Goal: Task Accomplishment & Management: Manage account settings

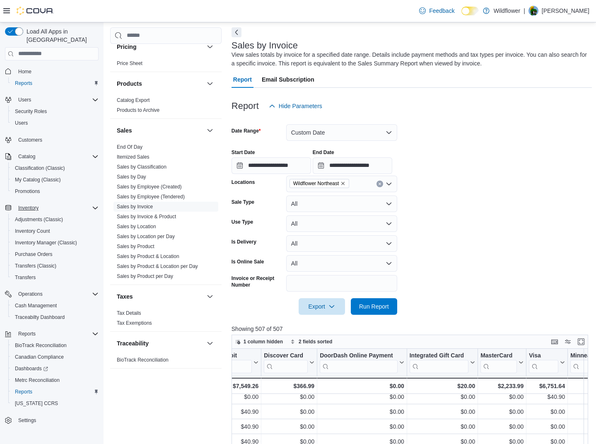
scroll to position [30, 0]
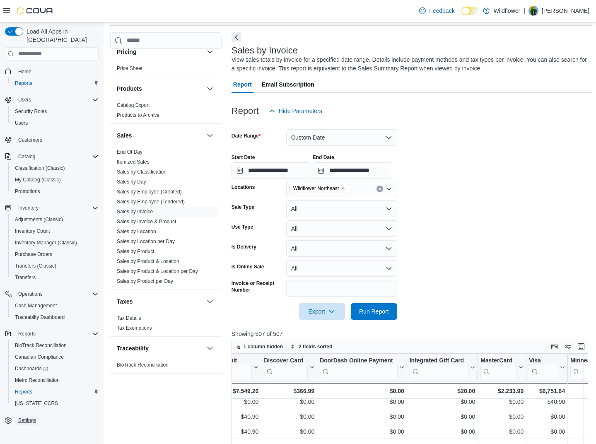
click at [30, 417] on span "Settings" at bounding box center [27, 420] width 18 height 7
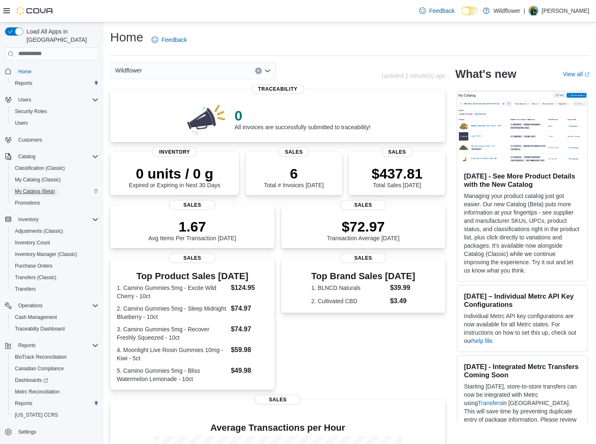
click at [34, 188] on span "My Catalog (Beta)" at bounding box center [35, 191] width 40 height 7
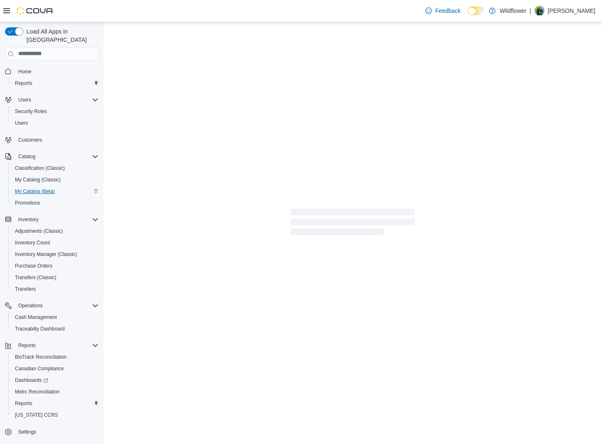
select select "**********"
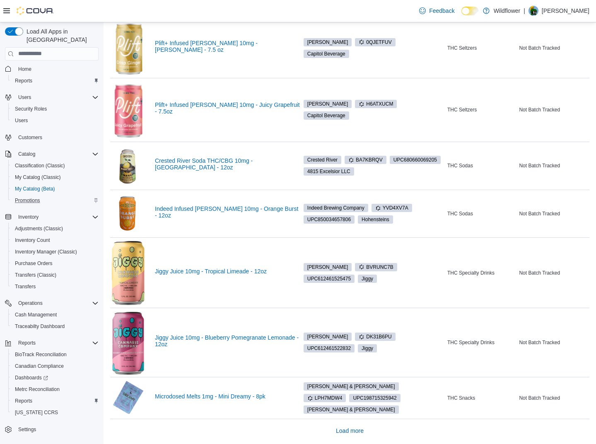
scroll to position [805, 0]
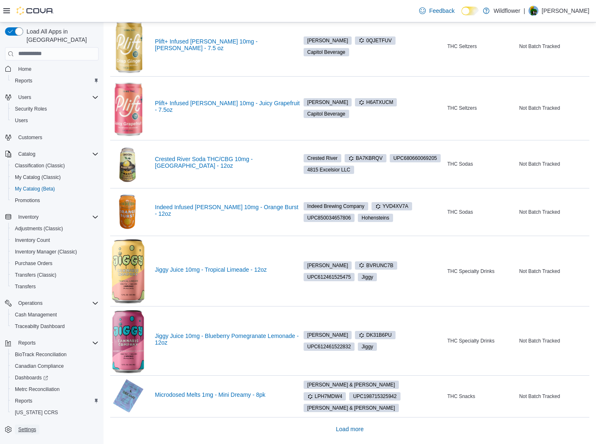
click at [24, 426] on span "Settings" at bounding box center [27, 429] width 18 height 7
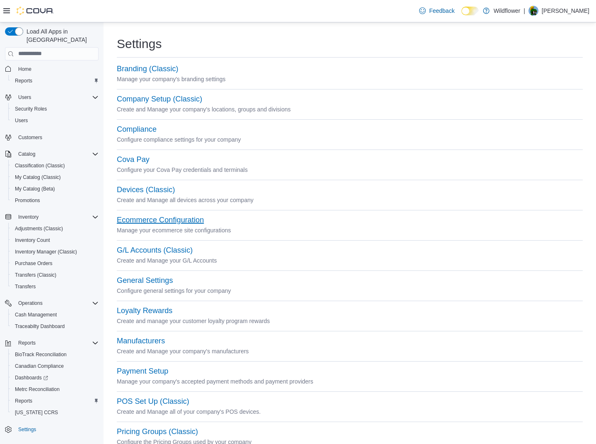
click at [166, 219] on button "Ecommerce Configuration" at bounding box center [160, 220] width 87 height 9
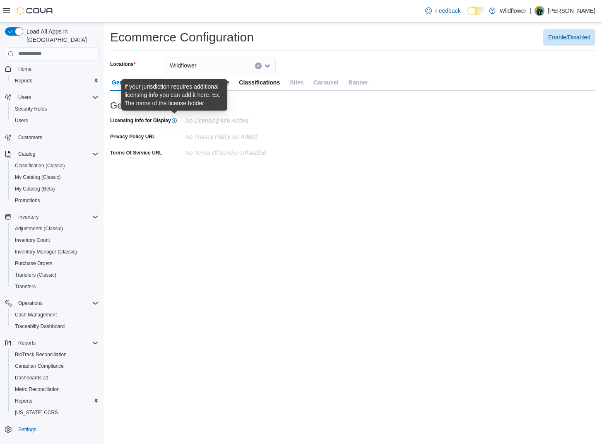
click at [174, 121] on icon at bounding box center [174, 120] width 5 height 5
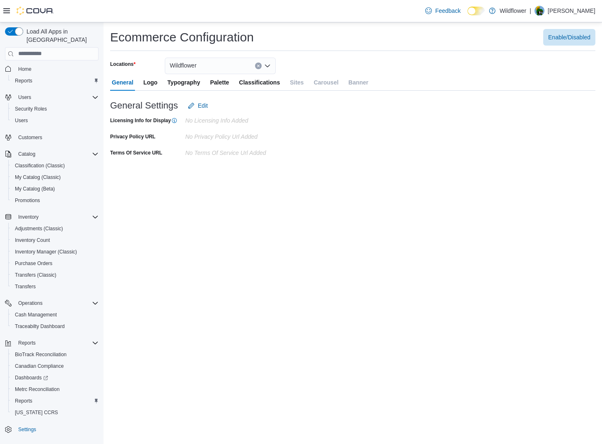
click at [144, 82] on span "Logo" at bounding box center [150, 82] width 14 height 17
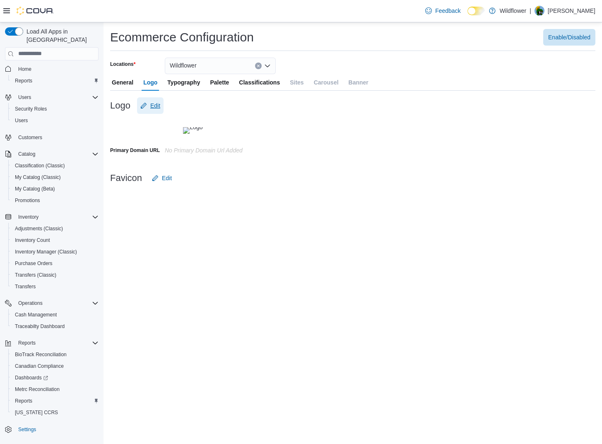
click at [157, 106] on span "Edit" at bounding box center [155, 105] width 10 height 8
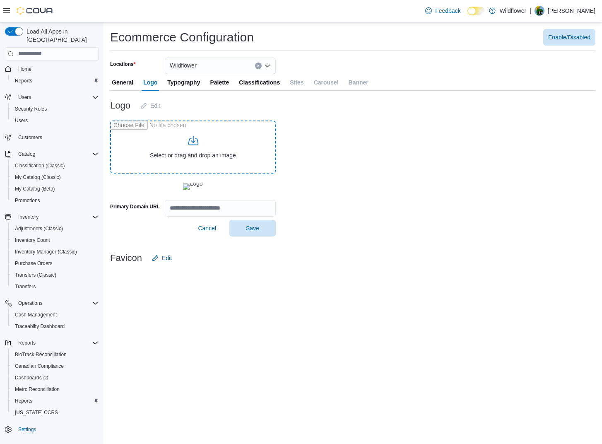
click at [204, 149] on input "file" at bounding box center [193, 147] width 166 height 53
type input "**********"
click at [257, 232] on span "Save" at bounding box center [252, 228] width 13 height 8
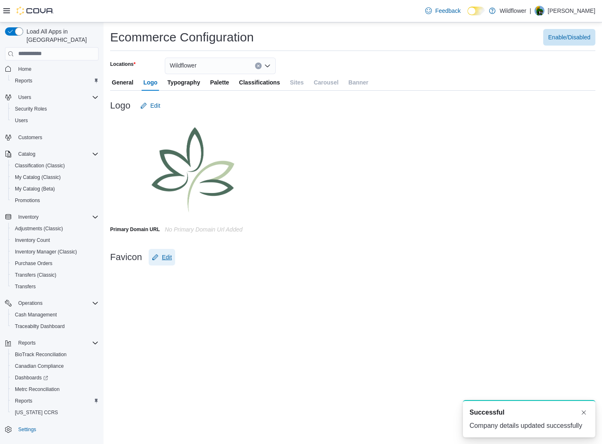
click at [169, 258] on span "Edit" at bounding box center [167, 257] width 10 height 8
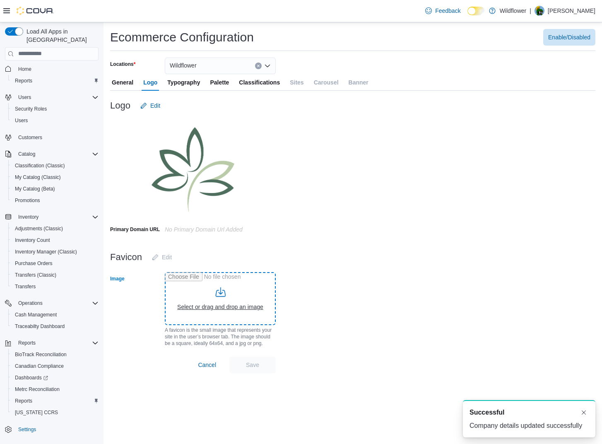
click at [224, 297] on input "Image" at bounding box center [220, 298] width 111 height 53
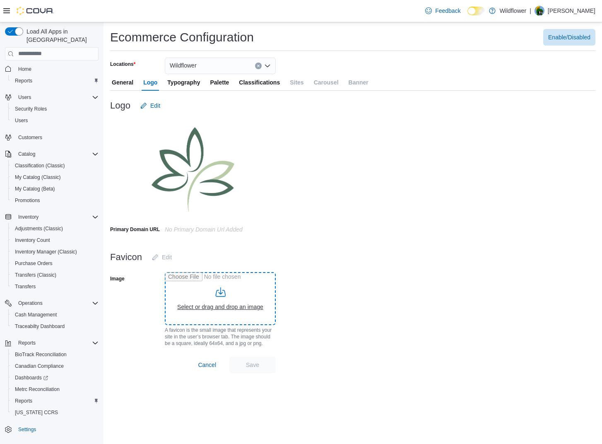
type input "**********"
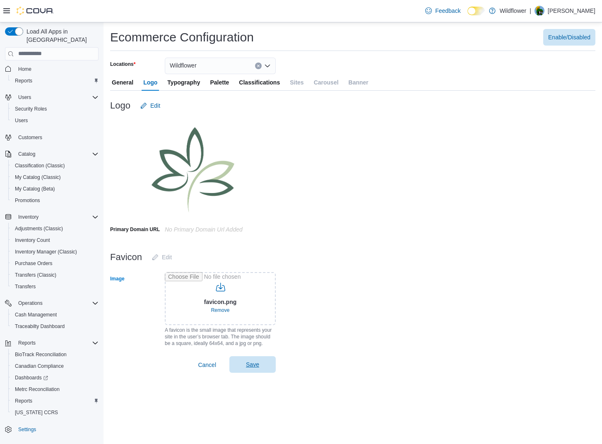
click at [255, 359] on span "Save" at bounding box center [252, 364] width 36 height 17
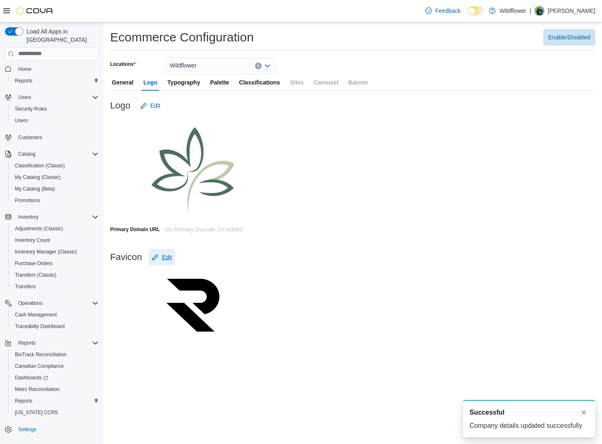
click at [170, 257] on span "Edit" at bounding box center [167, 257] width 10 height 8
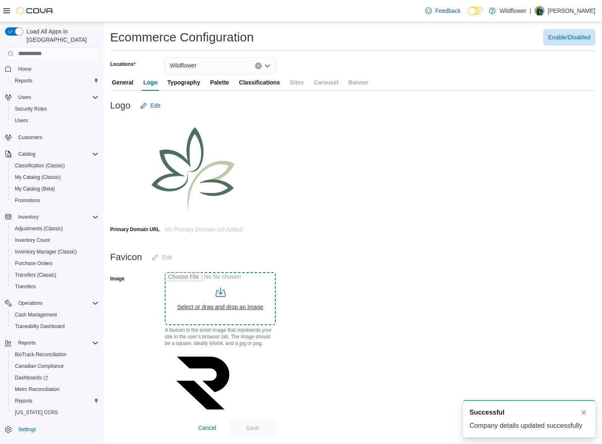
click at [226, 306] on input "Image" at bounding box center [220, 298] width 111 height 53
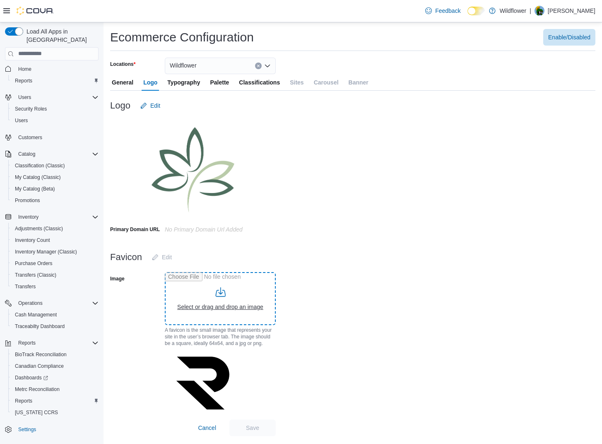
type input "**********"
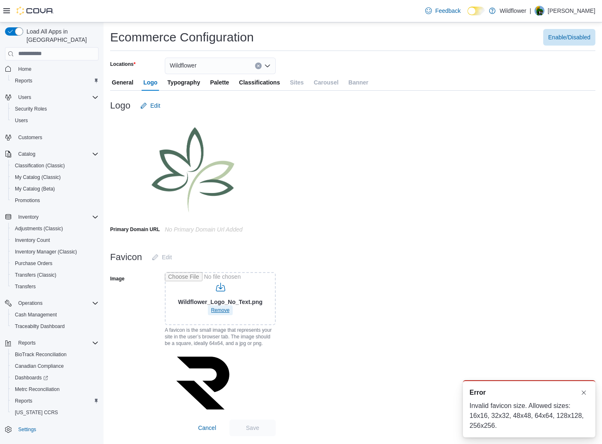
click at [220, 309] on span "Remove" at bounding box center [220, 310] width 19 height 7
click at [217, 305] on input "Image" at bounding box center [220, 298] width 111 height 53
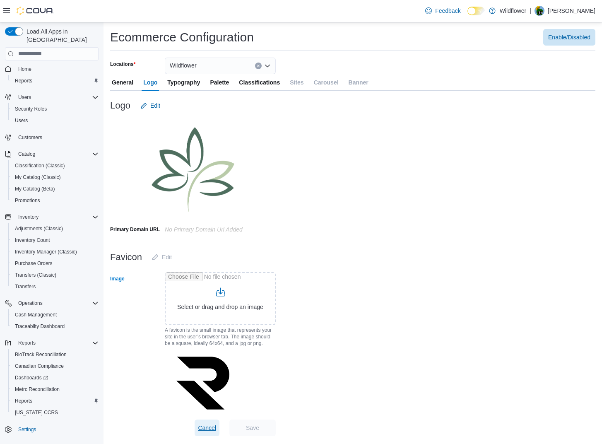
click at [215, 426] on span "Cancel" at bounding box center [207, 428] width 18 height 8
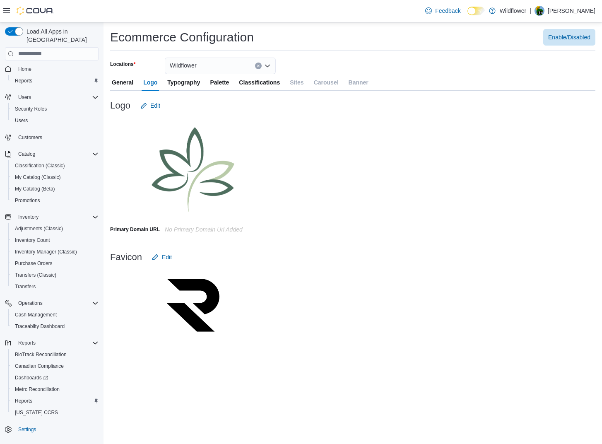
click at [180, 81] on span "Typography" at bounding box center [183, 82] width 33 height 17
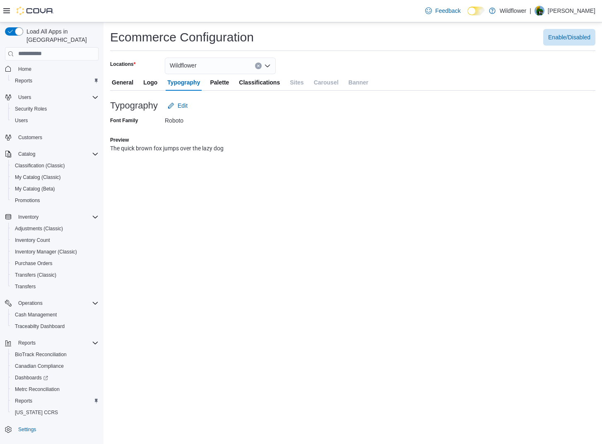
click at [219, 84] on span "Palette" at bounding box center [219, 82] width 19 height 17
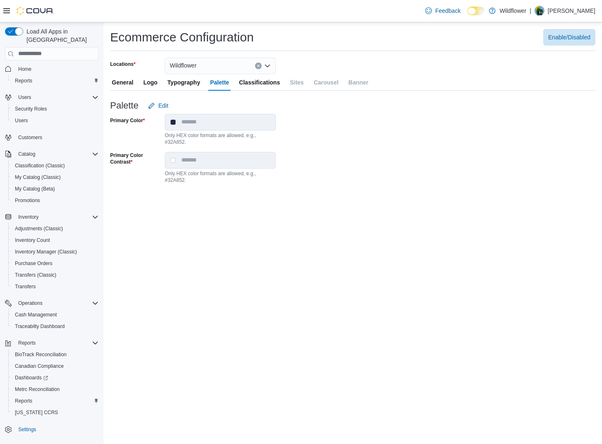
click at [257, 84] on span "Classifications" at bounding box center [259, 82] width 41 height 17
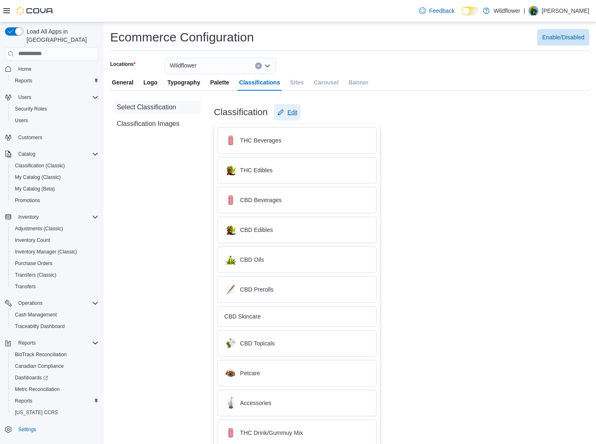
click at [294, 112] on span "Edit" at bounding box center [292, 112] width 10 height 8
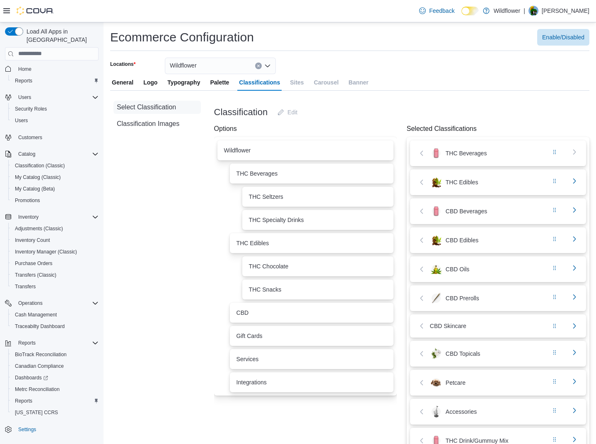
click at [463, 155] on div "THC Beverages" at bounding box center [478, 153] width 123 height 12
click at [335, 177] on div "THC Beverages" at bounding box center [312, 174] width 164 height 20
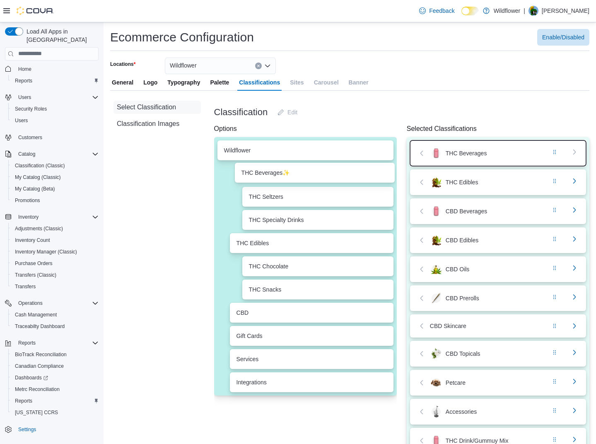
click at [307, 176] on div "Wildflower THC Beverages ✨ THC Seltzers THC Specialty Drinks THC Edibles THC Ch…" at bounding box center [305, 266] width 183 height 258
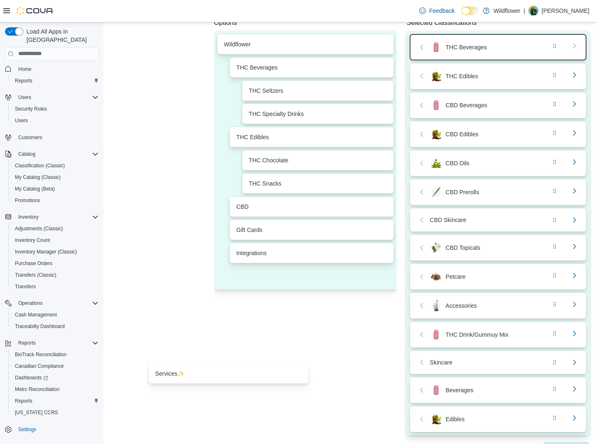
drag, startPoint x: 263, startPoint y: 363, endPoint x: 205, endPoint y: 371, distance: 57.6
click at [205, 372] on div "Select Classification Classification Images Classification Edit Options Wildflo…" at bounding box center [349, 224] width 479 height 467
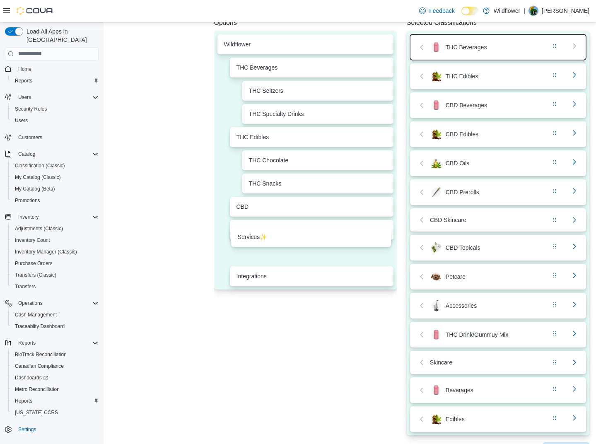
scroll to position [122, 0]
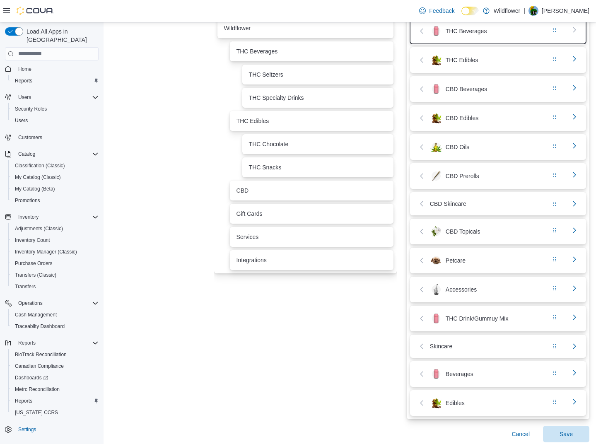
click at [258, 261] on div "Integrations" at bounding box center [311, 260] width 150 height 7
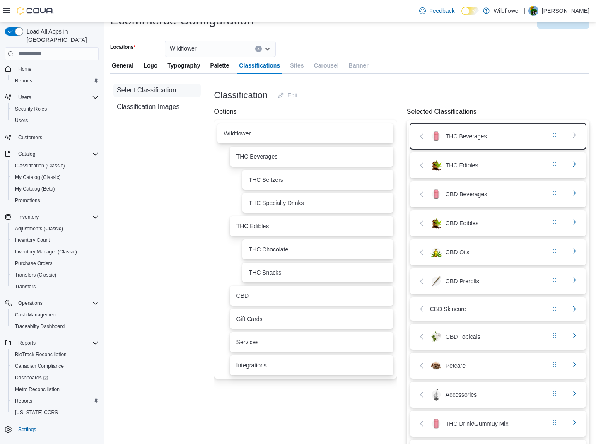
scroll to position [0, 0]
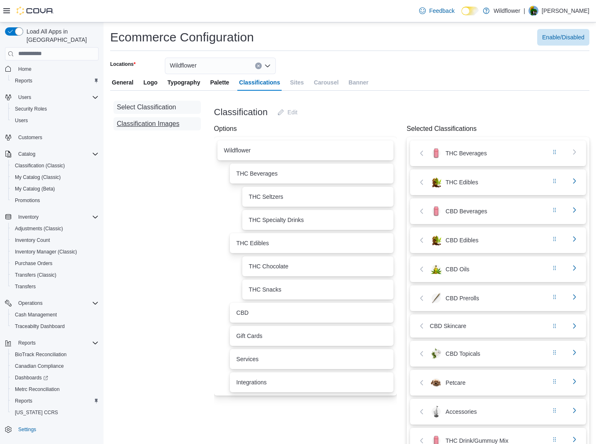
click at [156, 123] on span "Classification Images" at bounding box center [148, 124] width 63 height 10
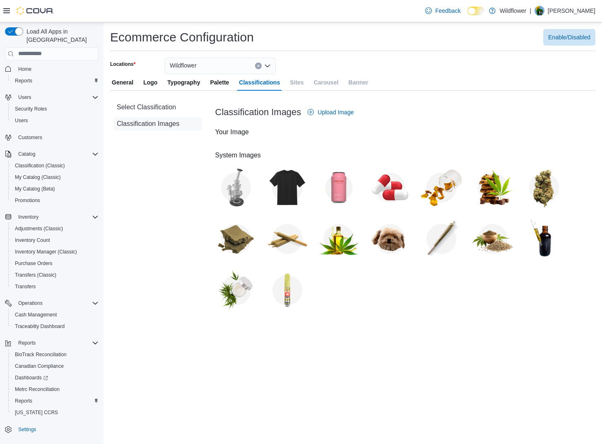
click at [233, 133] on h4 "Your Image" at bounding box center [405, 132] width 380 height 10
click at [167, 107] on span "Select Classification" at bounding box center [146, 107] width 59 height 10
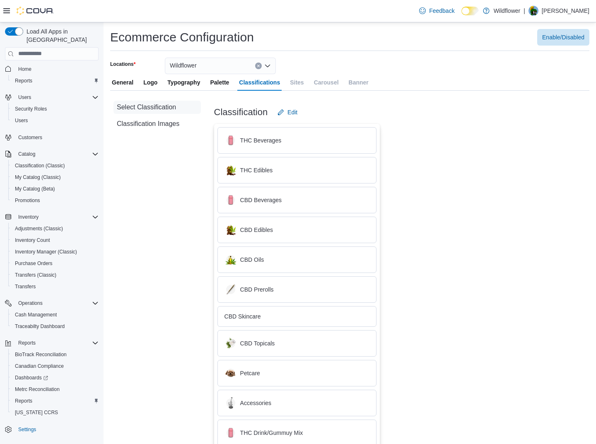
click at [282, 140] on div "THC Beverages" at bounding box center [296, 140] width 145 height 12
click at [297, 114] on span "Edit" at bounding box center [292, 112] width 10 height 8
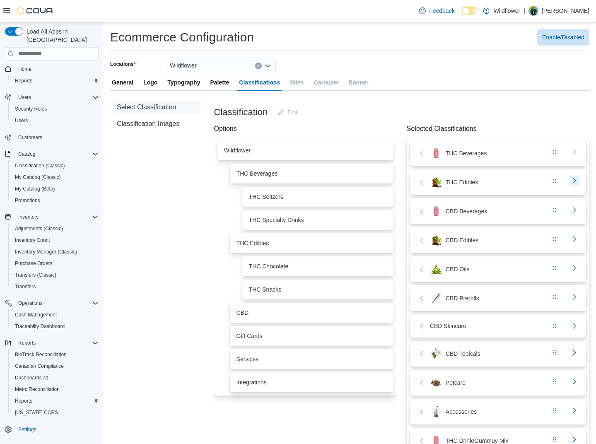
click at [579, 181] on button "button" at bounding box center [574, 181] width 10 height 10
click at [451, 184] on button "button" at bounding box center [447, 182] width 10 height 10
click at [554, 35] on span "Enable/Disabled" at bounding box center [563, 37] width 42 height 8
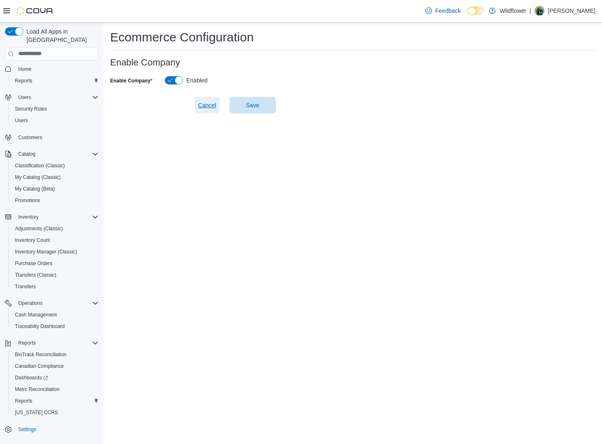
click at [215, 106] on span "Cancel" at bounding box center [207, 105] width 18 height 8
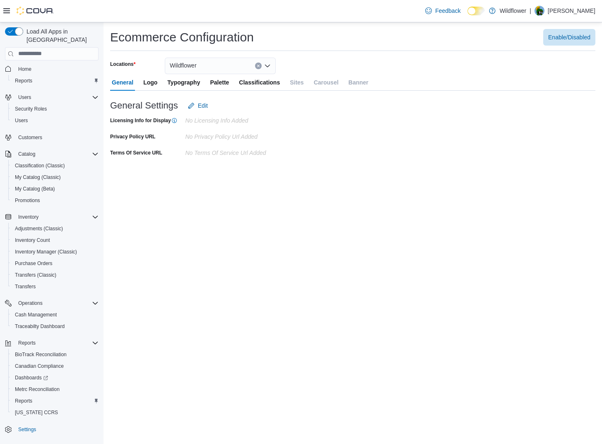
click at [269, 84] on span "Classifications" at bounding box center [259, 82] width 41 height 17
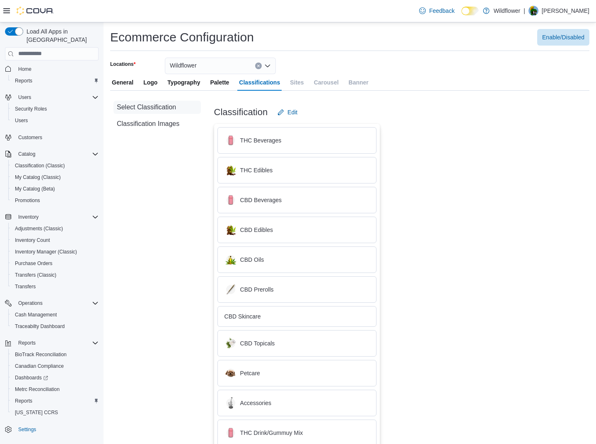
click at [268, 64] on icon "Open list of options" at bounding box center [267, 66] width 7 height 7
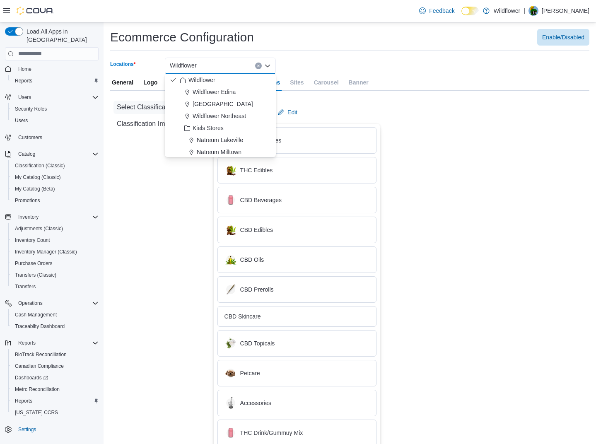
click at [268, 64] on icon "Close list of options" at bounding box center [267, 66] width 7 height 7
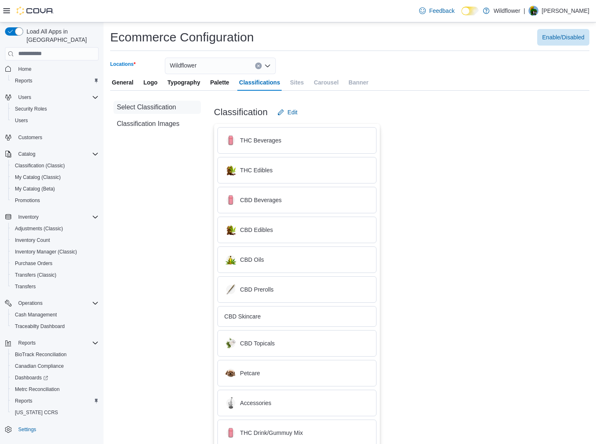
click at [268, 64] on icon "Open list of options" at bounding box center [267, 66] width 7 height 7
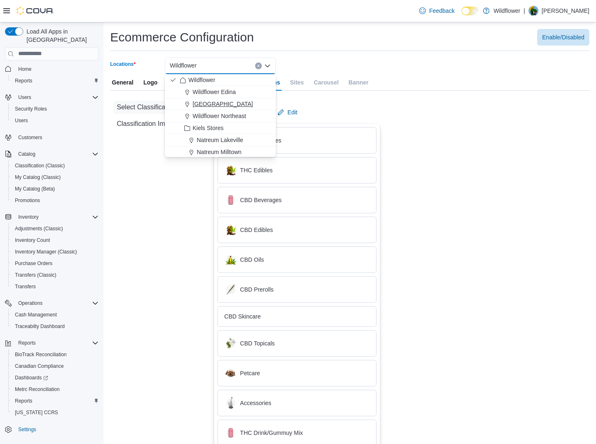
click at [237, 104] on span "[GEOGRAPHIC_DATA]" at bounding box center [223, 104] width 60 height 8
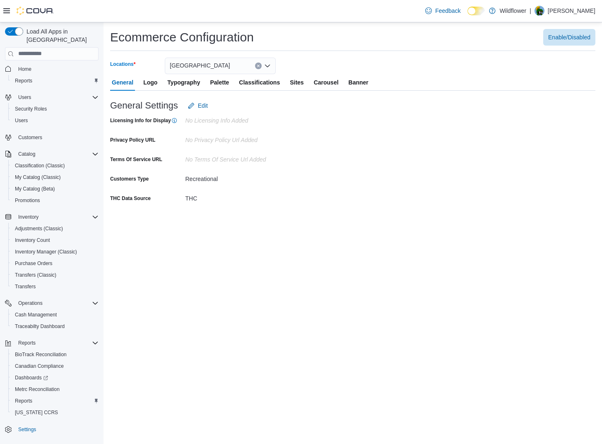
click at [267, 65] on icon "Open list of options" at bounding box center [267, 66] width 7 height 7
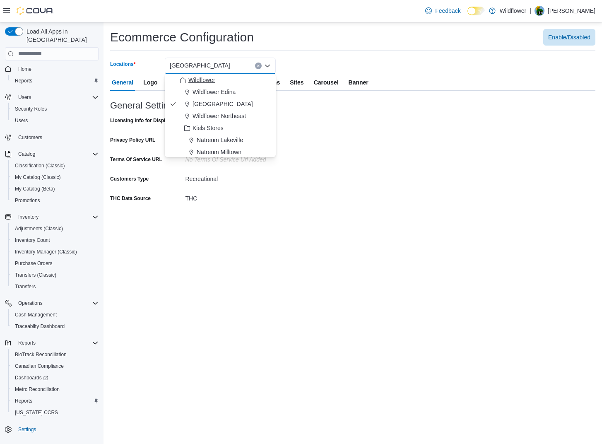
click at [251, 82] on div "Wildflower" at bounding box center [225, 80] width 91 height 8
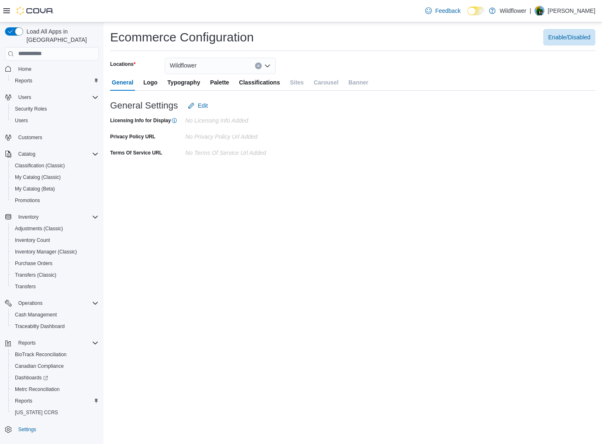
click at [269, 81] on span "Classifications" at bounding box center [259, 82] width 41 height 17
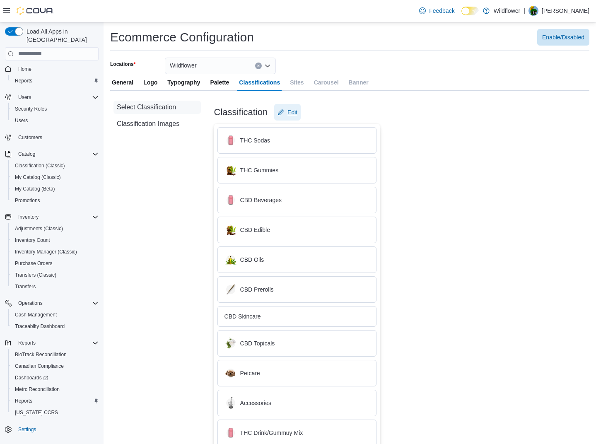
click at [290, 111] on span "Edit" at bounding box center [292, 112] width 10 height 8
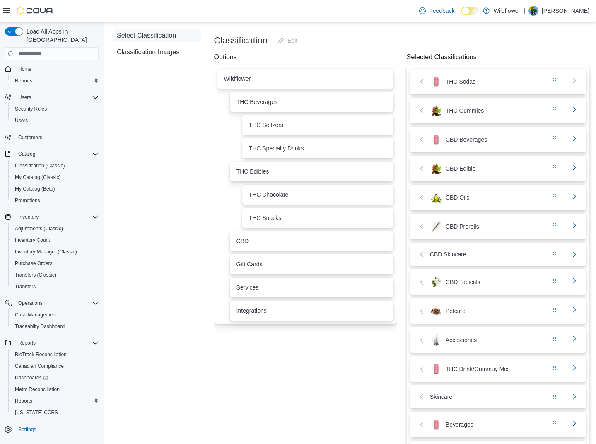
scroll to position [127, 0]
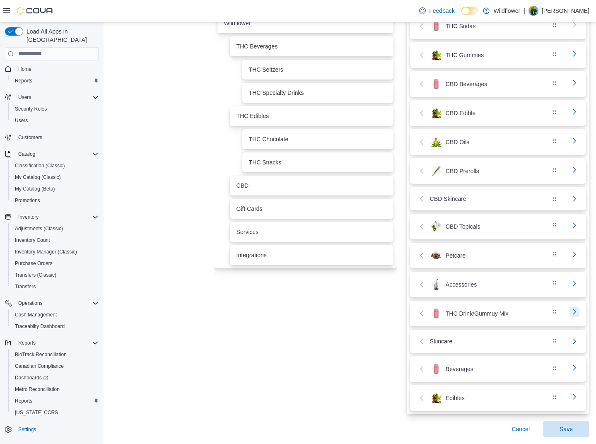
click at [579, 313] on button "button" at bounding box center [574, 312] width 10 height 10
click at [448, 316] on button "button" at bounding box center [447, 313] width 10 height 10
click at [514, 313] on div "THC Drink/Gummuy Mix" at bounding box center [478, 313] width 123 height 12
click at [478, 314] on div "THC Drink/Gummuy Mix" at bounding box center [478, 313] width 123 height 12
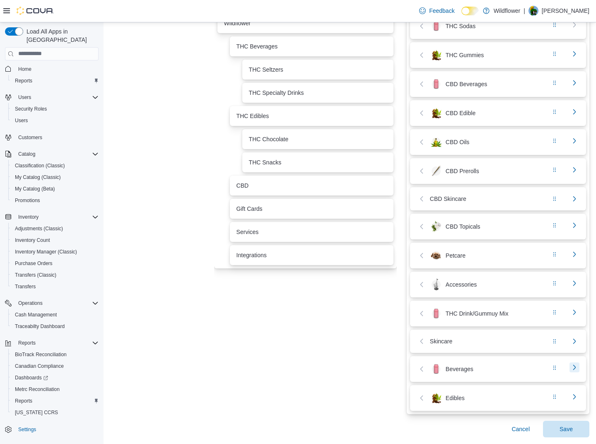
click at [577, 367] on button "button" at bounding box center [574, 367] width 10 height 10
click at [579, 396] on button "button" at bounding box center [574, 396] width 10 height 10
drag, startPoint x: 451, startPoint y: 397, endPoint x: 450, endPoint y: 390, distance: 6.6
click at [451, 396] on button "button" at bounding box center [447, 398] width 10 height 10
click at [451, 371] on button "button" at bounding box center [447, 369] width 10 height 10
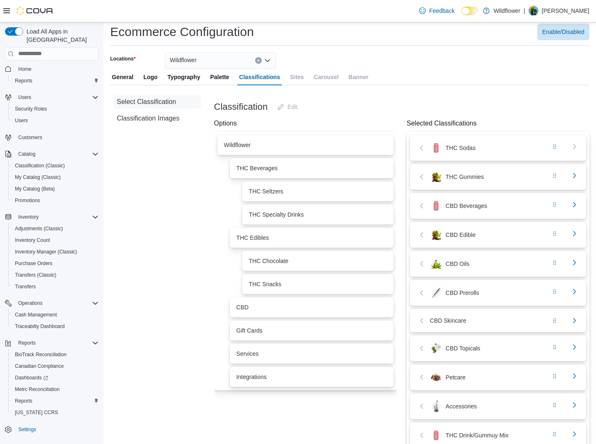
scroll to position [0, 0]
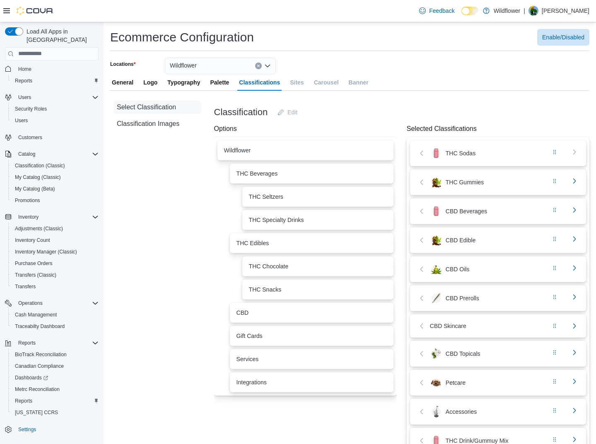
click at [238, 136] on div at bounding box center [305, 135] width 183 height 3
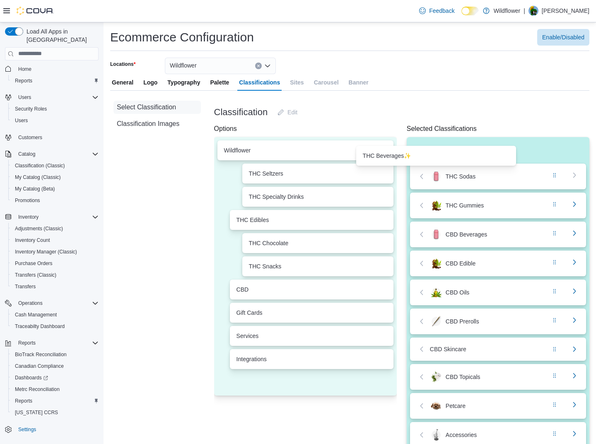
scroll to position [0, 6]
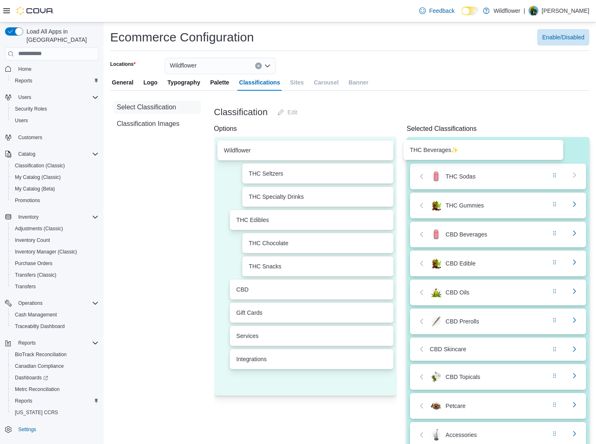
drag, startPoint x: 271, startPoint y: 174, endPoint x: 445, endPoint y: 151, distance: 176.0
click at [445, 151] on div "Options Wildflower THC Beverages ✨ THC Seltzers THC Specialty Drinks THC Edible…" at bounding box center [401, 344] width 375 height 441
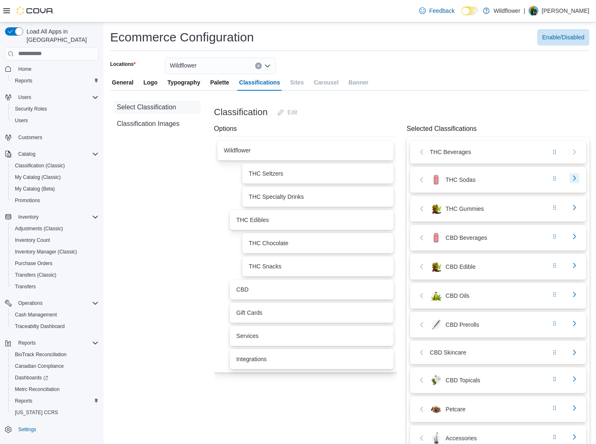
click at [575, 181] on button "button" at bounding box center [574, 178] width 10 height 10
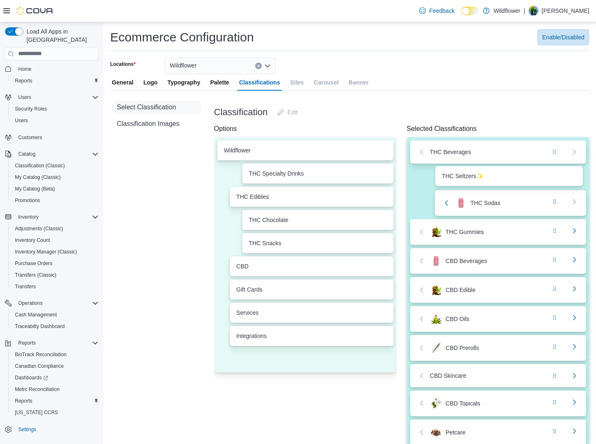
drag, startPoint x: 280, startPoint y: 176, endPoint x: 480, endPoint y: 179, distance: 200.5
click at [480, 179] on div "Options Wildflower THC Seltzers ✨ THC Specialty Drinks THC Edibles THC Chocolat…" at bounding box center [401, 357] width 375 height 467
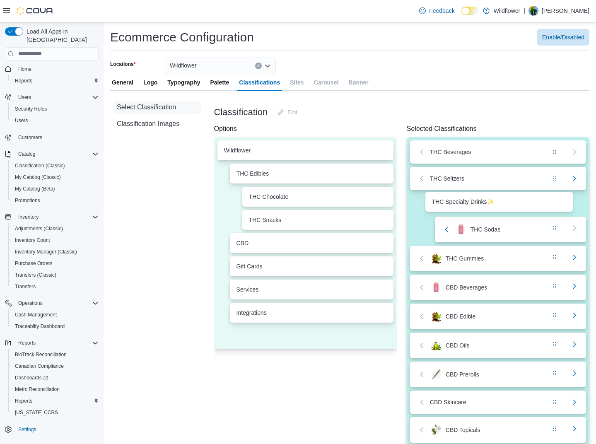
drag, startPoint x: 294, startPoint y: 174, endPoint x: 485, endPoint y: 203, distance: 193.2
click at [486, 203] on div "Options Wildflower THC Specialty Drinks ✨ THC Edibles THC Chocolate THC Snacks …" at bounding box center [401, 371] width 375 height 494
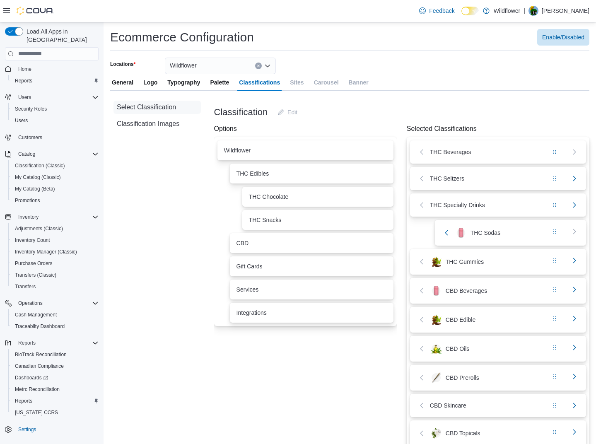
click at [584, 180] on div "THC Seltzers" at bounding box center [498, 178] width 176 height 23
click at [579, 180] on div "THC Seltzers" at bounding box center [498, 178] width 176 height 23
click at [576, 179] on button "button" at bounding box center [574, 178] width 10 height 10
click at [575, 205] on button "button" at bounding box center [574, 205] width 10 height 10
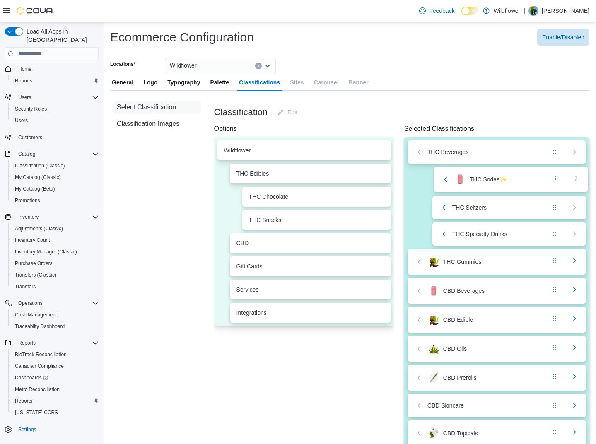
drag, startPoint x: 515, startPoint y: 236, endPoint x: 516, endPoint y: 180, distance: 55.9
click at [516, 180] on div "THC Beverages THC Seltzers THC Specialty Drinks THC Sodas ✨ THC Gummies CBD Bev…" at bounding box center [496, 379] width 185 height 484
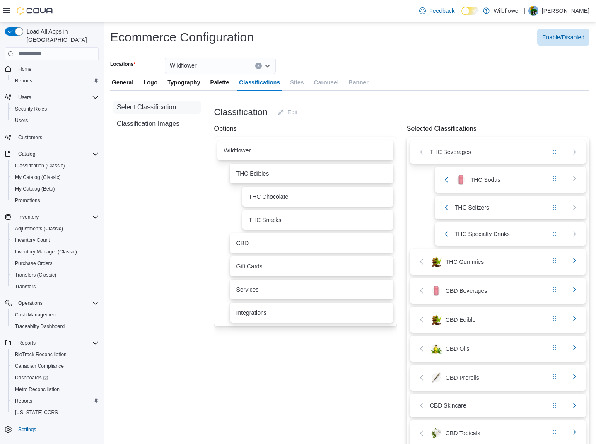
click at [325, 176] on div "THC Edibles" at bounding box center [311, 173] width 150 height 7
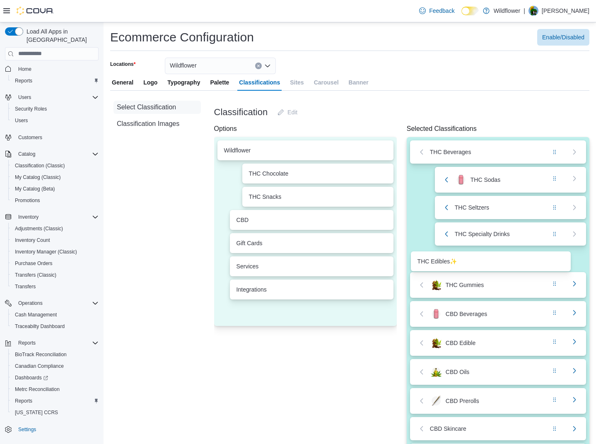
drag, startPoint x: 313, startPoint y: 176, endPoint x: 501, endPoint y: 264, distance: 207.2
click at [501, 264] on div "Options Wildflower THC Edibles ✨ THC Chocolate THC Snacks CBD Gift Cards Servic…" at bounding box center [401, 384] width 375 height 520
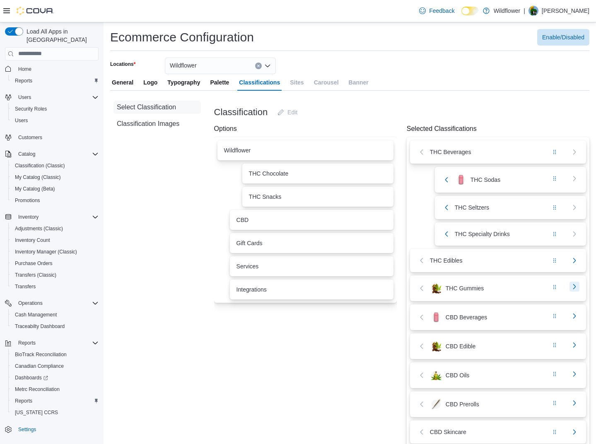
click at [572, 286] on button "button" at bounding box center [574, 287] width 10 height 10
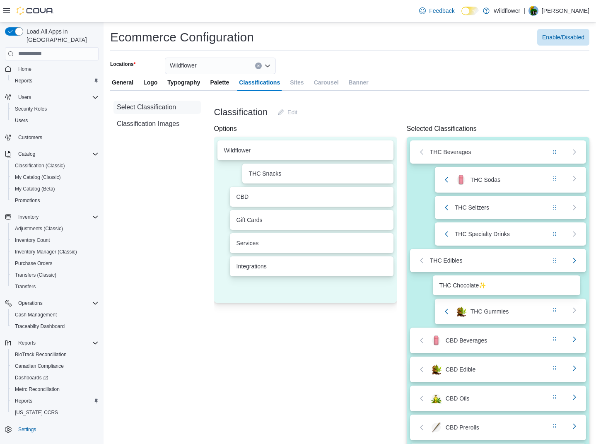
drag, startPoint x: 298, startPoint y: 173, endPoint x: 496, endPoint y: 286, distance: 228.0
click at [496, 286] on div "Options Wildflower THC Chocolate ✨ THC Snacks CBD Gift Cards Services Integrati…" at bounding box center [401, 397] width 375 height 547
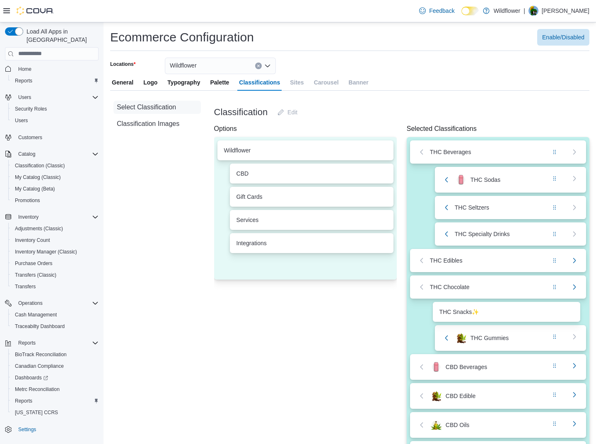
drag, startPoint x: 290, startPoint y: 178, endPoint x: 490, endPoint y: 317, distance: 244.3
click at [490, 317] on div "Options Wildflower THC Snacks ✨ CBD Gift Cards Services Integrations Selected C…" at bounding box center [401, 410] width 375 height 573
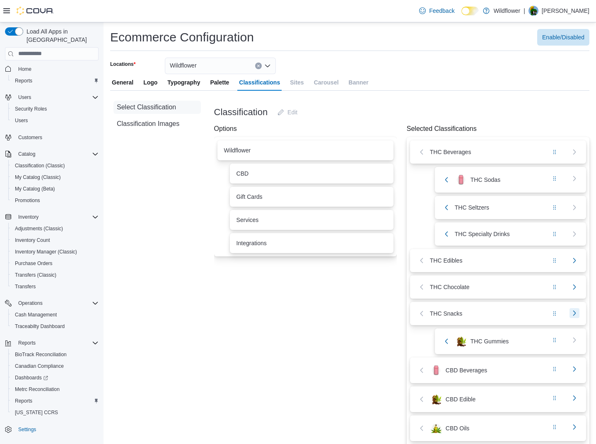
click at [577, 316] on button "button" at bounding box center [574, 313] width 10 height 10
click at [576, 287] on button "button" at bounding box center [574, 287] width 10 height 10
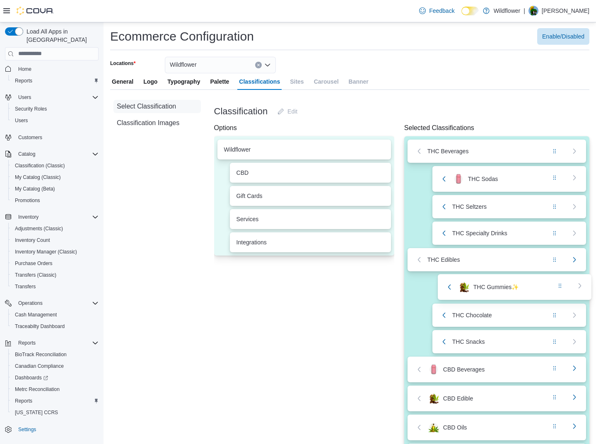
drag, startPoint x: 506, startPoint y: 340, endPoint x: 512, endPoint y: 282, distance: 57.4
click at [512, 282] on div "THC Beverages THC Sodas THC Seltzers THC Specialty Drinks THC Edibles THC Choco…" at bounding box center [496, 417] width 185 height 563
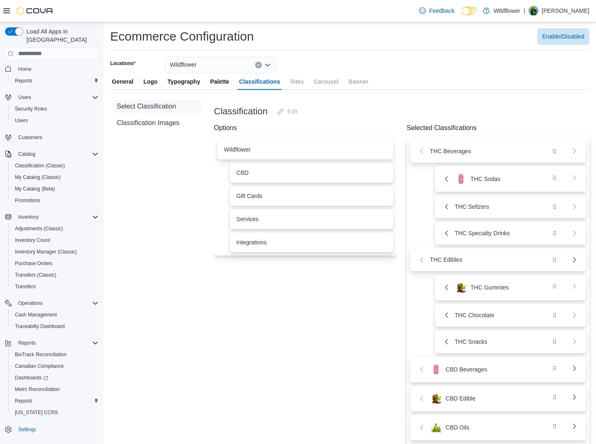
click at [492, 341] on div "THC Snacks" at bounding box center [491, 342] width 98 height 10
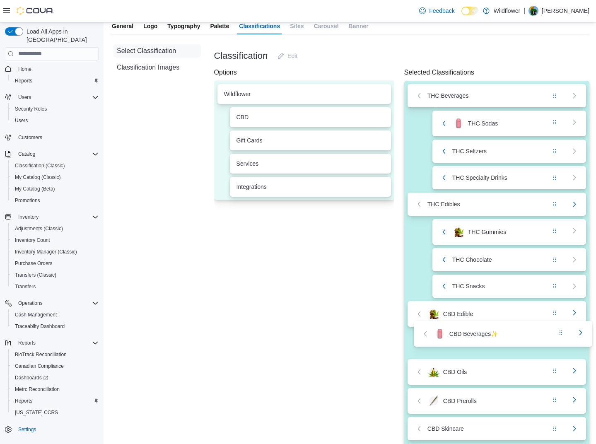
scroll to position [59, 6]
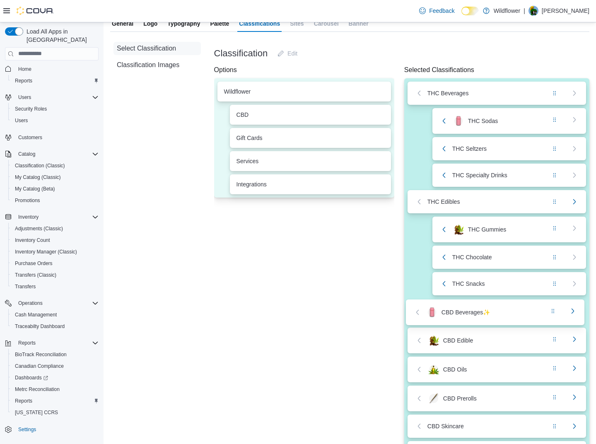
drag, startPoint x: 455, startPoint y: 330, endPoint x: 451, endPoint y: 314, distance: 16.6
click at [451, 314] on div "THC Beverages THC Sodas THC Seltzers THC Specialty Drinks THC Edibles THC Gummi…" at bounding box center [496, 359] width 185 height 563
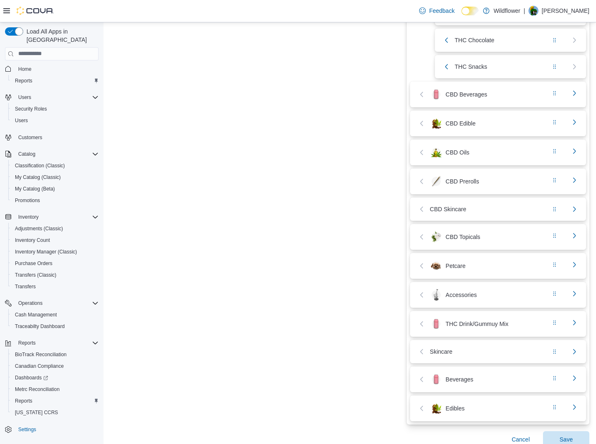
scroll to position [286, 6]
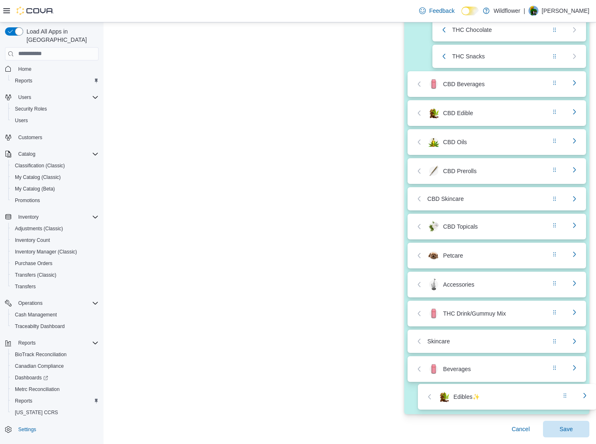
drag, startPoint x: 452, startPoint y: 394, endPoint x: 474, endPoint y: 400, distance: 22.2
click at [475, 401] on div "THC Beverages THC Sodas THC Seltzers THC Specialty Drinks THC Edibles THC Gummi…" at bounding box center [496, 132] width 185 height 563
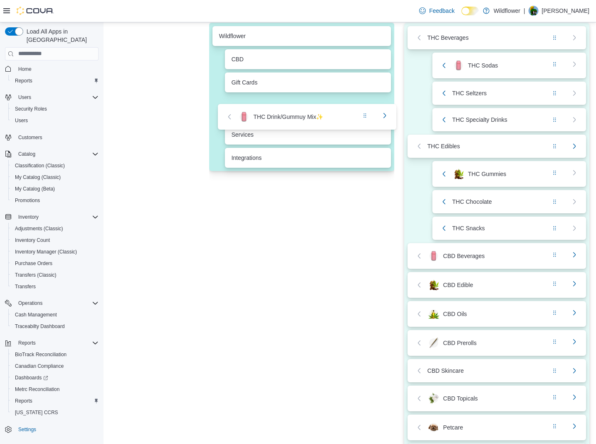
scroll to position [113, 6]
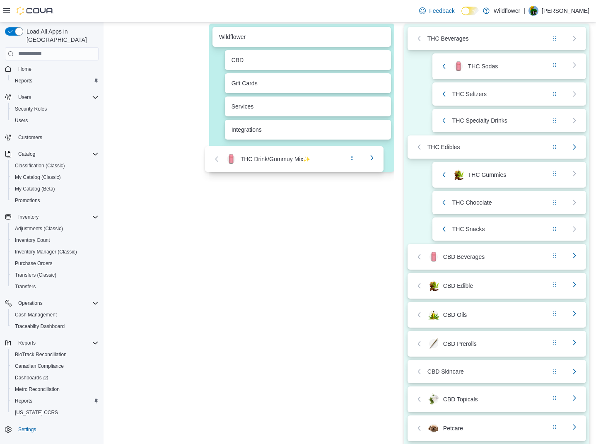
drag, startPoint x: 496, startPoint y: 399, endPoint x: 291, endPoint y: 159, distance: 315.2
click at [291, 159] on div "Options Wildflower CBD Gift Cards Services Integrations Selected Classification…" at bounding box center [399, 298] width 380 height 577
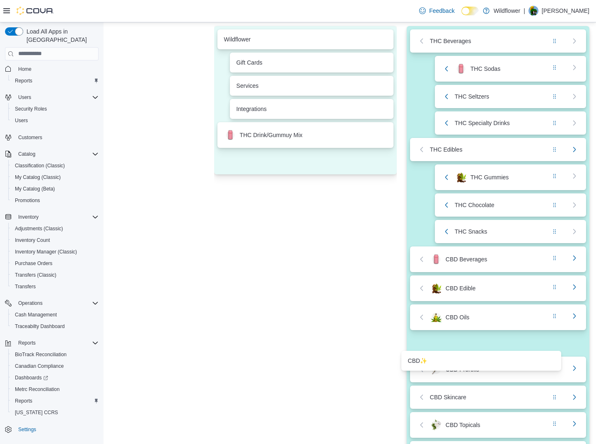
scroll to position [114, 6]
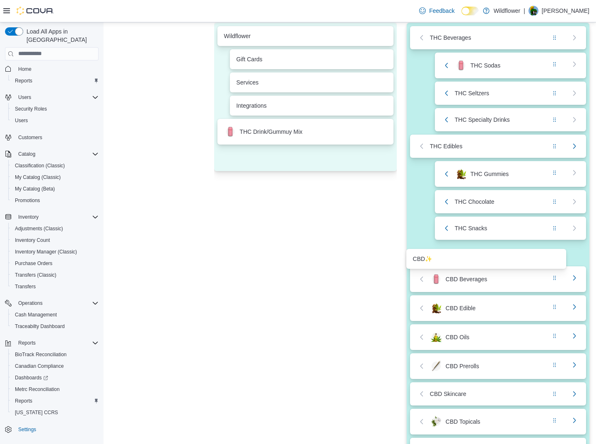
drag, startPoint x: 272, startPoint y: 176, endPoint x: 457, endPoint y: 257, distance: 201.9
click at [457, 260] on div "Options Wildflower CBD ✨ Gift Cards Services Integrations THC Drink/Gummuy Mix …" at bounding box center [401, 295] width 375 height 571
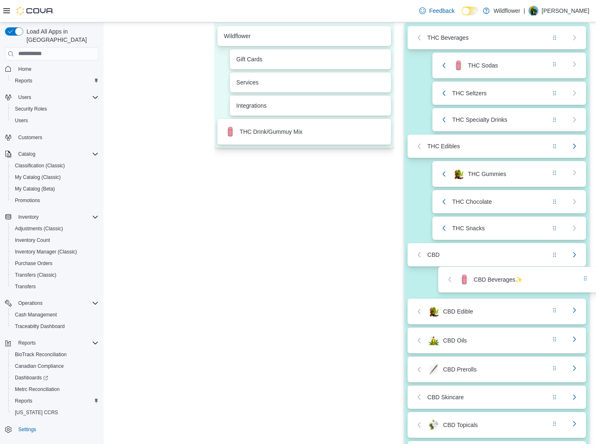
drag, startPoint x: 457, startPoint y: 278, endPoint x: 490, endPoint y: 276, distance: 32.8
click at [490, 276] on div "THC Beverages THC Sodas THC Seltzers THC Specialty Drinks THC Edibles THC Gummi…" at bounding box center [496, 303] width 185 height 561
click at [450, 288] on div "THC Beverages THC Sodas THC Seltzers THC Specialty Drinks THC Edibles THC Gummi…" at bounding box center [496, 303] width 185 height 561
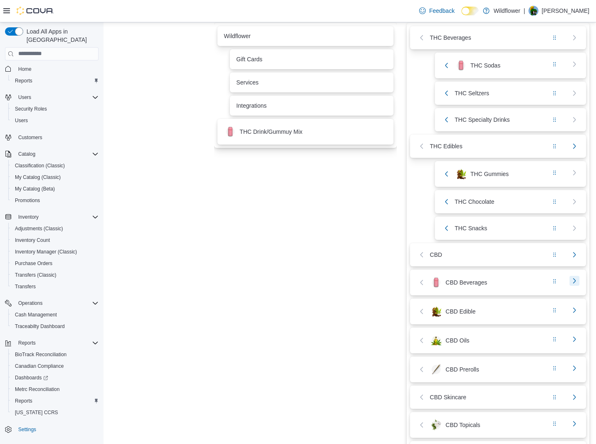
click at [572, 283] on button "button" at bounding box center [574, 281] width 10 height 10
click at [577, 311] on button "button" at bounding box center [574, 310] width 10 height 10
click at [577, 343] on button "button" at bounding box center [574, 339] width 10 height 10
click at [574, 368] on button "button" at bounding box center [574, 368] width 10 height 10
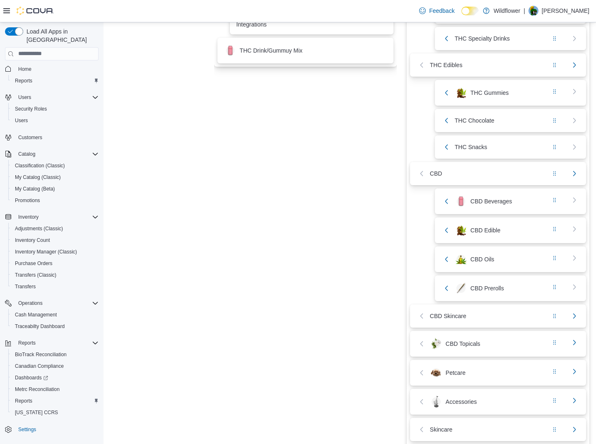
scroll to position [280, 6]
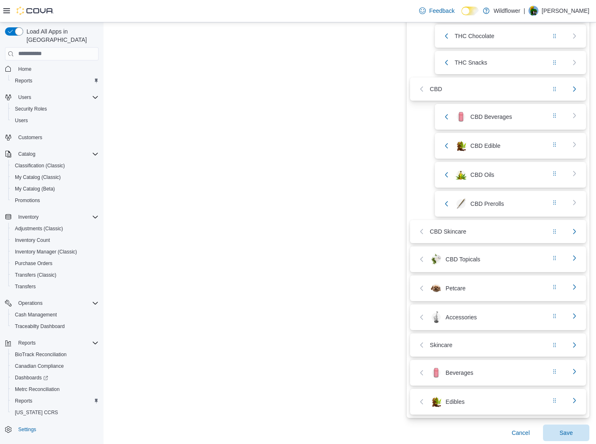
click at [435, 233] on div "CBD Skincare" at bounding box center [478, 232] width 123 height 10
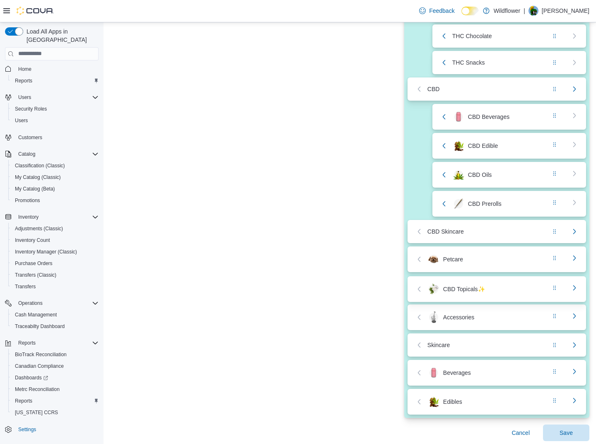
scroll to position [284, 6]
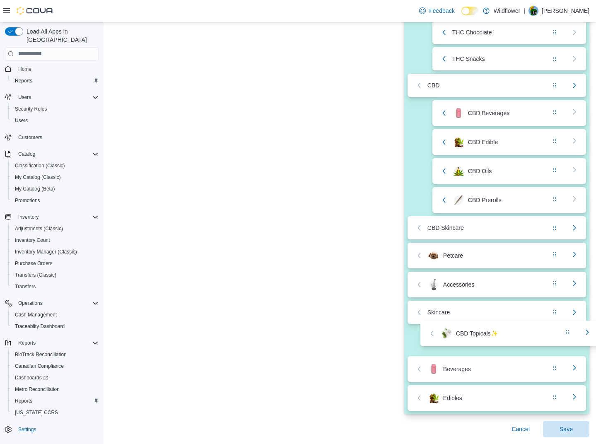
drag, startPoint x: 466, startPoint y: 257, endPoint x: 479, endPoint y: 333, distance: 77.7
click at [479, 333] on div "THC Beverages THC Sodas THC Seltzers THC Specialty Drinks THC Edibles THC Gummi…" at bounding box center [496, 133] width 185 height 561
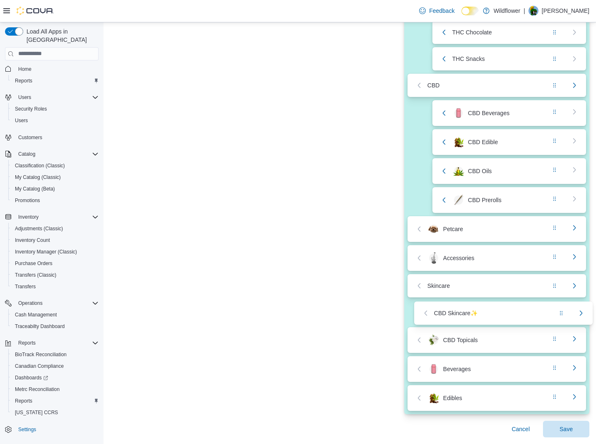
drag, startPoint x: 479, startPoint y: 230, endPoint x: 486, endPoint y: 318, distance: 88.5
click at [486, 318] on div "THC Beverages THC Sodas THC Seltzers THC Specialty Drinks THC Edibles THC Gummi…" at bounding box center [496, 133] width 185 height 561
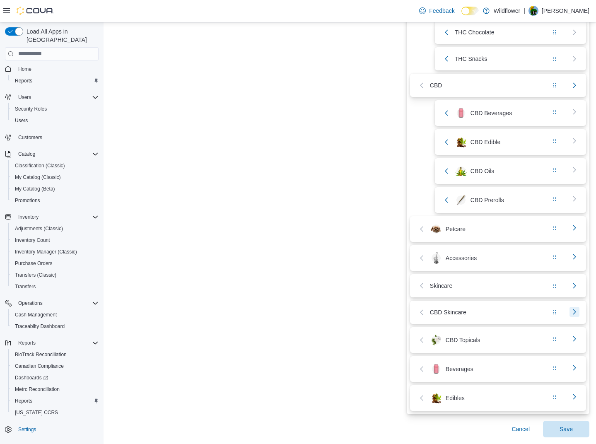
click at [576, 314] on button "button" at bounding box center [574, 312] width 10 height 10
click at [574, 340] on button "button" at bounding box center [574, 338] width 10 height 10
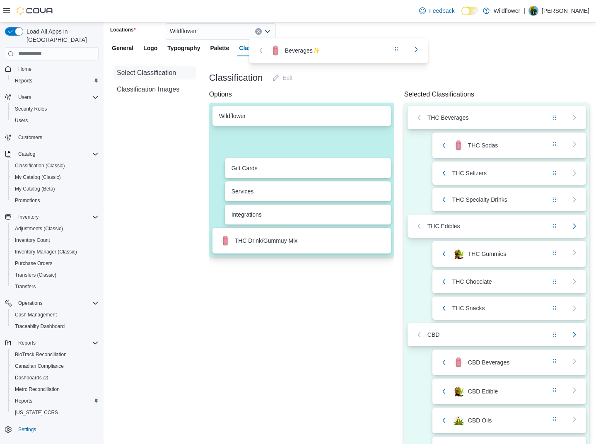
scroll to position [0, 6]
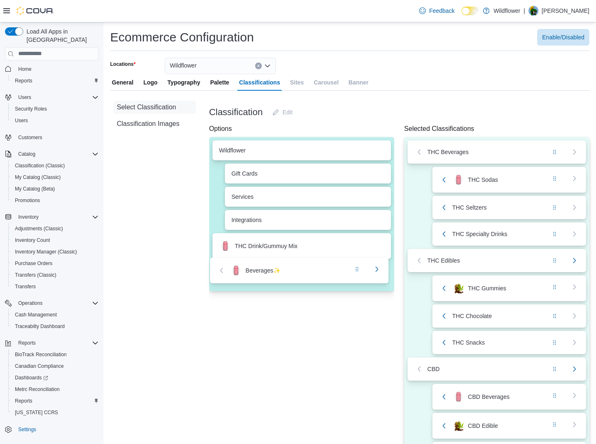
drag, startPoint x: 462, startPoint y: 371, endPoint x: 261, endPoint y: 278, distance: 221.8
click at [261, 278] on div "Options Wildflower Gift Cards Services Integrations THC Drink/Gummuy Mix Select…" at bounding box center [399, 411] width 380 height 574
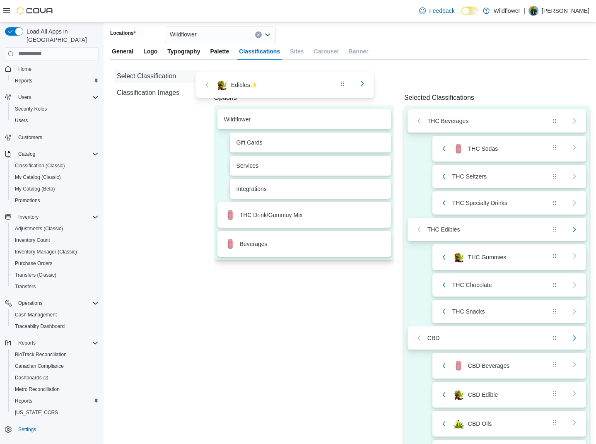
scroll to position [30, 6]
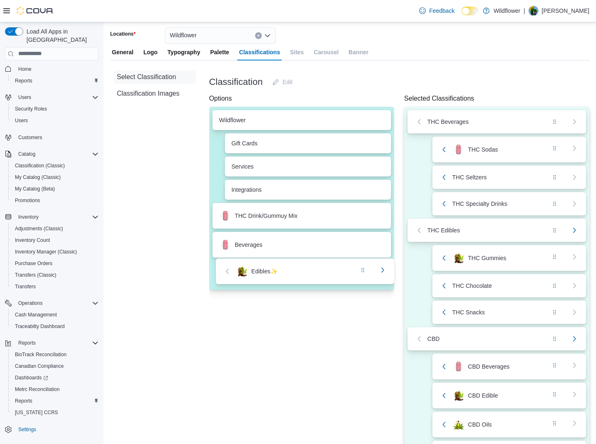
drag, startPoint x: 469, startPoint y: 403, endPoint x: 275, endPoint y: 274, distance: 232.5
click at [275, 274] on div "Options Wildflower Gift Cards Services Integrations THC Drink/Gummuy Mix Bevera…" at bounding box center [399, 366] width 380 height 545
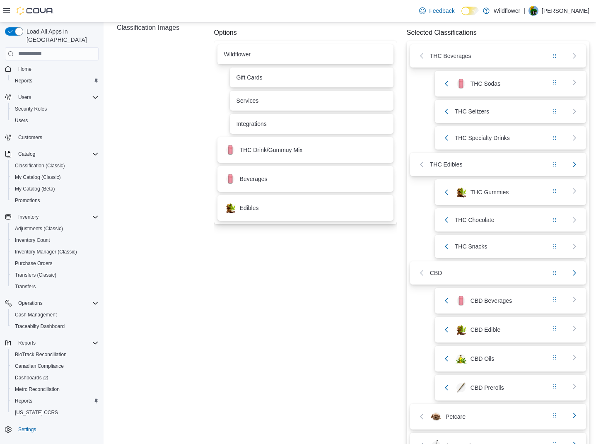
scroll to position [226, 6]
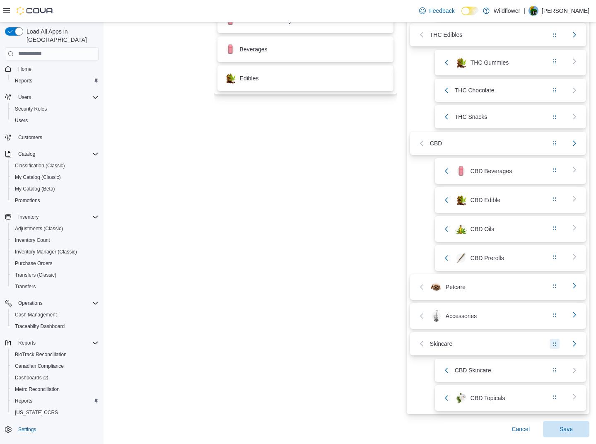
drag, startPoint x: 555, startPoint y: 343, endPoint x: 554, endPoint y: 349, distance: 5.9
click at [554, 349] on div "Skincare" at bounding box center [498, 343] width 176 height 23
click at [553, 336] on div "Skincare" at bounding box center [498, 343] width 176 height 23
drag, startPoint x: 555, startPoint y: 344, endPoint x: 538, endPoint y: 344, distance: 17.0
click at [538, 344] on div "Skincare" at bounding box center [498, 344] width 163 height 10
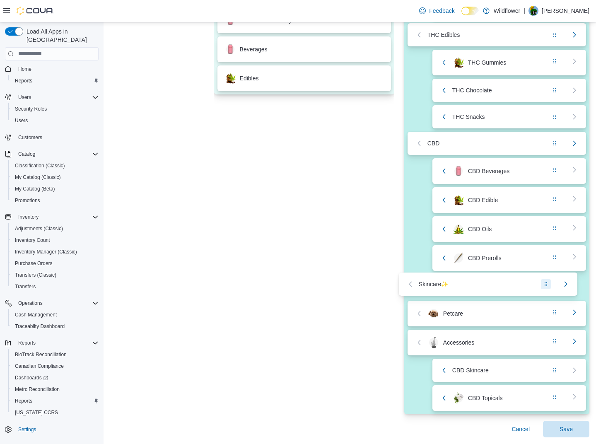
drag, startPoint x: 538, startPoint y: 344, endPoint x: 530, endPoint y: 282, distance: 62.3
click at [530, 282] on div "THC Beverages THC Sodas THC Seltzers THC Specialty Drinks THC Edibles THC Gummi…" at bounding box center [496, 162] width 185 height 503
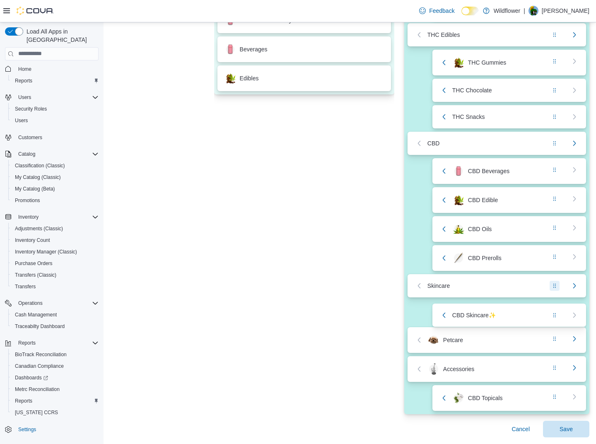
drag, startPoint x: 504, startPoint y: 373, endPoint x: 504, endPoint y: 315, distance: 58.0
click at [504, 315] on div "THC Beverages THC Sodas THC Seltzers THC Specialty Drinks THC Edibles THC Gummi…" at bounding box center [496, 162] width 185 height 503
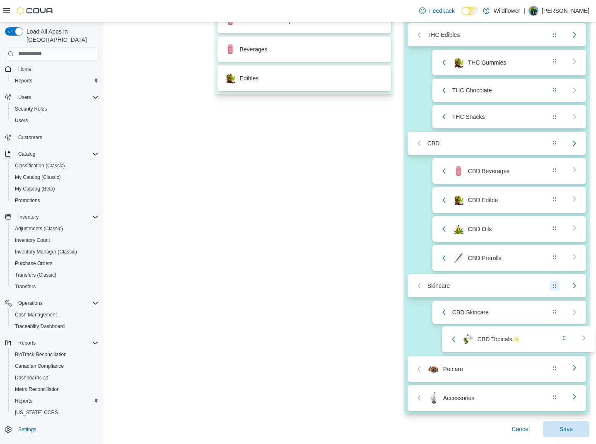
drag, startPoint x: 497, startPoint y: 396, endPoint x: 507, endPoint y: 338, distance: 58.3
click at [507, 338] on div "THC Beverages THC Sodas THC Seltzers THC Specialty Drinks THC Edibles THC Gummi…" at bounding box center [496, 162] width 185 height 503
drag, startPoint x: 497, startPoint y: 400, endPoint x: 497, endPoint y: 396, distance: 4.2
click at [497, 396] on div "THC Beverages THC Sodas THC Seltzers THC Specialty Drinks THC Edibles THC Gummi…" at bounding box center [496, 162] width 185 height 503
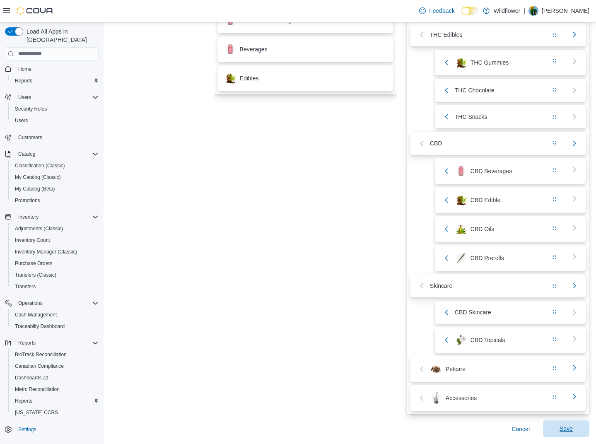
click at [563, 424] on span "Save" at bounding box center [566, 428] width 36 height 17
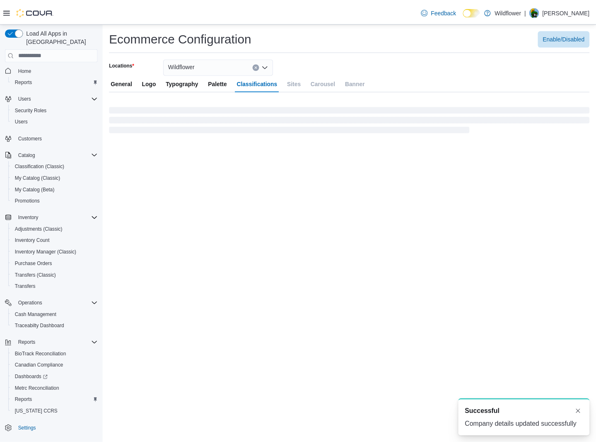
scroll to position [0, 0]
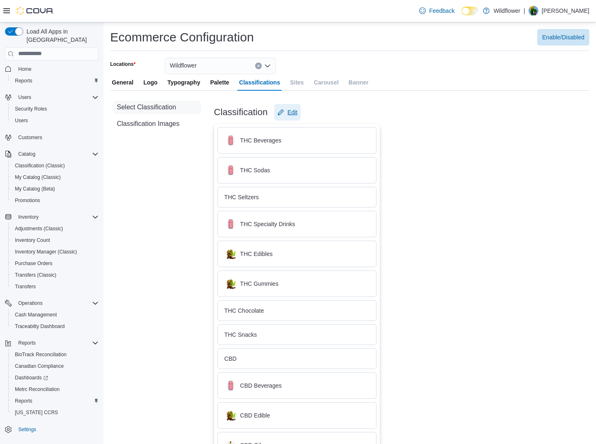
click at [293, 112] on span "Edit" at bounding box center [292, 112] width 10 height 8
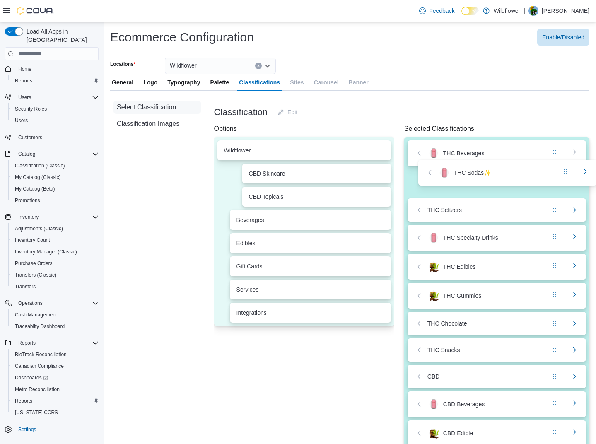
scroll to position [0, 6]
drag, startPoint x: 534, startPoint y: 171, endPoint x: 528, endPoint y: 175, distance: 7.0
click at [528, 175] on div "THC Beverages THC Sodas ✨ THC Seltzers THC Specialty Drinks THC Edibles THC Gum…" at bounding box center [496, 392] width 185 height 510
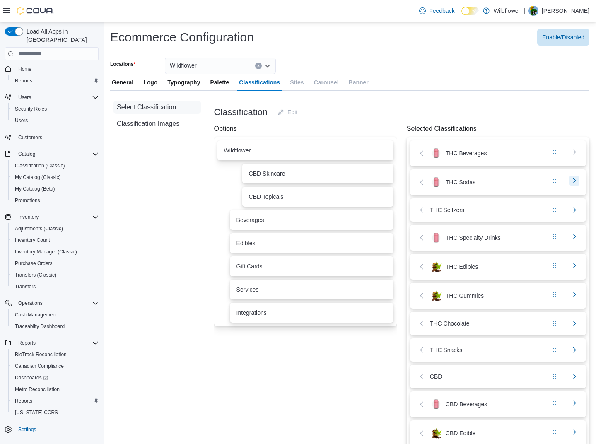
click at [574, 183] on button "button" at bounding box center [574, 181] width 10 height 10
click at [576, 214] on button "button" at bounding box center [574, 210] width 10 height 10
click at [575, 238] on button "button" at bounding box center [574, 236] width 10 height 10
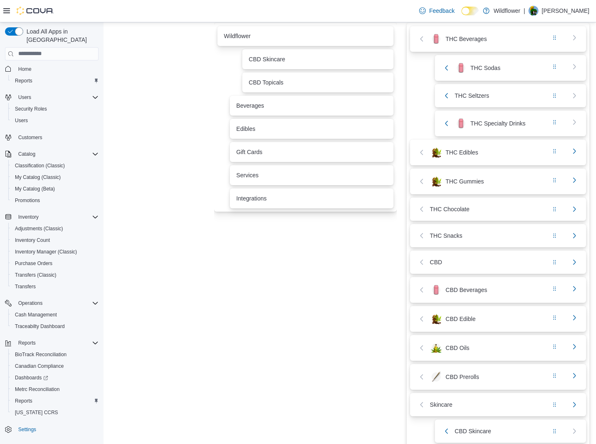
scroll to position [233, 6]
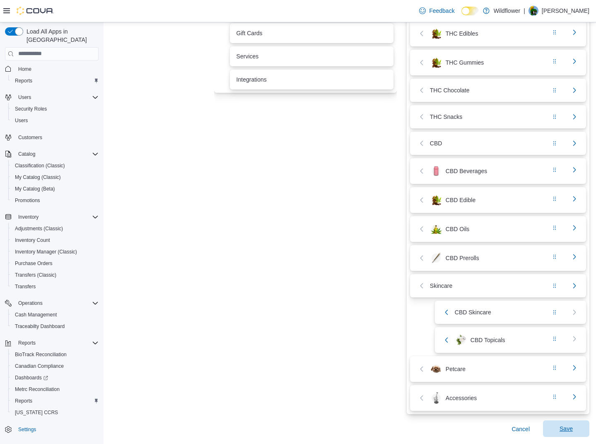
click at [570, 429] on span "Save" at bounding box center [566, 429] width 13 height 8
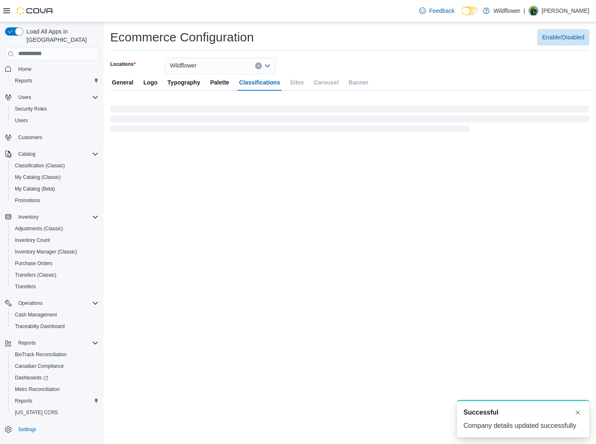
scroll to position [0, 0]
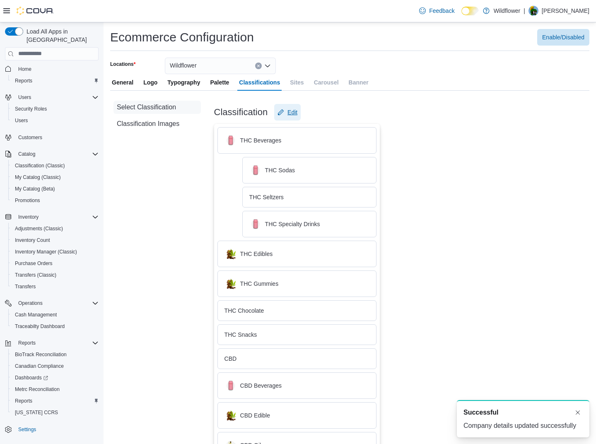
click at [294, 109] on span "Edit" at bounding box center [292, 112] width 10 height 8
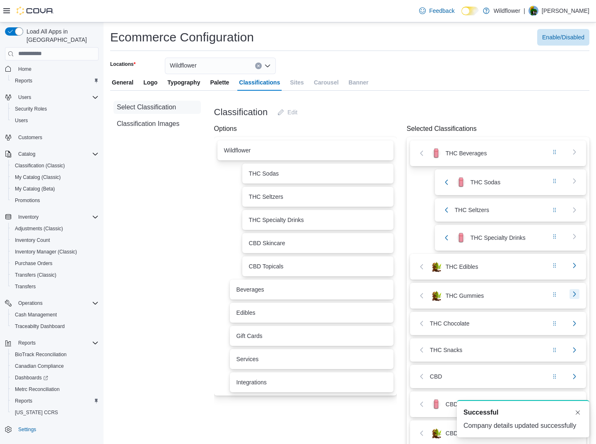
click at [579, 296] on button "button" at bounding box center [574, 294] width 10 height 10
click at [579, 327] on button "button" at bounding box center [574, 323] width 10 height 10
click at [579, 352] on button "button" at bounding box center [574, 350] width 10 height 10
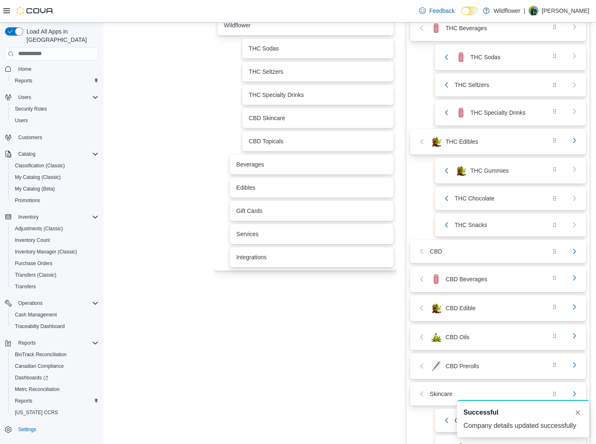
scroll to position [233, 0]
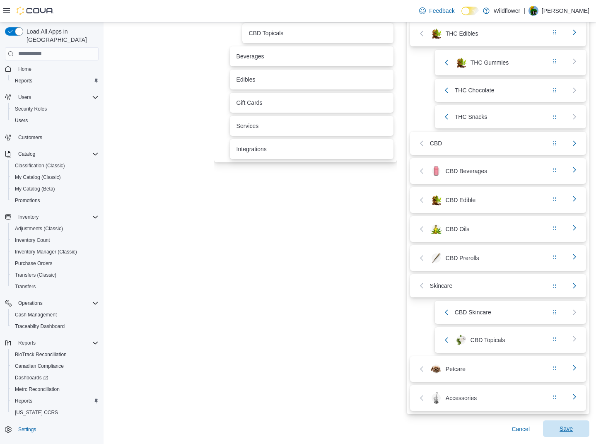
click at [579, 430] on span "Save" at bounding box center [566, 428] width 36 height 17
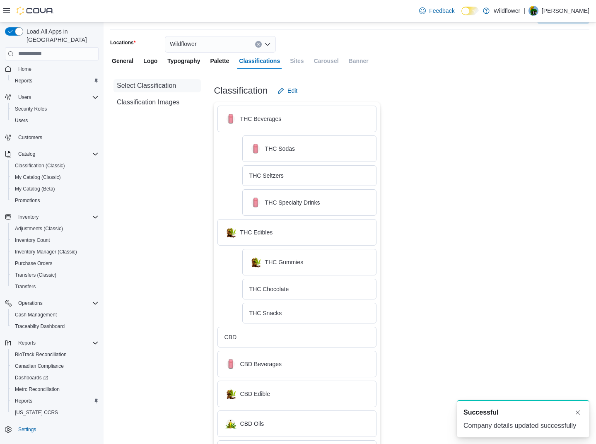
scroll to position [0, 0]
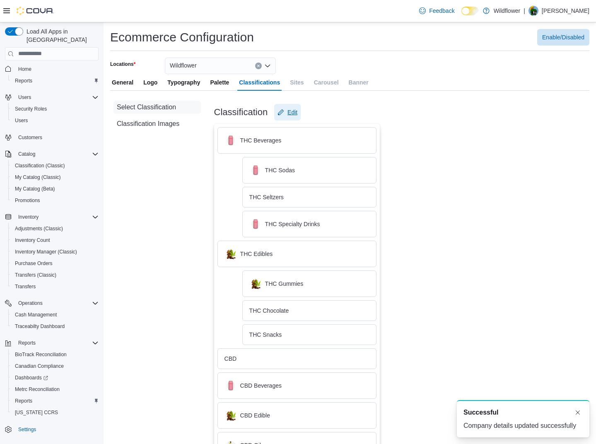
click at [294, 111] on span "Edit" at bounding box center [292, 112] width 10 height 8
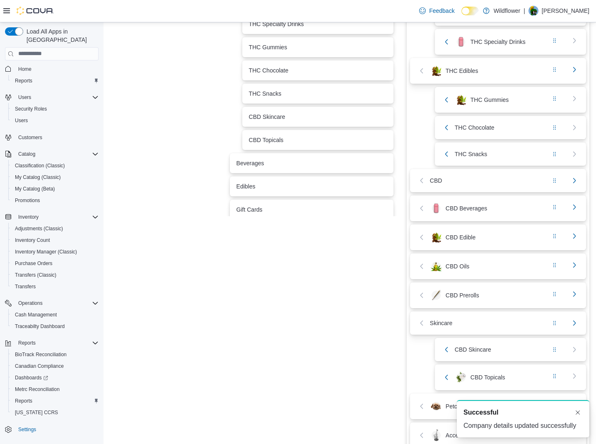
scroll to position [233, 0]
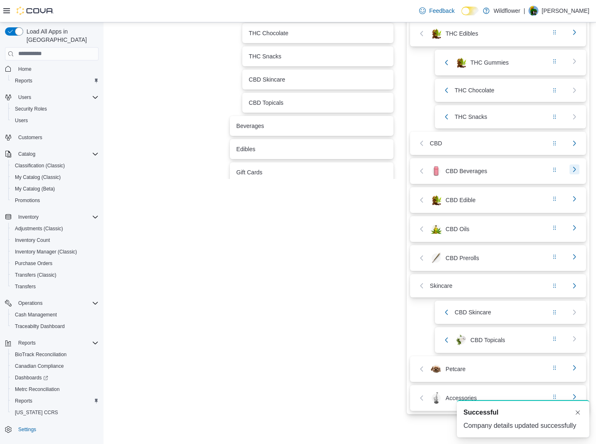
click at [579, 171] on button "button" at bounding box center [574, 169] width 10 height 10
click at [582, 192] on div "CBD Edible" at bounding box center [498, 200] width 176 height 26
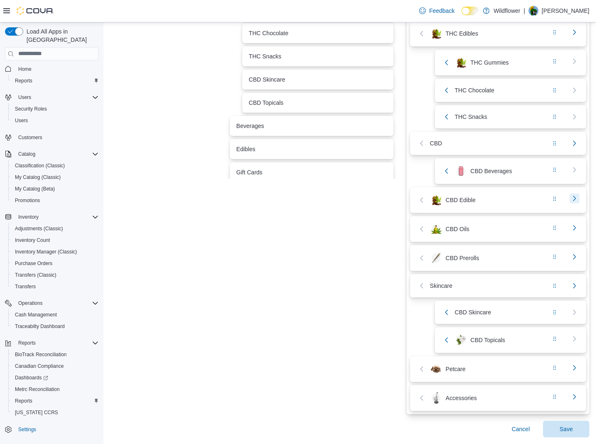
click at [579, 201] on button "button" at bounding box center [574, 198] width 10 height 10
click at [579, 224] on button "button" at bounding box center [574, 227] width 10 height 10
click at [579, 253] on button "button" at bounding box center [574, 256] width 10 height 10
click at [573, 427] on span "Save" at bounding box center [566, 429] width 13 height 8
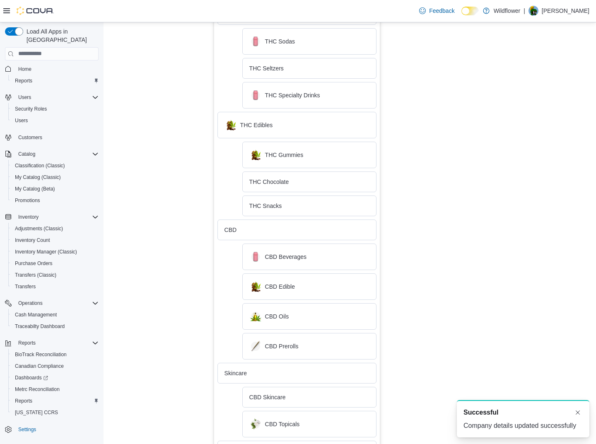
scroll to position [0, 0]
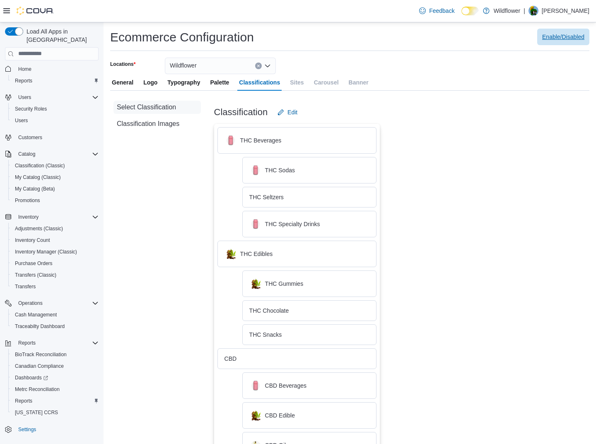
click at [571, 39] on span "Enable/Disabled" at bounding box center [563, 37] width 42 height 8
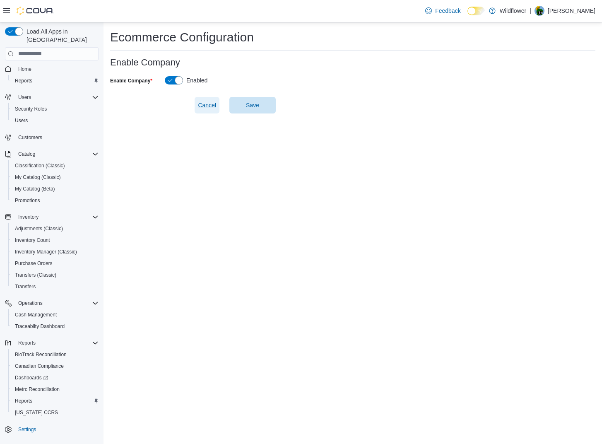
click at [205, 105] on span "Cancel" at bounding box center [207, 105] width 18 height 8
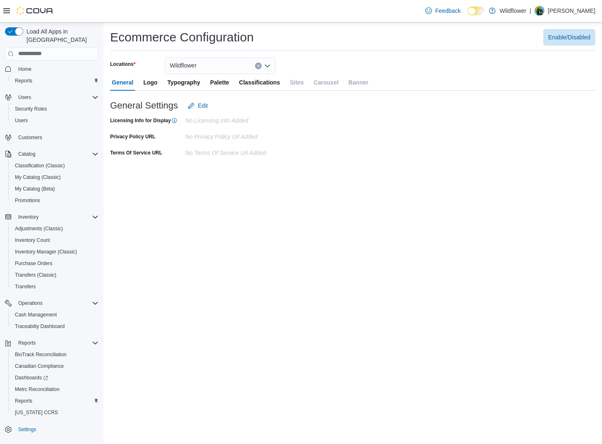
click at [146, 82] on span "Logo" at bounding box center [150, 82] width 14 height 17
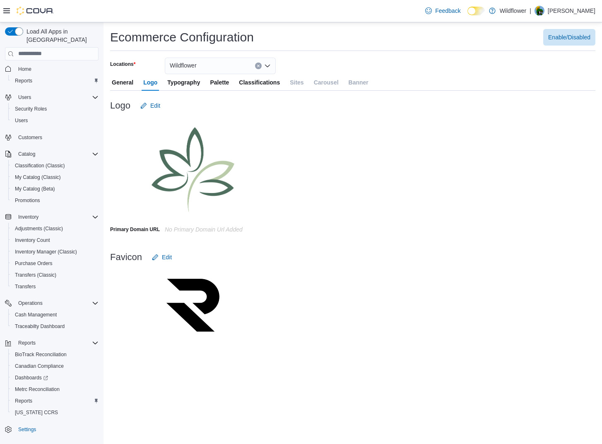
click at [121, 82] on span "General" at bounding box center [123, 82] width 22 height 17
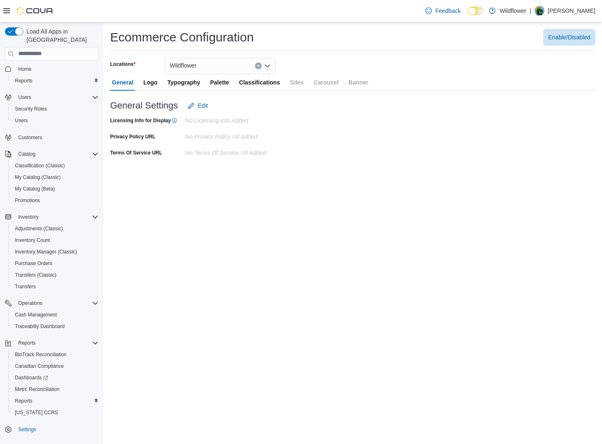
click at [176, 81] on span "Typography" at bounding box center [183, 82] width 33 height 17
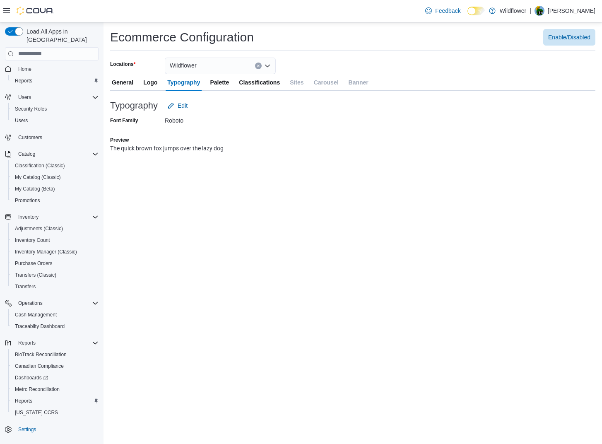
click at [217, 82] on span "Palette" at bounding box center [219, 82] width 19 height 17
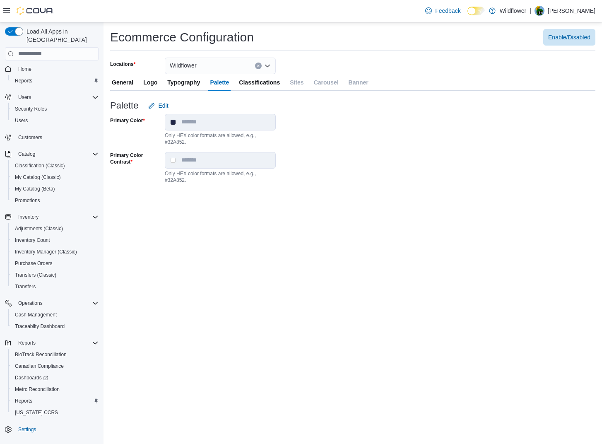
click at [254, 83] on span "Classifications" at bounding box center [259, 82] width 41 height 17
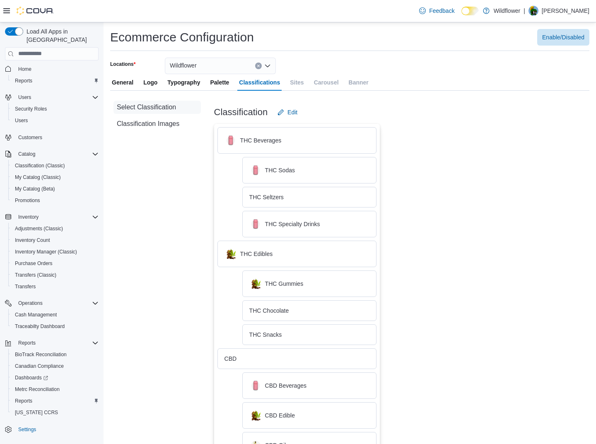
click at [270, 85] on span "Classifications" at bounding box center [259, 82] width 41 height 17
click at [269, 63] on icon "Open list of options" at bounding box center [267, 66] width 7 height 7
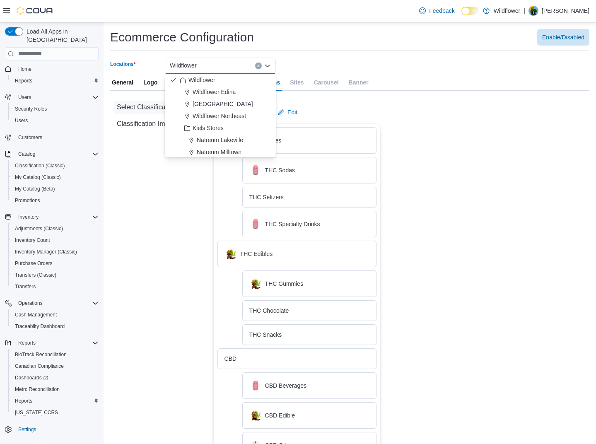
click at [269, 63] on icon "Close list of options" at bounding box center [267, 66] width 7 height 7
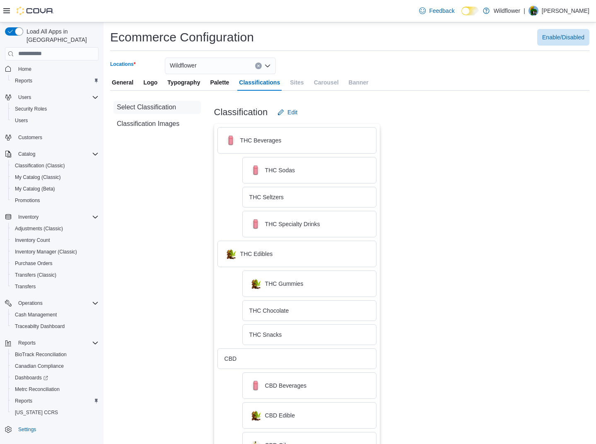
click at [121, 79] on span "General" at bounding box center [123, 82] width 22 height 17
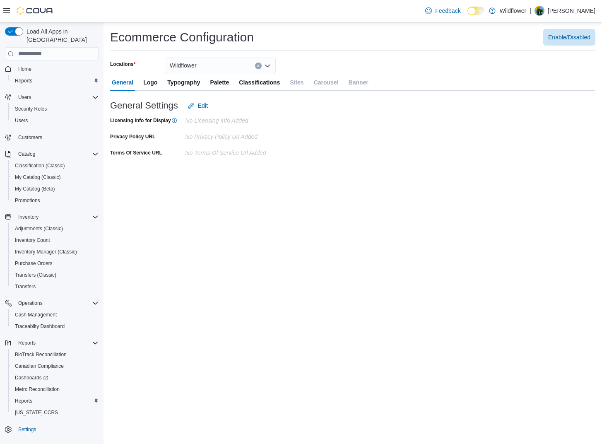
click at [147, 78] on span "Logo" at bounding box center [150, 82] width 14 height 17
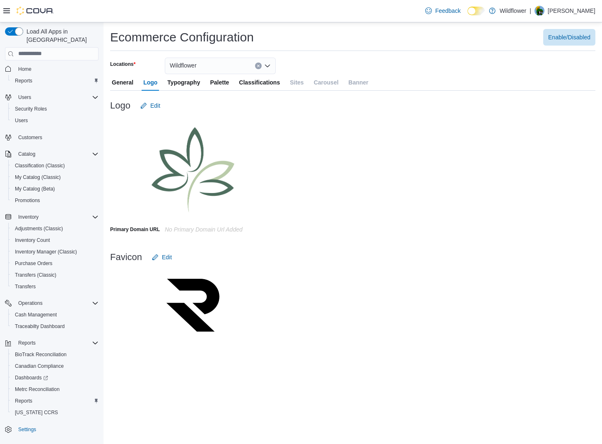
click at [169, 82] on span "Typography" at bounding box center [183, 82] width 33 height 17
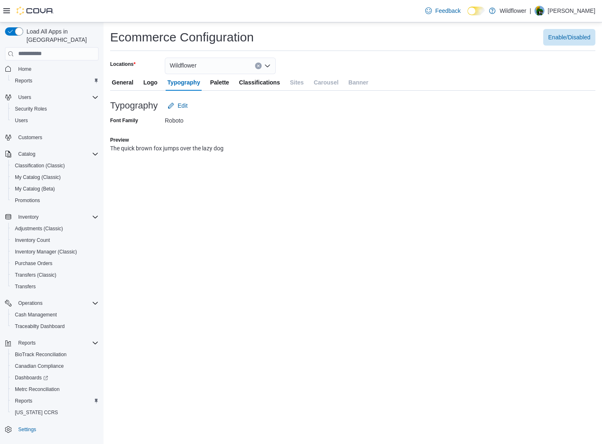
click at [235, 77] on div "General Logo Typography Palette Classifications Sites Carousel Banner" at bounding box center [352, 82] width 485 height 17
click at [224, 82] on span "Palette" at bounding box center [219, 82] width 19 height 17
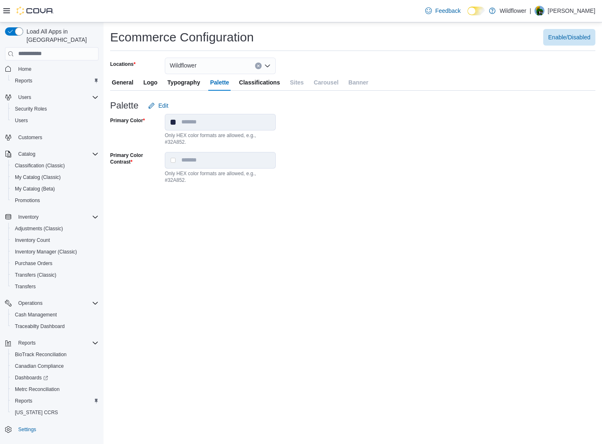
click at [256, 82] on span "Classifications" at bounding box center [259, 82] width 41 height 17
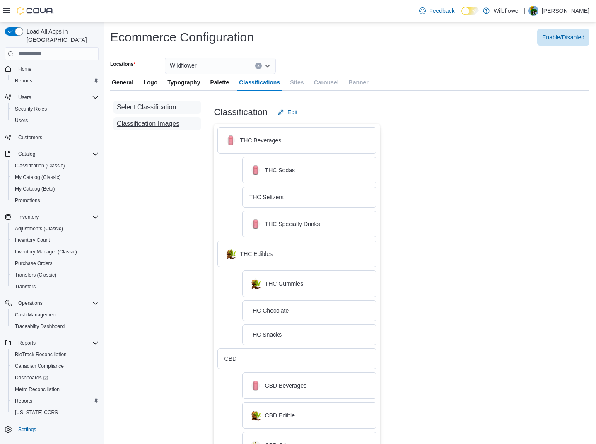
click at [165, 128] on span "Classification Images" at bounding box center [148, 124] width 63 height 10
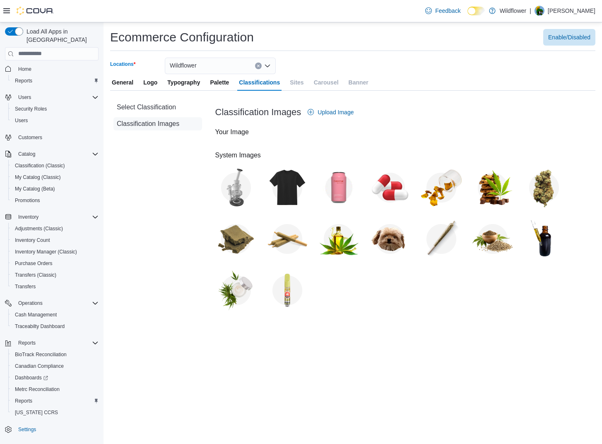
click at [270, 65] on icon "Open list of options" at bounding box center [267, 66] width 7 height 7
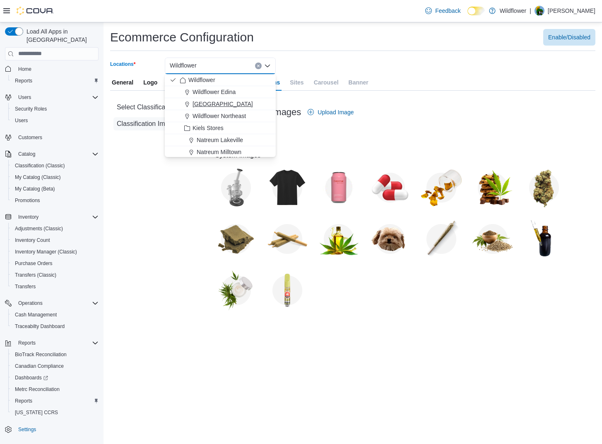
click at [218, 105] on span "[GEOGRAPHIC_DATA]" at bounding box center [223, 104] width 60 height 8
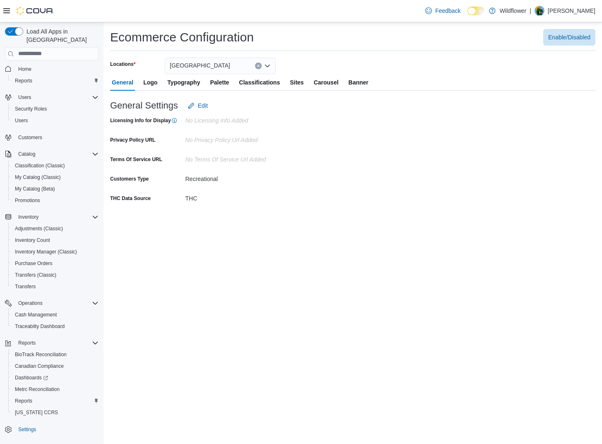
click at [297, 83] on span "Sites" at bounding box center [297, 82] width 14 height 17
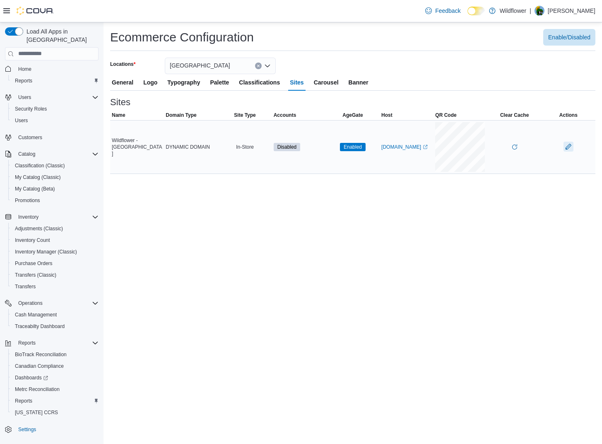
click at [568, 146] on button "button" at bounding box center [569, 147] width 10 height 10
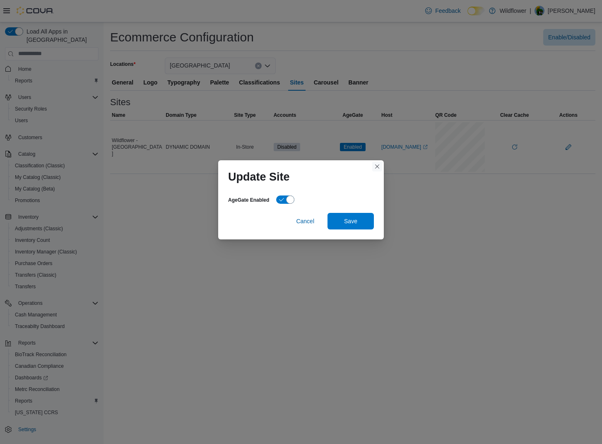
click at [377, 166] on button "Closes this modal window" at bounding box center [377, 167] width 10 height 10
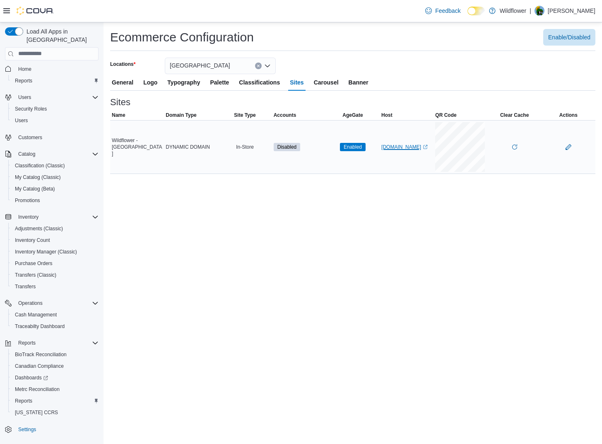
click at [398, 144] on link "1F1G1F1L1I1H2G1F1G1F1L1I1L.cova.store (opens in a new tab or window)" at bounding box center [404, 147] width 46 height 7
click at [333, 83] on span "Carousel" at bounding box center [326, 82] width 25 height 17
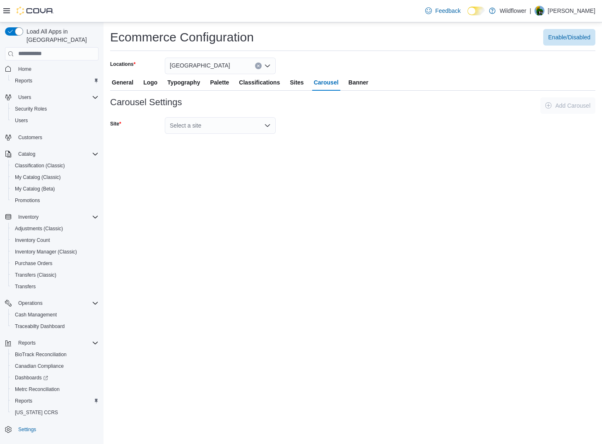
click at [262, 132] on div "Select a site" at bounding box center [220, 125] width 111 height 17
click at [241, 140] on span "Wildflower - North Loop" at bounding box center [225, 139] width 91 height 8
click at [354, 81] on span "Banner" at bounding box center [359, 82] width 20 height 17
click at [246, 102] on div "Select a site" at bounding box center [220, 105] width 111 height 17
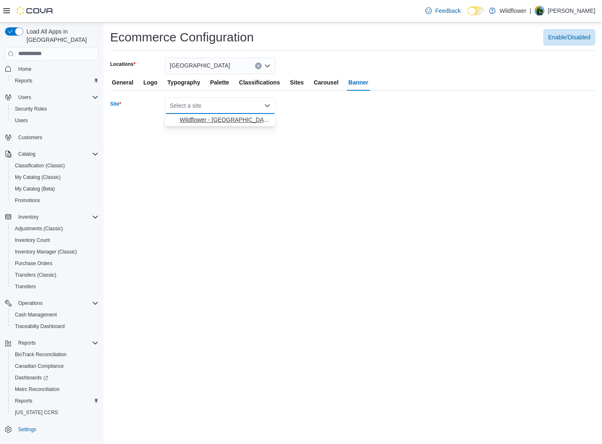
click at [222, 122] on span "Wildflower - North Loop" at bounding box center [225, 120] width 91 height 8
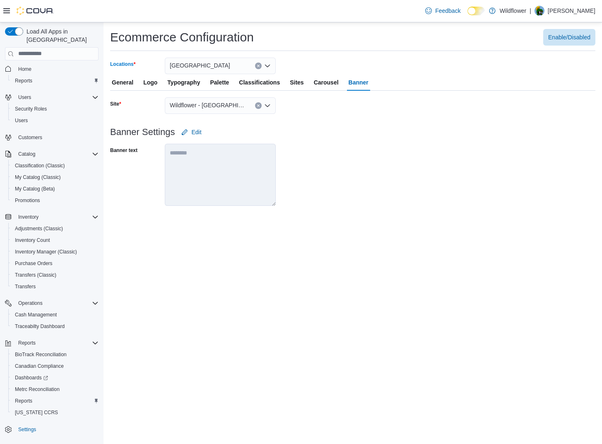
click at [270, 65] on icon "Open list of options" at bounding box center [267, 65] width 5 height 2
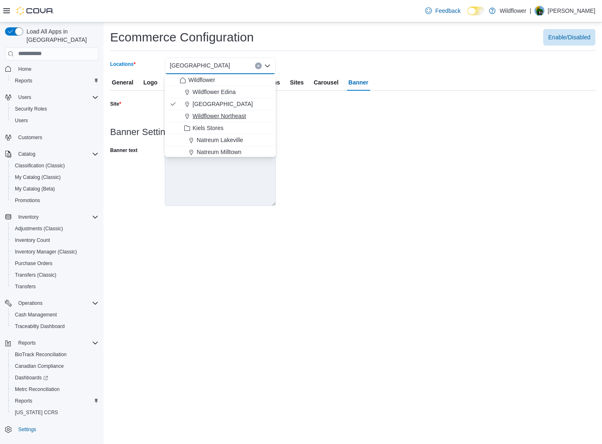
click at [236, 117] on span "Wildflower Northeast" at bounding box center [219, 116] width 53 height 8
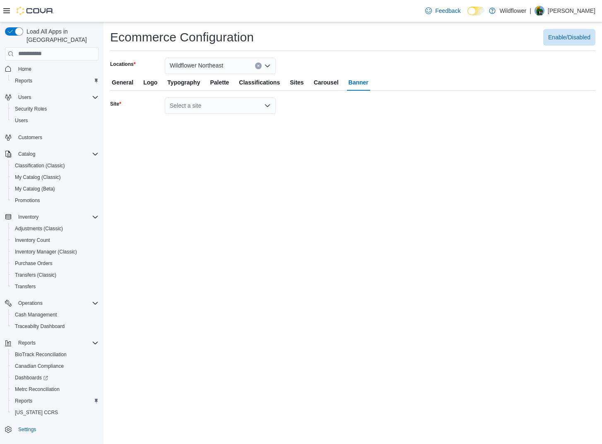
click at [270, 106] on icon "Open list of options" at bounding box center [267, 105] width 7 height 7
click at [235, 109] on div "Select a site" at bounding box center [220, 105] width 111 height 17
click at [222, 122] on span "Wildflower - [GEOGRAPHIC_DATA]" at bounding box center [225, 120] width 91 height 8
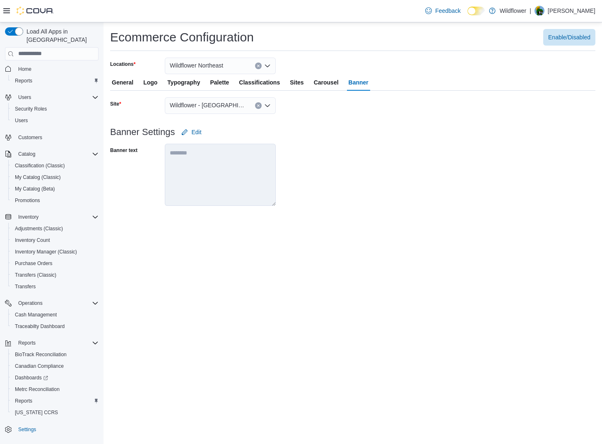
click at [244, 64] on div "Wildflower Northeast" at bounding box center [220, 66] width 111 height 17
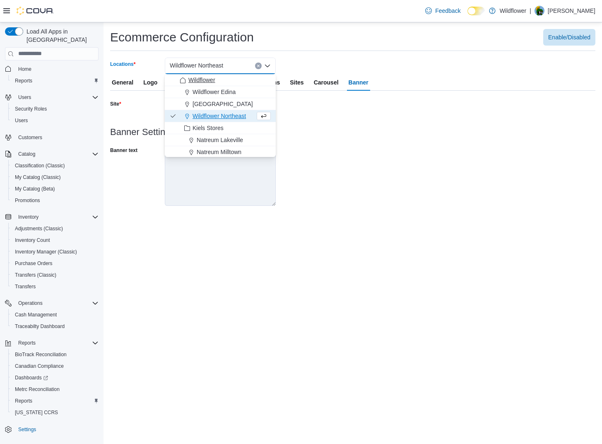
click at [220, 82] on div "Wildflower" at bounding box center [225, 80] width 91 height 8
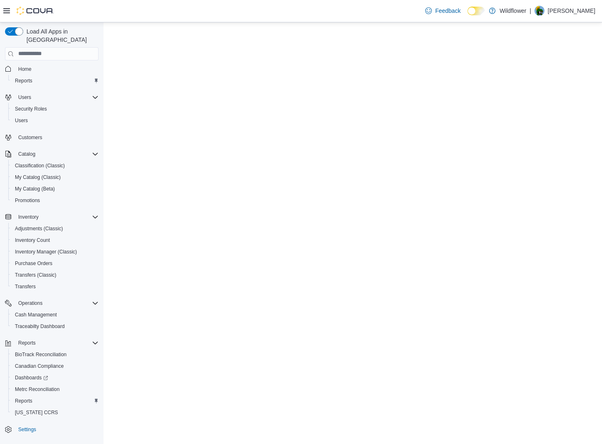
drag, startPoint x: 212, startPoint y: 345, endPoint x: 207, endPoint y: 345, distance: 5.0
click at [24, 426] on span "Settings" at bounding box center [27, 429] width 18 height 7
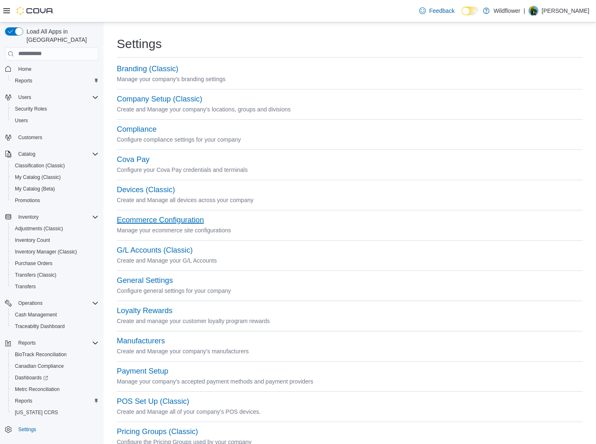
click at [159, 223] on button "Ecommerce Configuration" at bounding box center [160, 220] width 87 height 9
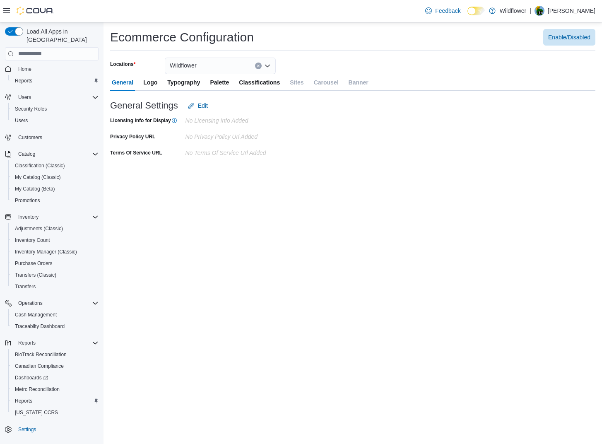
click at [347, 83] on div "General Logo Typography Palette Classifications Sites Carousel Banner" at bounding box center [352, 82] width 485 height 17
click at [266, 63] on icon "Open list of options" at bounding box center [267, 66] width 7 height 7
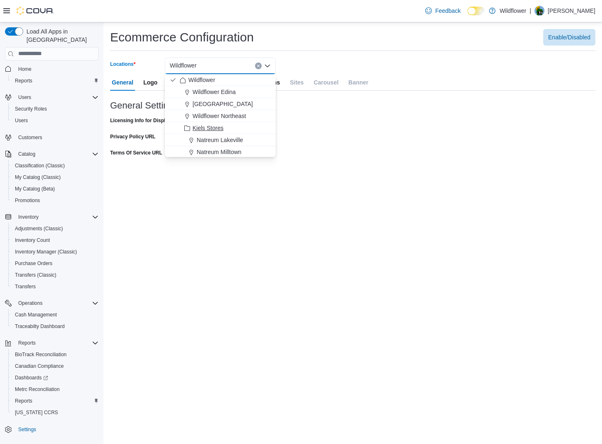
click at [221, 128] on span "Kiels Stores" at bounding box center [208, 128] width 31 height 8
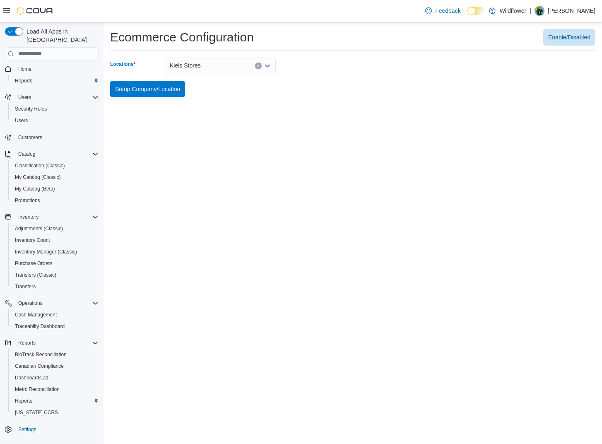
click at [272, 67] on div "Kiels Stores" at bounding box center [220, 66] width 111 height 17
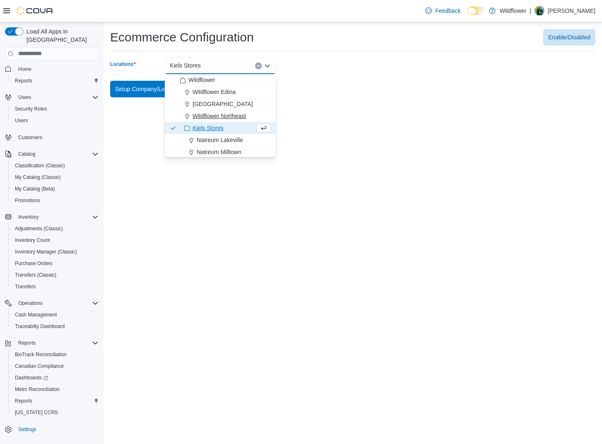
click at [222, 113] on span "Wildflower Northeast" at bounding box center [219, 116] width 53 height 8
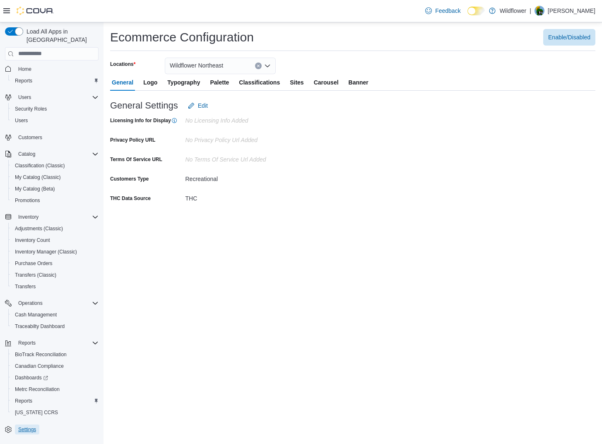
click at [24, 426] on span "Settings" at bounding box center [27, 429] width 18 height 7
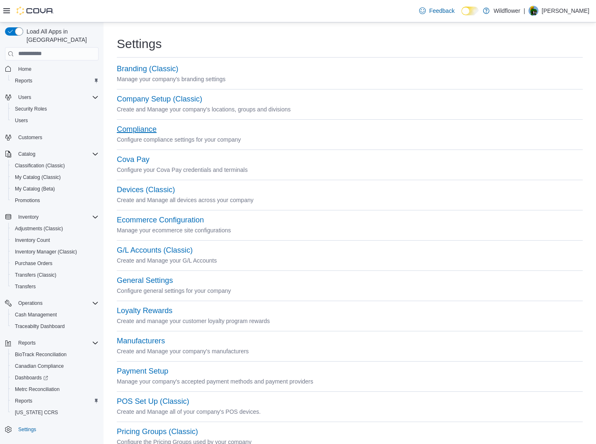
click at [141, 132] on button "Compliance" at bounding box center [137, 129] width 40 height 9
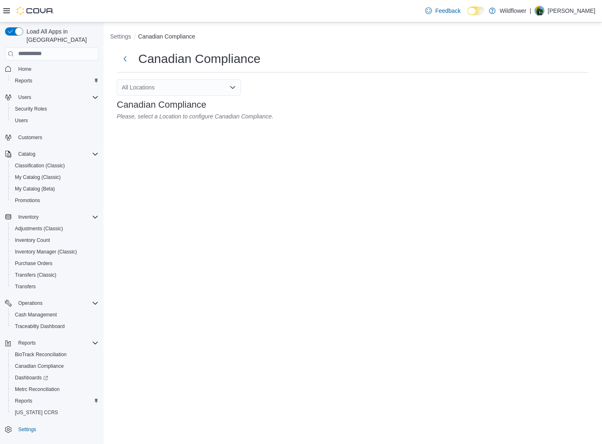
click at [210, 91] on div "All Locations" at bounding box center [179, 87] width 124 height 17
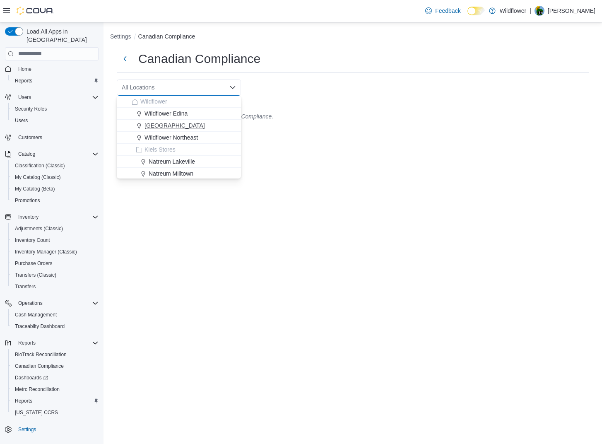
click at [201, 127] on span "[GEOGRAPHIC_DATA]" at bounding box center [175, 125] width 60 height 8
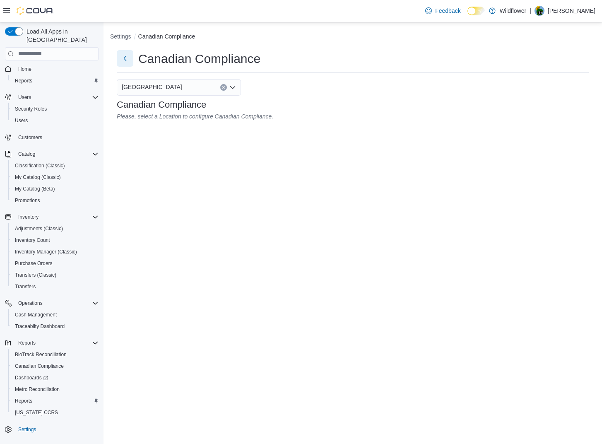
click at [125, 59] on button "Next" at bounding box center [125, 58] width 17 height 17
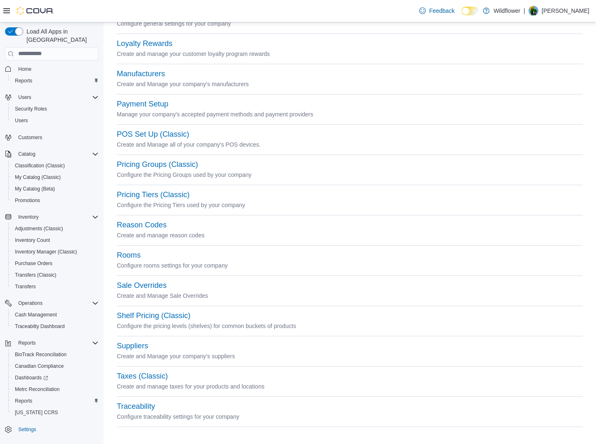
scroll to position [268, 0]
click at [153, 401] on button "Traceability" at bounding box center [136, 405] width 38 height 9
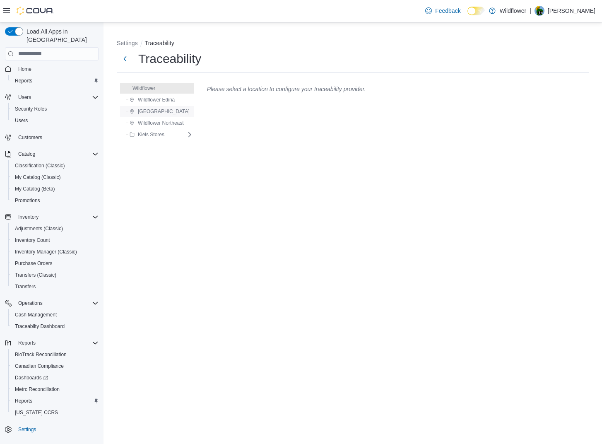
click at [164, 110] on span "[GEOGRAPHIC_DATA]" at bounding box center [164, 111] width 52 height 7
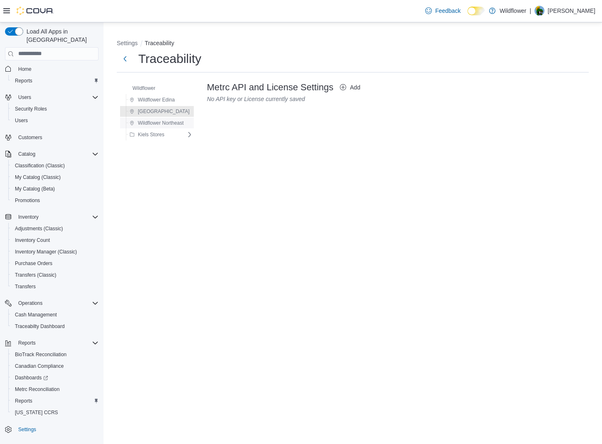
click at [167, 124] on span "Wildflower Northeast" at bounding box center [161, 123] width 46 height 7
click at [122, 63] on button "Next" at bounding box center [125, 59] width 17 height 17
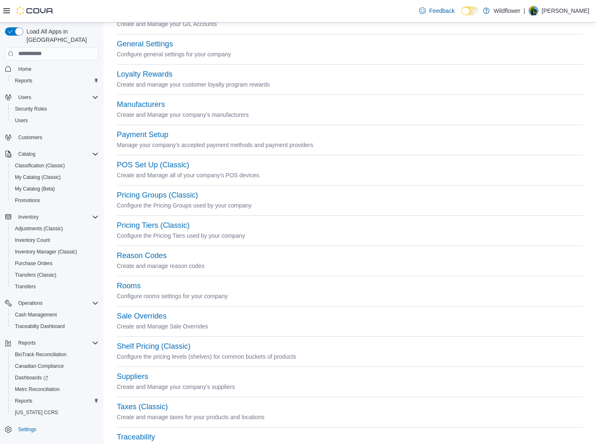
scroll to position [268, 0]
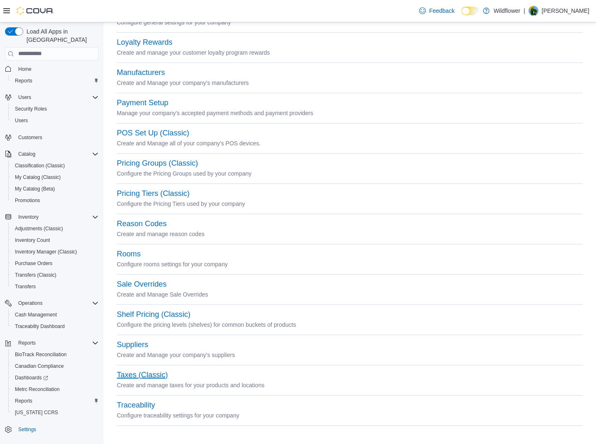
click at [143, 376] on button "Taxes (Classic)" at bounding box center [142, 375] width 51 height 9
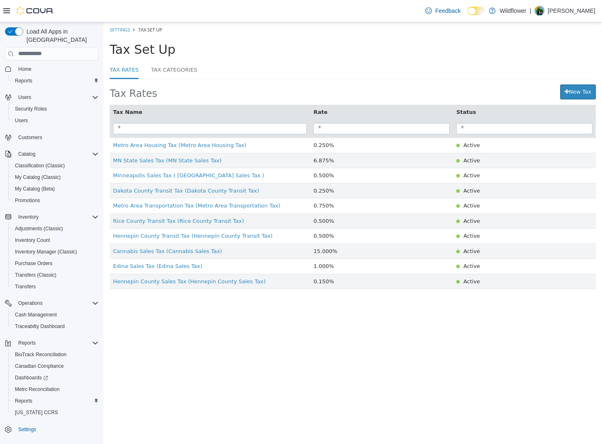
click at [122, 32] on li "Settings" at bounding box center [120, 29] width 20 height 8
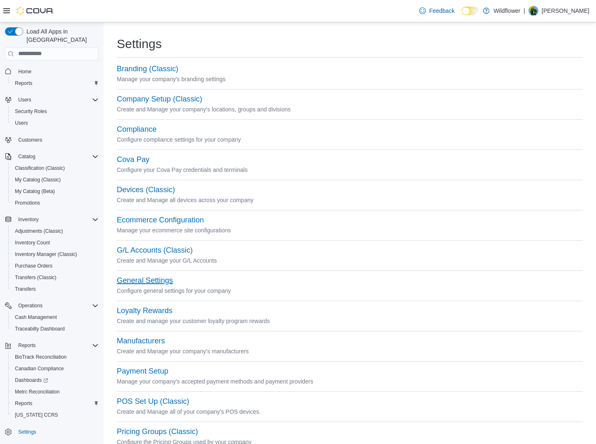
click at [130, 280] on button "General Settings" at bounding box center [145, 280] width 56 height 9
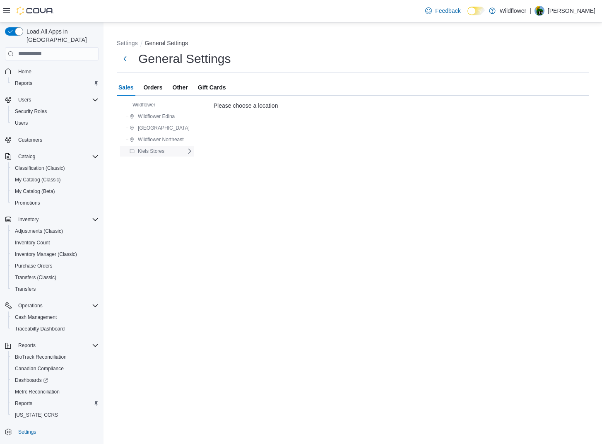
click at [171, 151] on div "Kiels Stores" at bounding box center [156, 151] width 60 height 10
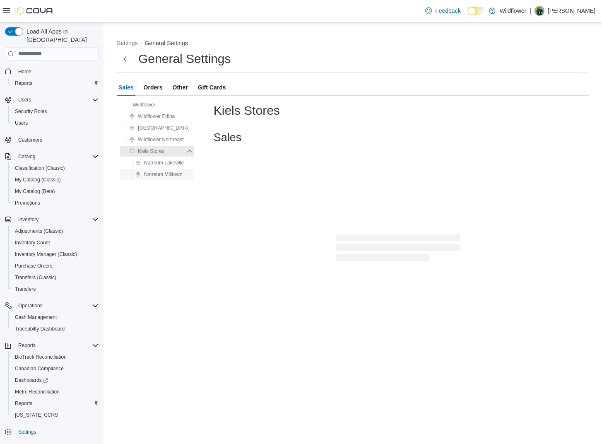
click at [159, 173] on span "Natreum Milltown" at bounding box center [163, 174] width 39 height 7
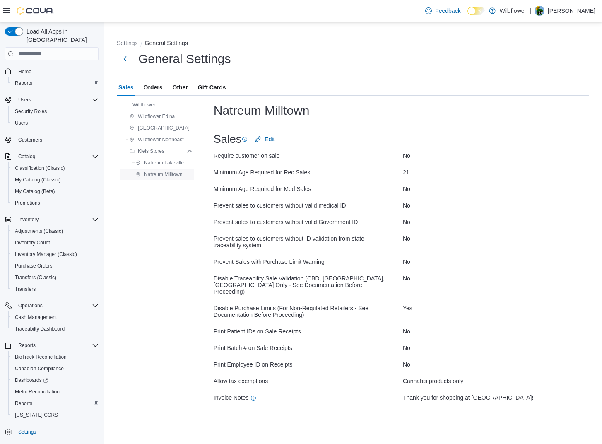
drag, startPoint x: 159, startPoint y: 173, endPoint x: 150, endPoint y: 175, distance: 9.4
click at [150, 175] on span "Natreum Milltown" at bounding box center [163, 174] width 39 height 7
click at [270, 138] on span "Edit" at bounding box center [270, 139] width 10 height 8
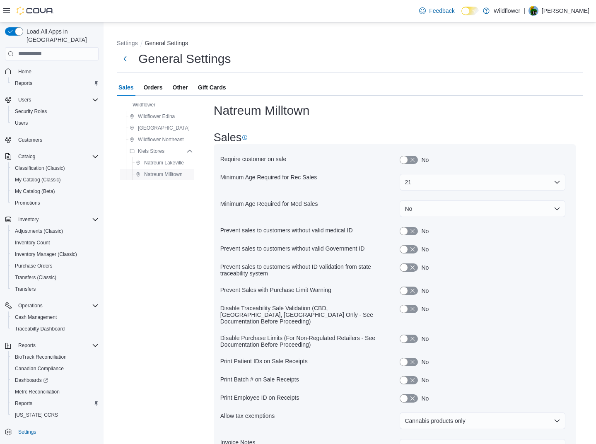
click at [173, 172] on span "Natreum Milltown" at bounding box center [163, 174] width 39 height 7
click at [168, 130] on span "[GEOGRAPHIC_DATA]" at bounding box center [164, 128] width 52 height 7
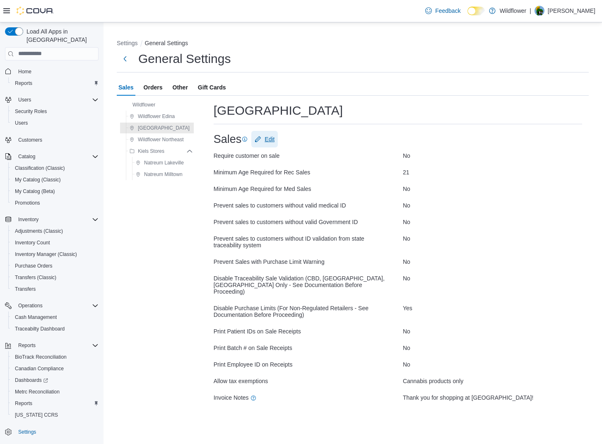
click at [270, 140] on span "Edit" at bounding box center [270, 139] width 10 height 8
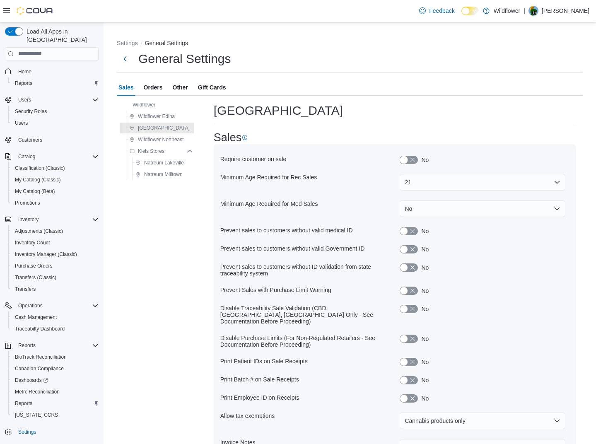
click at [409, 159] on button "button" at bounding box center [409, 160] width 18 height 8
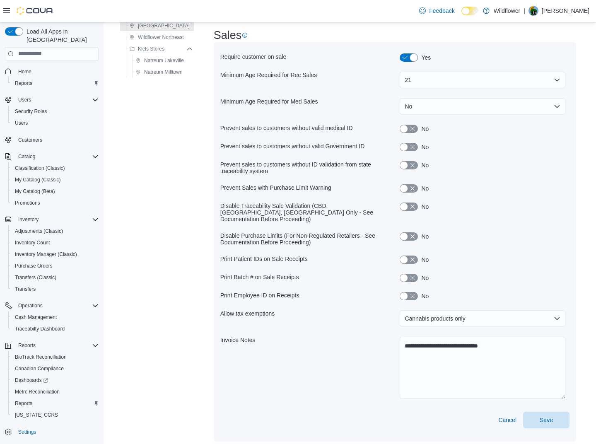
scroll to position [113, 0]
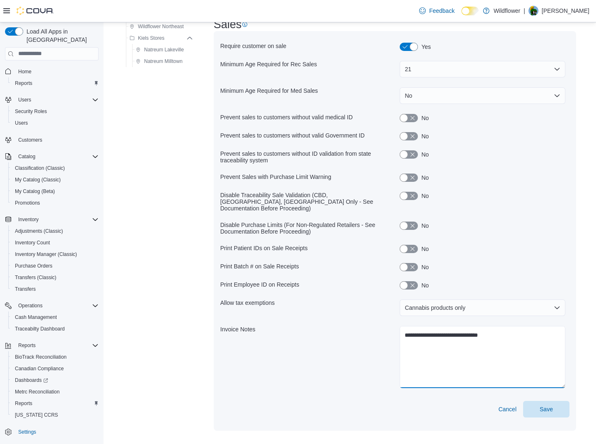
drag, startPoint x: 476, startPoint y: 327, endPoint x: 497, endPoint y: 328, distance: 21.1
click at [497, 328] on textarea "**********" at bounding box center [483, 357] width 166 height 62
type textarea "**********"
click at [552, 406] on span "Save" at bounding box center [546, 409] width 13 height 8
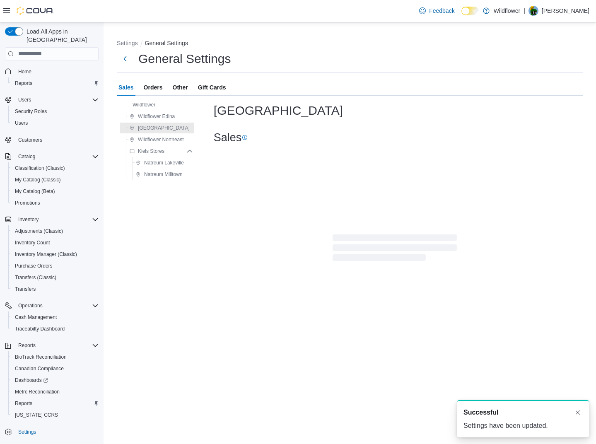
scroll to position [0, 0]
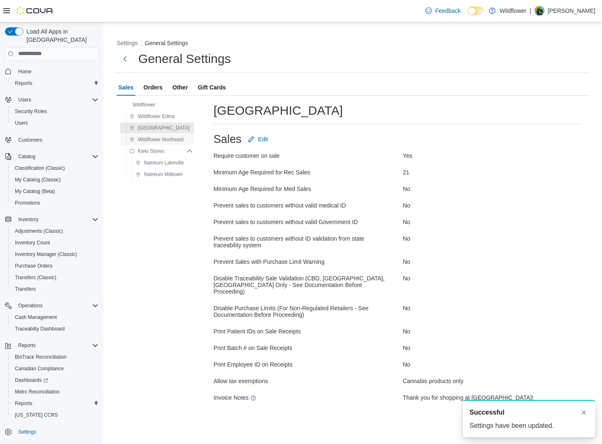
click at [157, 139] on span "Wildflower Northeast" at bounding box center [161, 139] width 46 height 7
click at [271, 140] on span "Edit" at bounding box center [270, 139] width 10 height 8
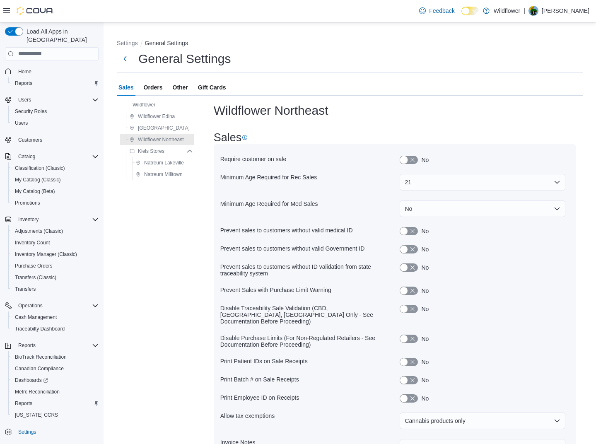
click at [412, 158] on button "button" at bounding box center [409, 160] width 18 height 8
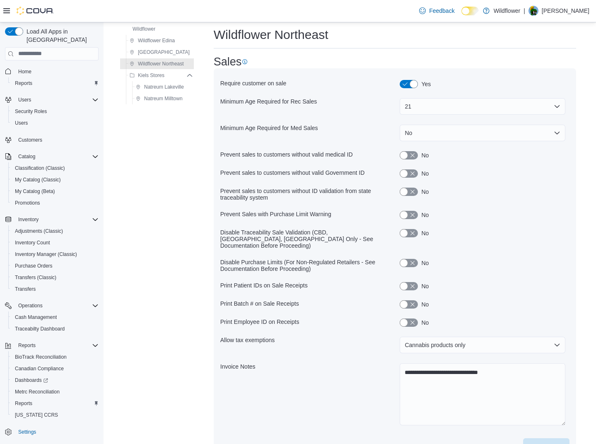
scroll to position [113, 0]
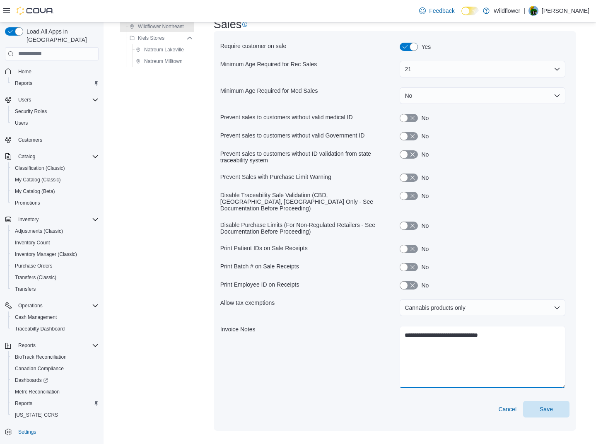
drag, startPoint x: 477, startPoint y: 329, endPoint x: 497, endPoint y: 328, distance: 20.8
click at [497, 328] on textarea "**********" at bounding box center [483, 357] width 166 height 62
type textarea "**********"
click at [555, 408] on span "Save" at bounding box center [546, 409] width 36 height 17
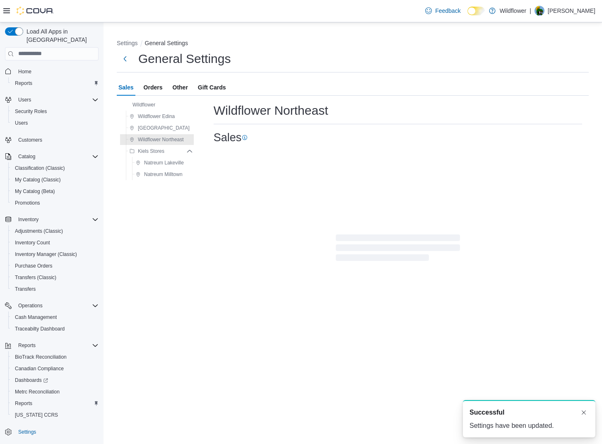
scroll to position [0, 0]
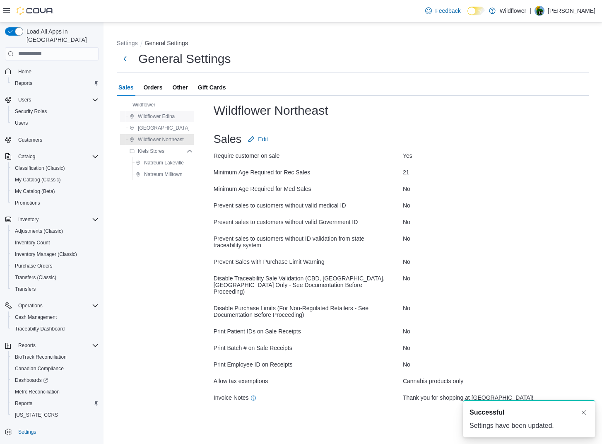
click at [163, 117] on span "Wildflower Edina" at bounding box center [156, 116] width 37 height 7
click at [155, 88] on span "Orders" at bounding box center [153, 87] width 19 height 17
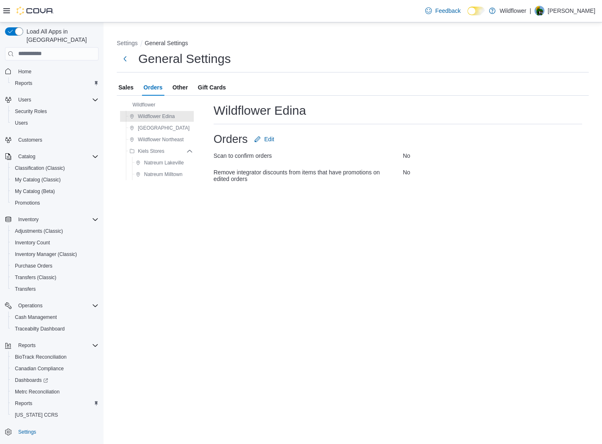
click at [181, 88] on span "Other" at bounding box center [180, 87] width 15 height 17
click at [179, 128] on span "[GEOGRAPHIC_DATA]" at bounding box center [164, 128] width 52 height 7
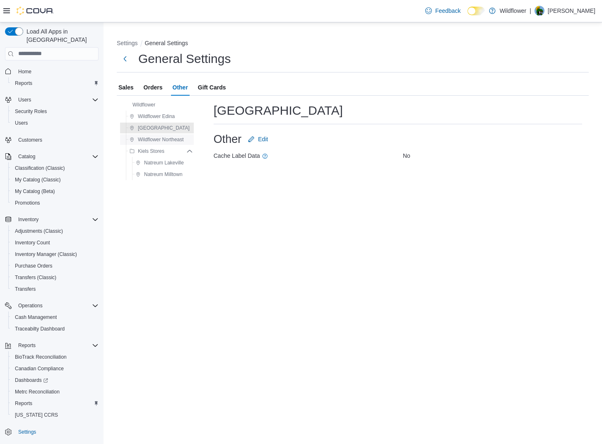
click at [172, 140] on span "Wildflower Northeast" at bounding box center [161, 139] width 46 height 7
click at [204, 84] on span "Gift Cards" at bounding box center [212, 87] width 28 height 17
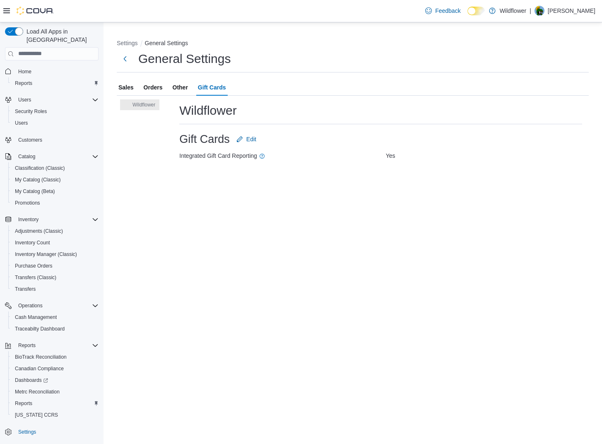
click at [126, 86] on span "Sales" at bounding box center [125, 87] width 15 height 17
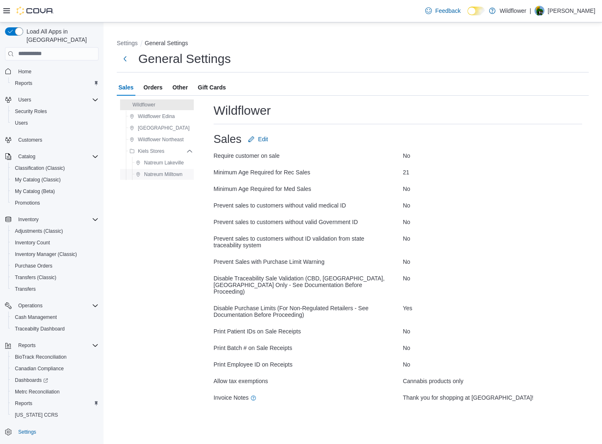
click at [162, 173] on span "Natreum Milltown" at bounding box center [163, 174] width 39 height 7
click at [126, 43] on button "Settings" at bounding box center [127, 43] width 21 height 7
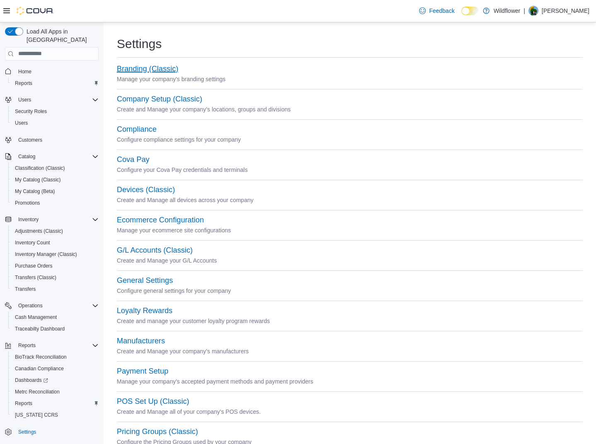
click at [138, 68] on button "Branding (Classic)" at bounding box center [148, 69] width 62 height 9
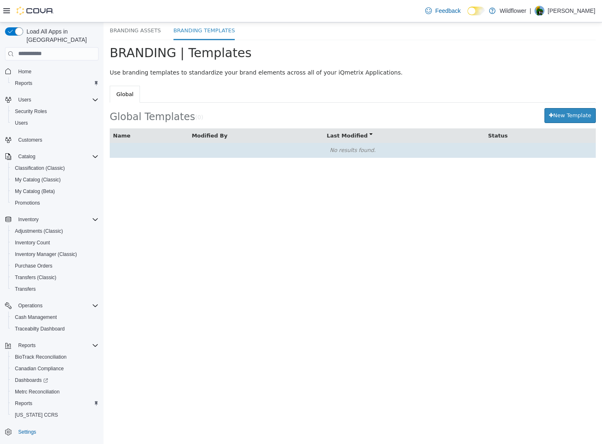
click at [187, 154] on td "No results found." at bounding box center [353, 149] width 486 height 15
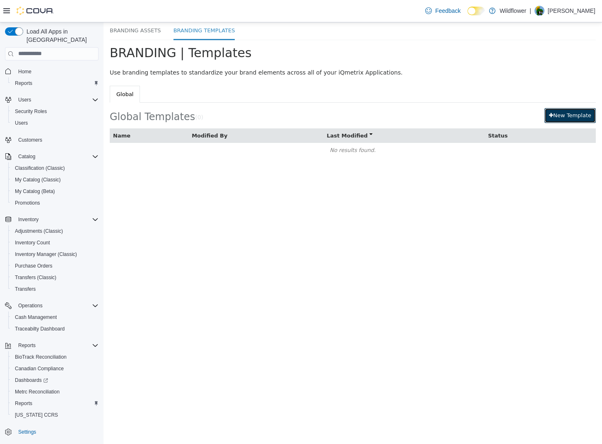
click at [567, 114] on button "New Template" at bounding box center [570, 115] width 51 height 15
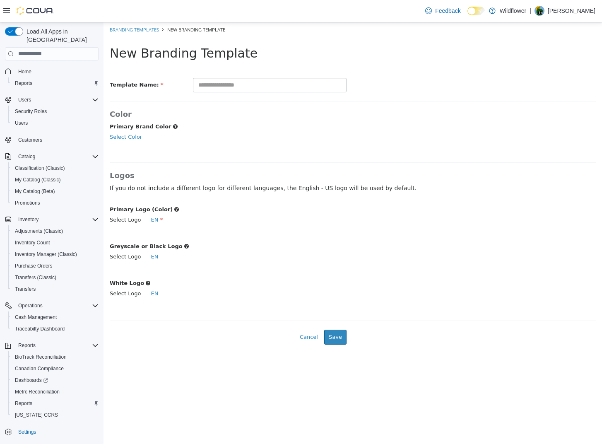
click at [150, 184] on p "If you do not include a different logo for different languages, the English - U…" at bounding box center [353, 187] width 486 height 9
click at [145, 188] on p "If you do not include a different logo for different languages, the English - U…" at bounding box center [353, 187] width 486 height 9
click at [151, 220] on link "EN" at bounding box center [154, 219] width 7 height 6
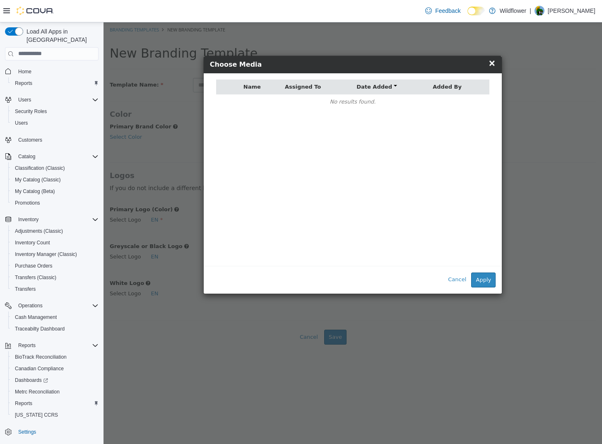
click at [496, 64] on button "×" at bounding box center [492, 62] width 7 height 9
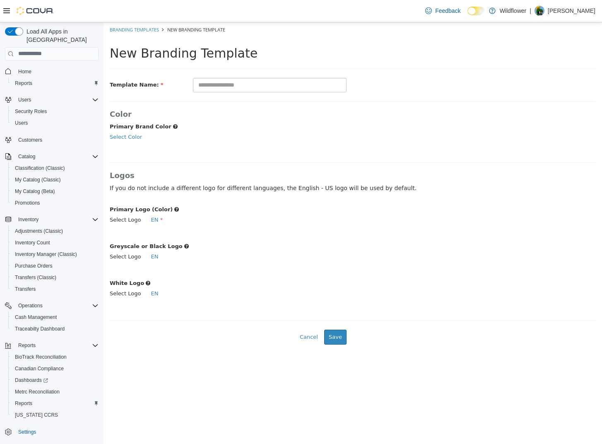
click at [146, 24] on ol "Branding Templates New Branding Template" at bounding box center [353, 29] width 499 height 15
click at [146, 29] on link "Branding Templates" at bounding box center [134, 29] width 49 height 6
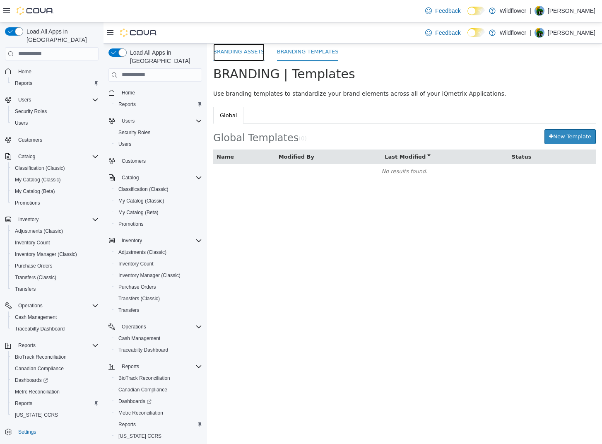
click at [244, 55] on link "Branding Assets" at bounding box center [238, 52] width 51 height 18
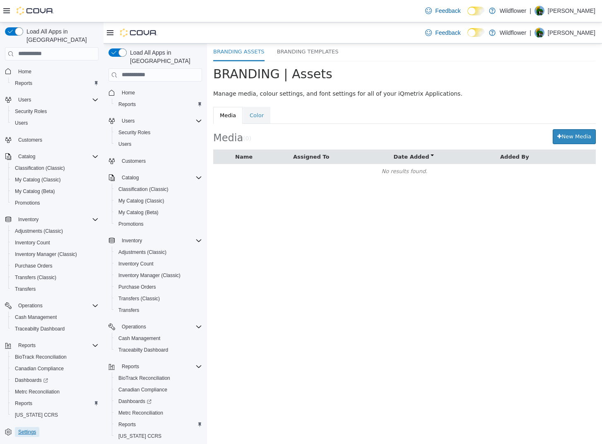
click at [19, 429] on span "Settings" at bounding box center [27, 432] width 18 height 7
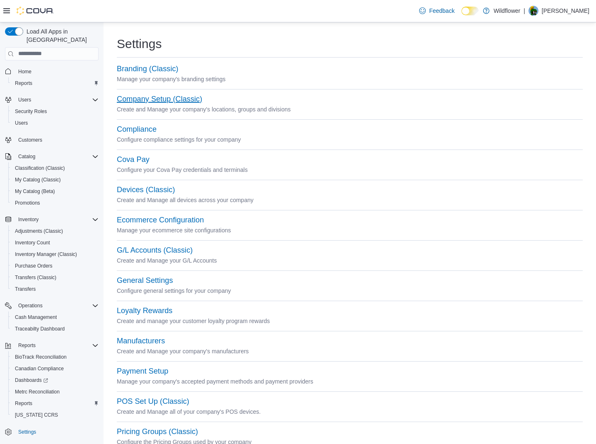
click at [142, 97] on button "Company Setup (Classic)" at bounding box center [159, 99] width 85 height 9
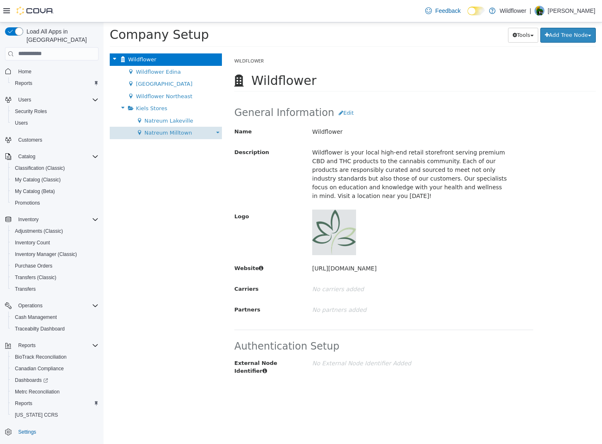
click at [218, 132] on b at bounding box center [217, 132] width 3 height 2
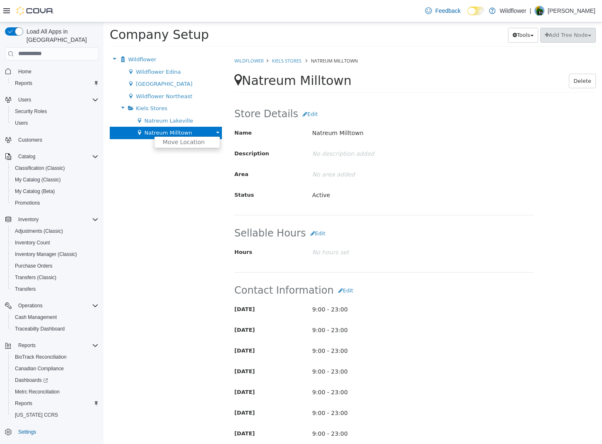
click at [209, 180] on div "Wildflower Move Company Wildflower Edina Move Location [GEOGRAPHIC_DATA] Move L…" at bounding box center [166, 248] width 125 height 391
click at [193, 70] on div "Wildflower Edina Move Location" at bounding box center [166, 71] width 112 height 12
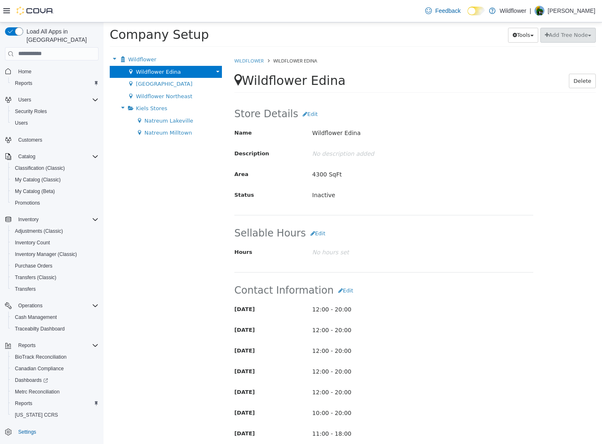
click at [218, 70] on div "Move Location" at bounding box center [217, 71] width 6 height 8
click at [220, 67] on div "Move Location" at bounding box center [217, 71] width 6 height 8
click at [308, 113] on button "Edit" at bounding box center [310, 113] width 24 height 15
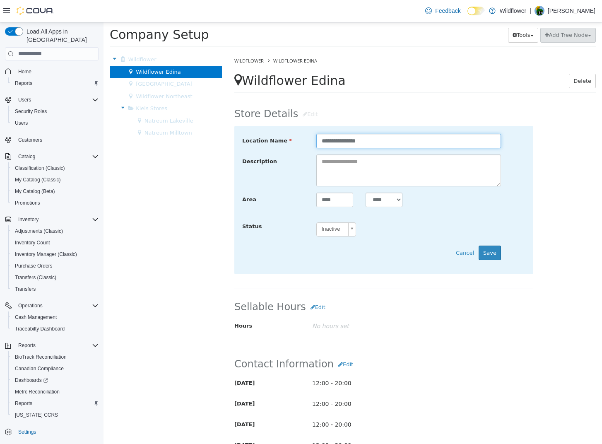
drag, startPoint x: 350, startPoint y: 140, endPoint x: 367, endPoint y: 141, distance: 16.2
click at [367, 141] on input "**********" at bounding box center [408, 140] width 185 height 14
type input "**********"
type input "****"
click at [487, 252] on button "Save" at bounding box center [490, 252] width 22 height 15
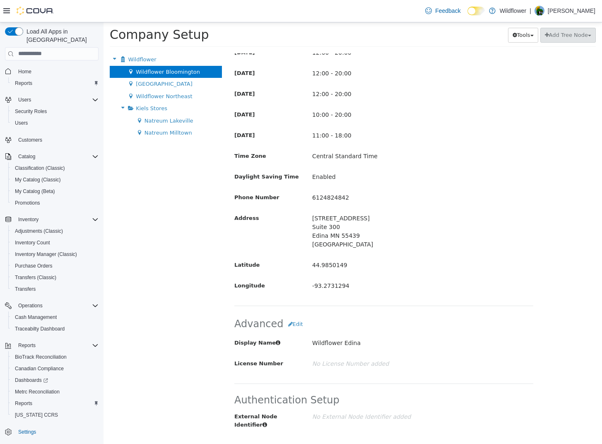
scroll to position [306, 0]
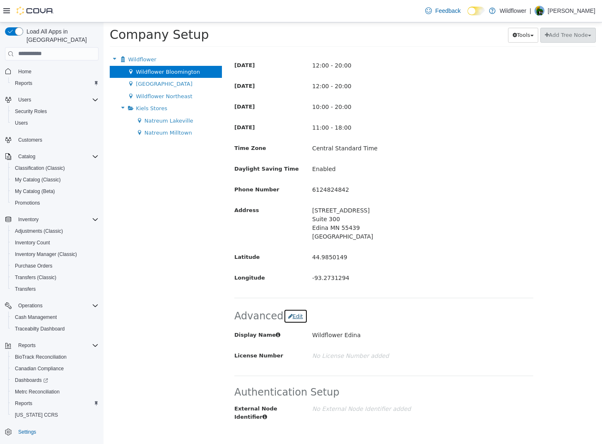
click at [294, 316] on button "Edit" at bounding box center [296, 316] width 24 height 15
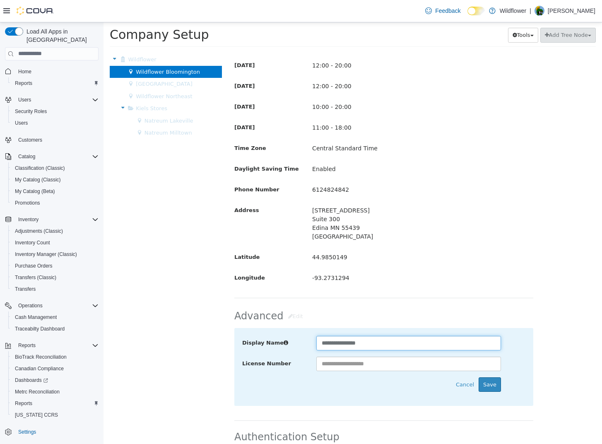
drag, startPoint x: 352, startPoint y: 340, endPoint x: 369, endPoint y: 342, distance: 18.0
click at [369, 342] on input "**********" at bounding box center [408, 342] width 185 height 14
type input "**********"
click at [483, 383] on button "Save" at bounding box center [490, 384] width 22 height 15
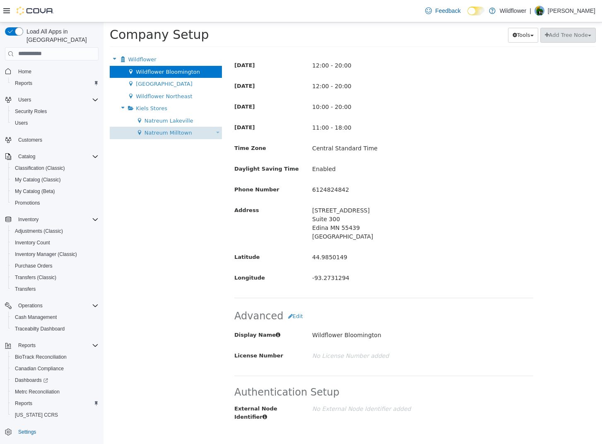
click at [191, 131] on div "Natreum Milltown Move Location" at bounding box center [166, 132] width 112 height 12
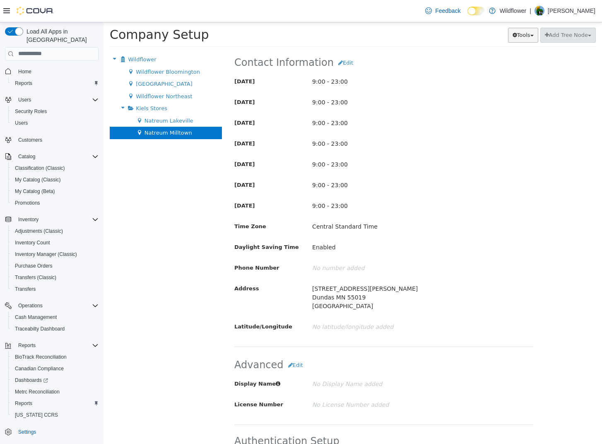
scroll to position [277, 0]
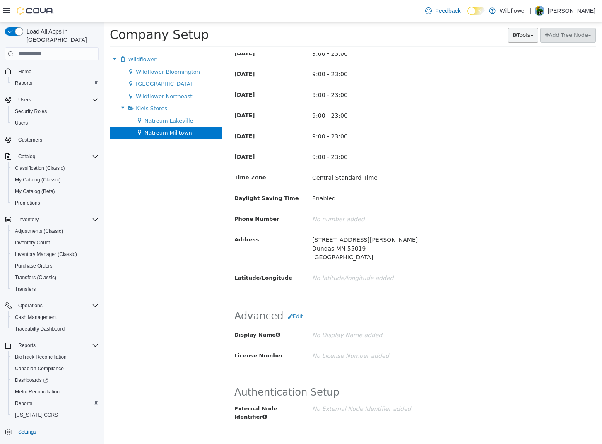
click at [526, 38] on button "Tools" at bounding box center [523, 34] width 30 height 15
click at [581, 37] on button "Add Tree Node" at bounding box center [567, 34] width 55 height 15
click at [191, 134] on div "Natreum Milltown Move Location" at bounding box center [166, 132] width 112 height 12
click at [216, 132] on b at bounding box center [217, 132] width 3 height 2
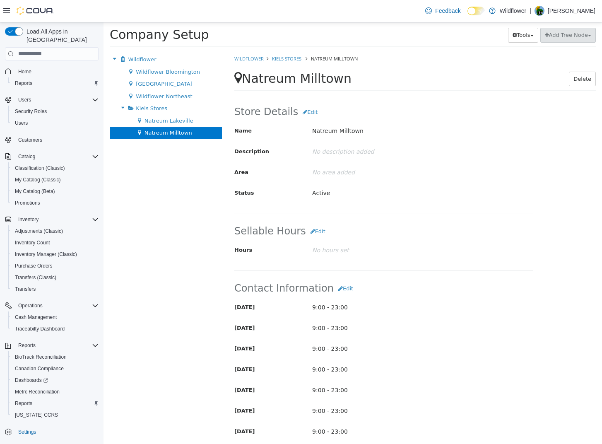
scroll to position [0, 0]
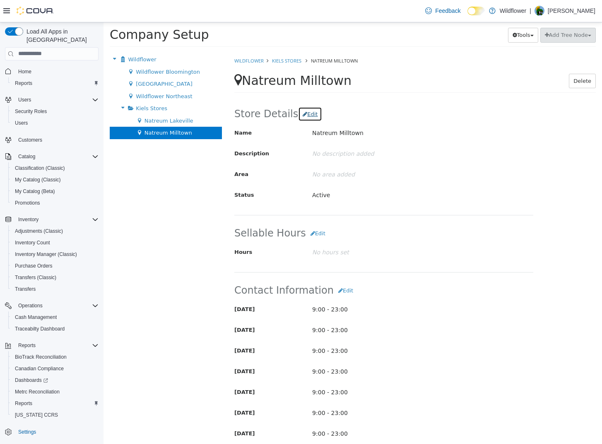
click at [301, 113] on button "Edit" at bounding box center [310, 113] width 24 height 15
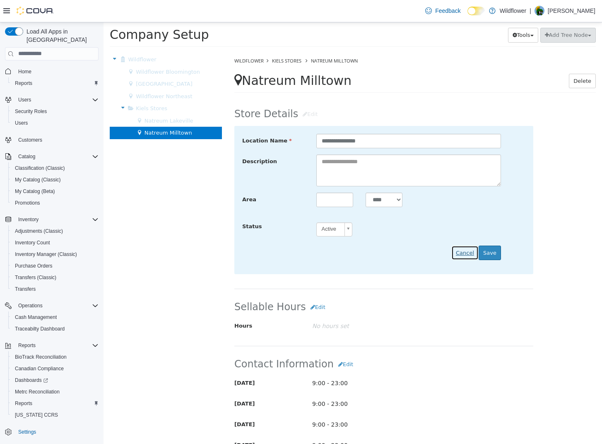
click at [468, 251] on button "Cancel" at bounding box center [464, 252] width 27 height 15
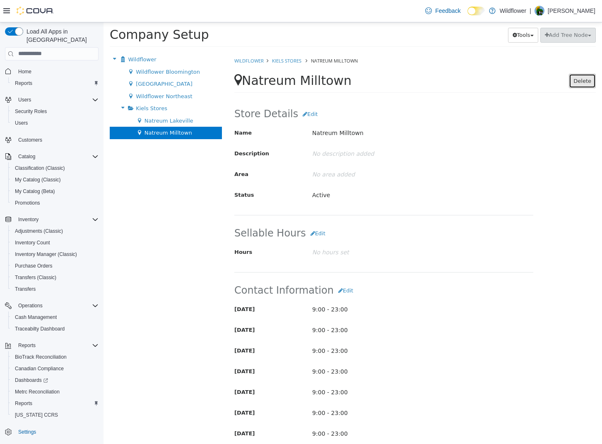
click at [581, 81] on button "Delete" at bounding box center [582, 80] width 27 height 15
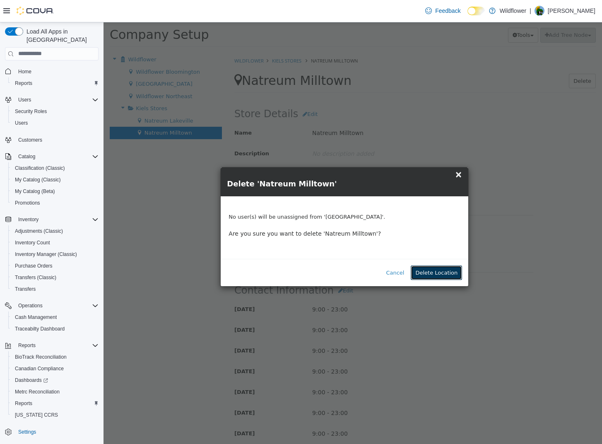
click at [437, 273] on button "Delete Location" at bounding box center [436, 272] width 51 height 15
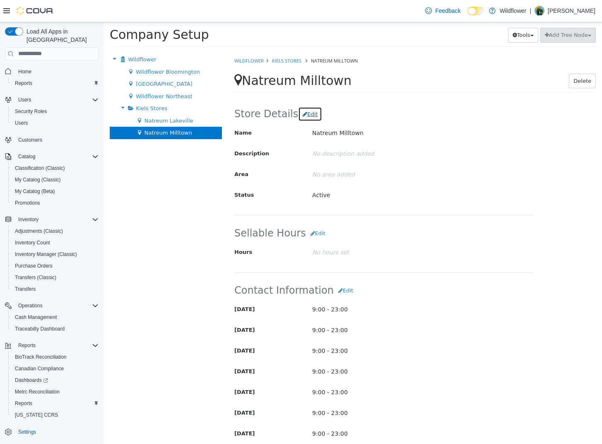
click at [303, 115] on button "Edit" at bounding box center [310, 113] width 24 height 15
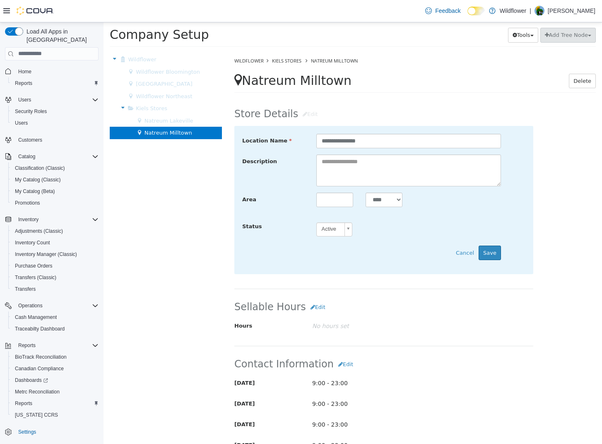
scroll to position [0, 2]
click at [338, 52] on body "**********" at bounding box center [353, 37] width 499 height 30
click at [489, 253] on button "Save" at bounding box center [490, 252] width 22 height 15
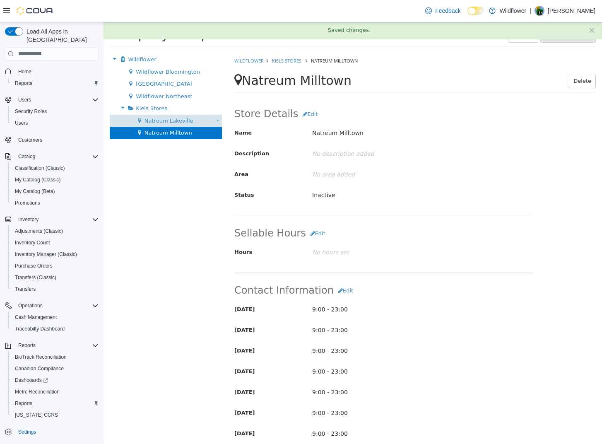
click at [164, 120] on span "Natreum Lakeville" at bounding box center [169, 120] width 49 height 6
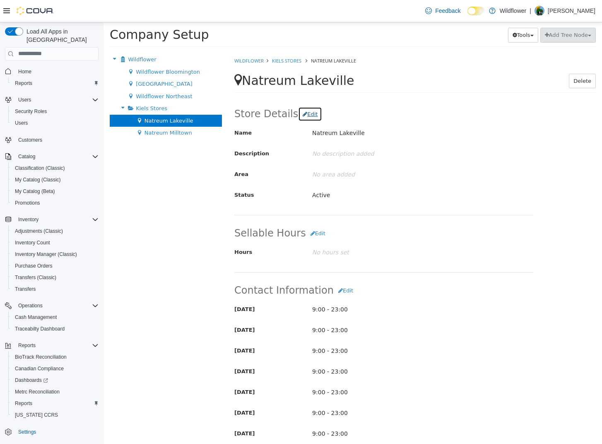
click at [302, 113] on button "Edit" at bounding box center [310, 113] width 24 height 15
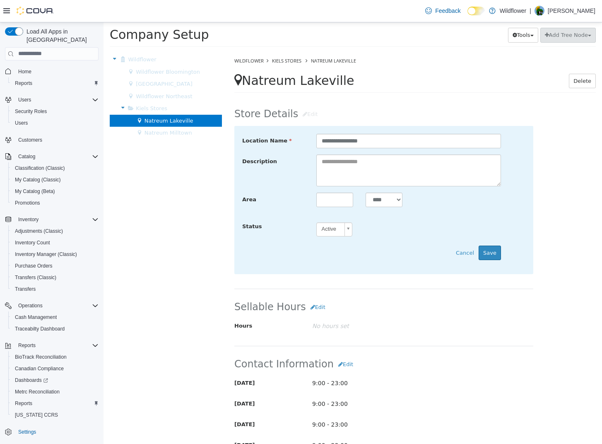
scroll to position [0, 2]
click at [345, 52] on body "**********" at bounding box center [353, 37] width 499 height 30
click at [488, 255] on button "Save" at bounding box center [490, 252] width 22 height 15
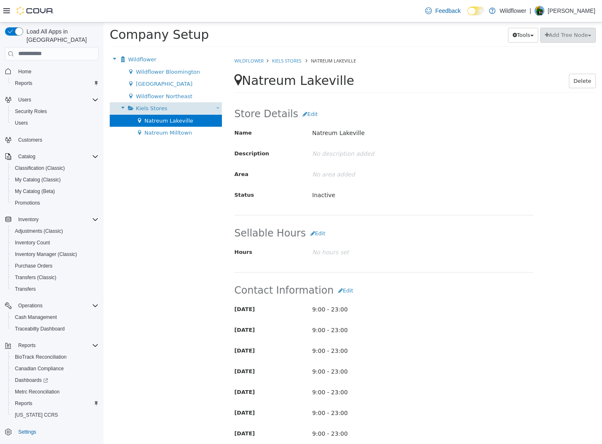
click at [156, 110] on span "Kiels Stores" at bounding box center [151, 108] width 31 height 6
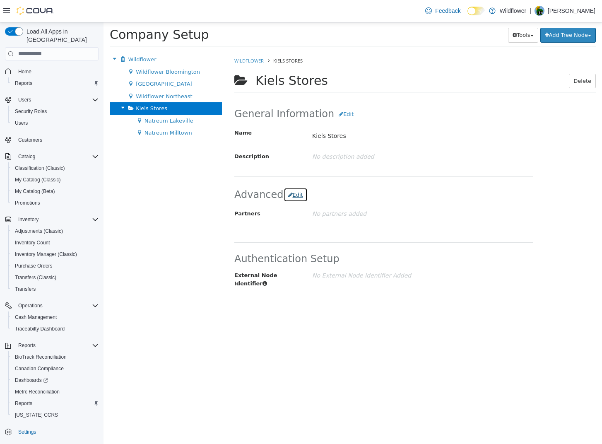
click at [295, 198] on button "Edit" at bounding box center [296, 194] width 24 height 15
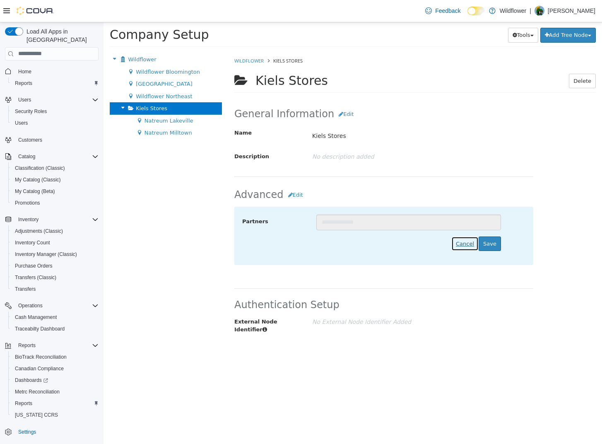
click at [471, 246] on button "Cancel" at bounding box center [464, 243] width 27 height 15
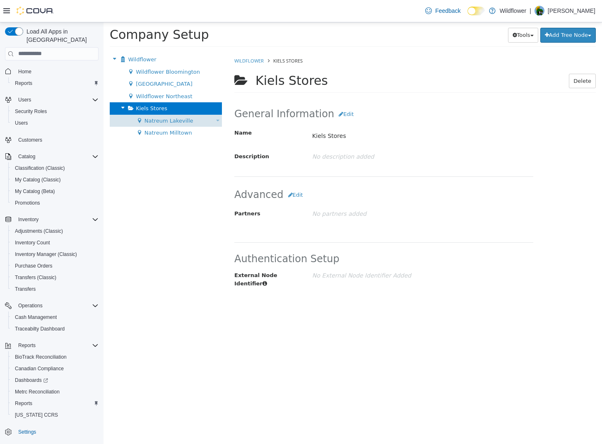
click at [170, 122] on span "Natreum Lakeville" at bounding box center [169, 120] width 49 height 6
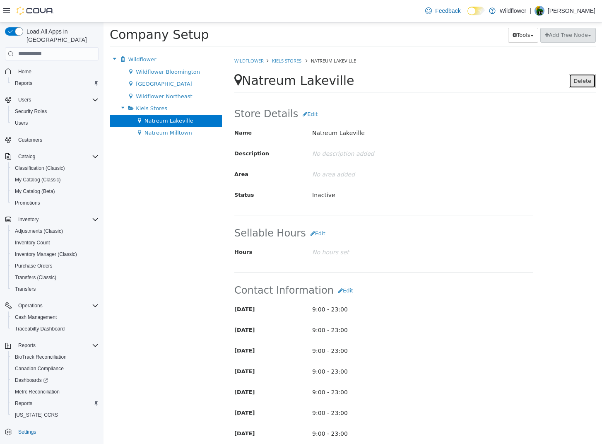
click at [581, 81] on button "Delete" at bounding box center [582, 80] width 27 height 15
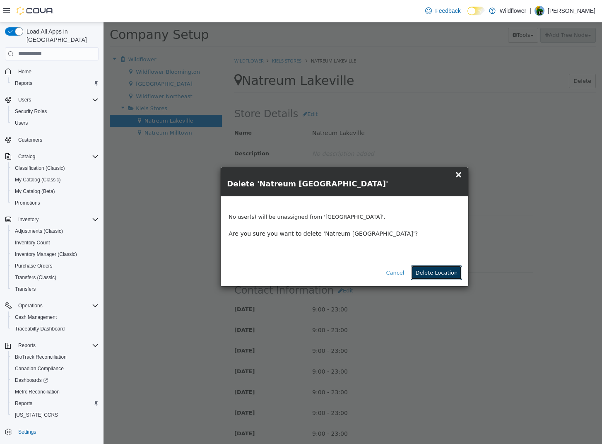
click at [437, 268] on button "Delete Location" at bounding box center [436, 272] width 51 height 15
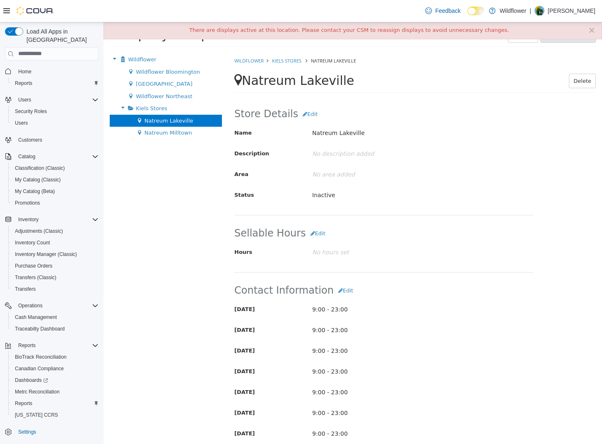
click at [245, 27] on div "× There are displays active at this location. Please contact your CSM to reassi…" at bounding box center [353, 30] width 499 height 17
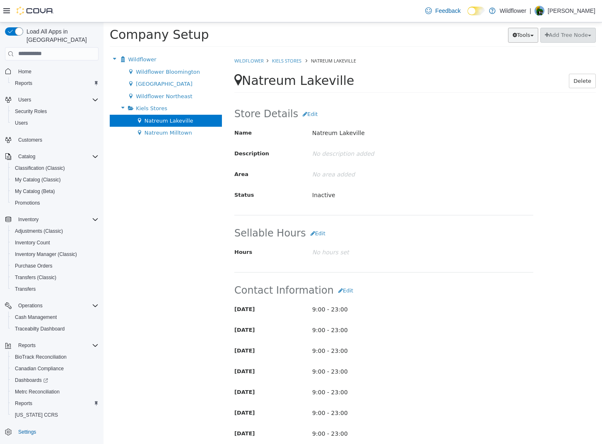
click at [517, 39] on button "Tools" at bounding box center [523, 34] width 30 height 15
click at [41, 427] on span "Settings" at bounding box center [57, 432] width 84 height 10
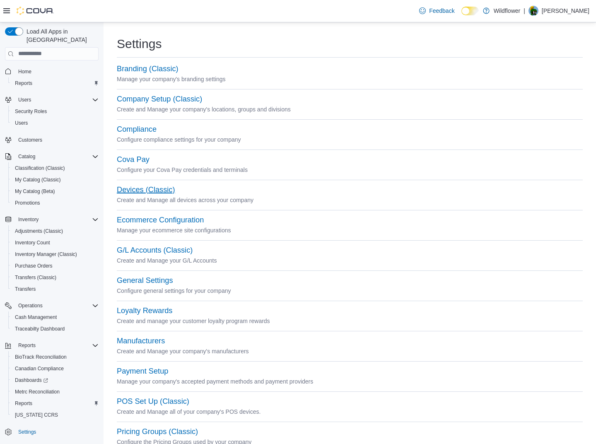
click at [163, 191] on button "Devices (Classic)" at bounding box center [146, 190] width 58 height 9
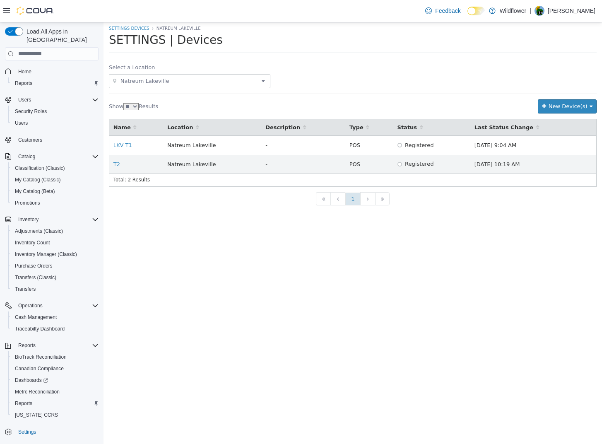
click at [159, 84] on span "Natreum Lakeville" at bounding box center [189, 81] width 140 height 10
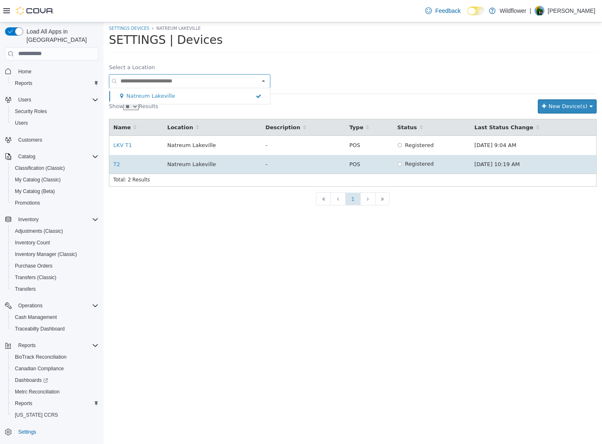
click at [140, 165] on div "T2" at bounding box center [136, 164] width 46 height 8
click at [116, 163] on link "T2" at bounding box center [116, 164] width 7 height 6
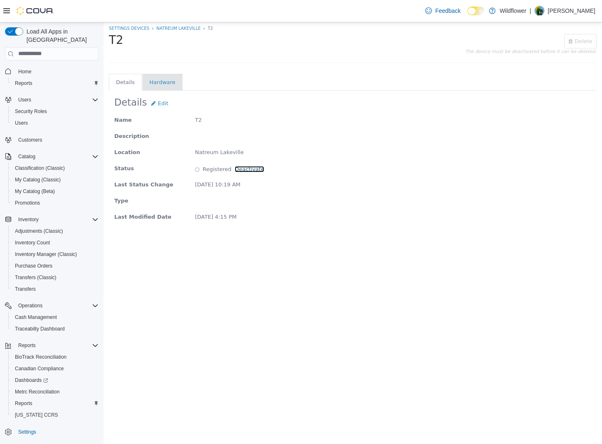
click at [248, 166] on link "Deactivate" at bounding box center [249, 169] width 29 height 6
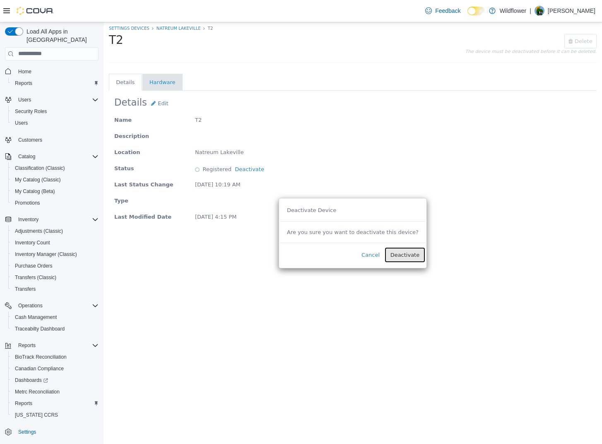
click at [404, 256] on span "Deactivate" at bounding box center [405, 254] width 29 height 6
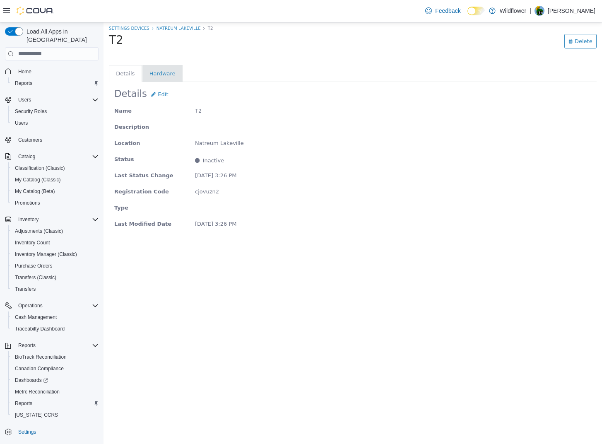
click at [159, 73] on li "Hardware" at bounding box center [163, 73] width 26 height 8
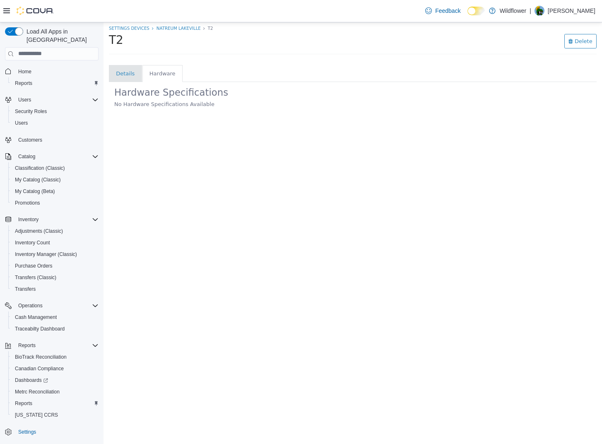
click at [128, 73] on li "Details" at bounding box center [125, 73] width 19 height 8
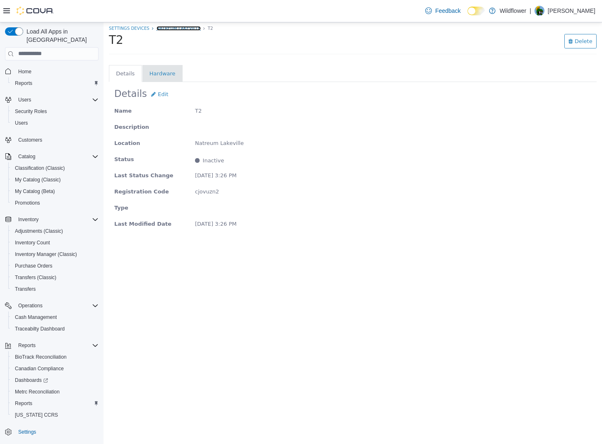
click at [158, 27] on link "Natreum Lakeville" at bounding box center [179, 28] width 44 height 5
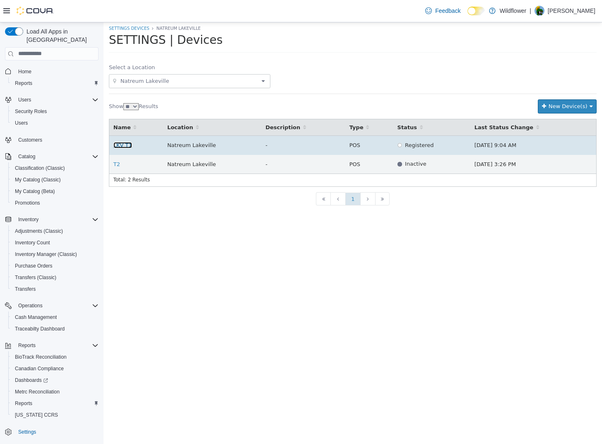
click at [123, 142] on link "LKV T1" at bounding box center [122, 145] width 19 height 6
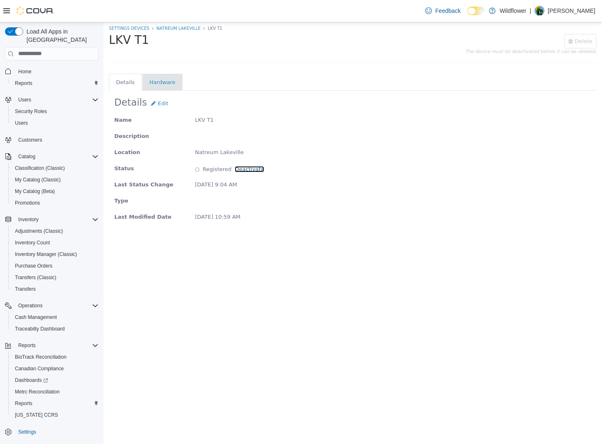
click at [245, 171] on link "Deactivate" at bounding box center [249, 169] width 29 height 6
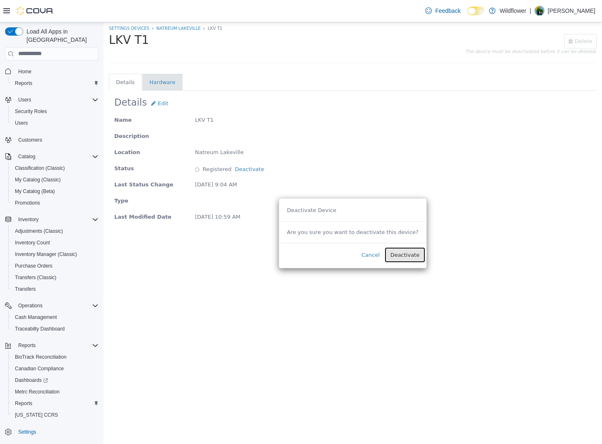
click at [399, 256] on span "Deactivate" at bounding box center [405, 254] width 29 height 6
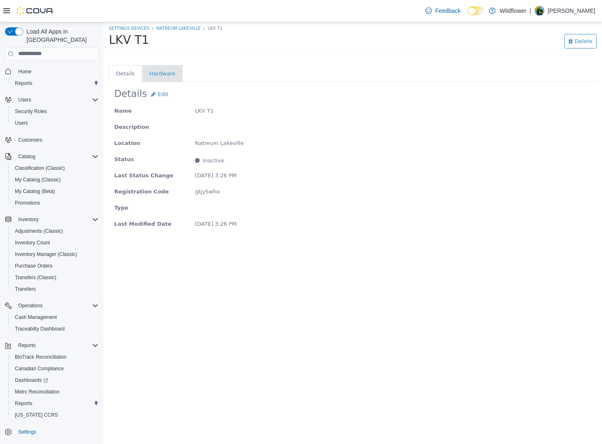
click at [157, 74] on li "Hardware" at bounding box center [163, 73] width 26 height 8
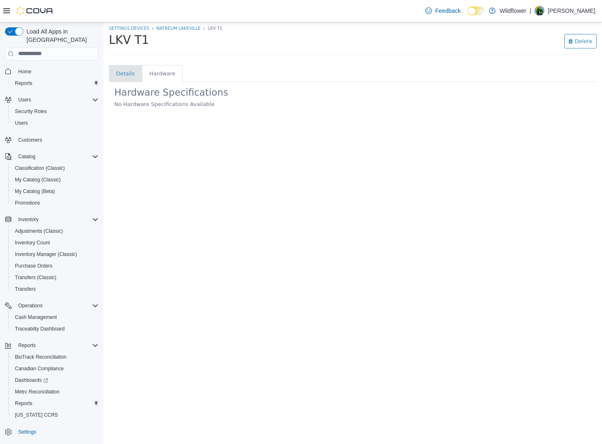
drag, startPoint x: 128, startPoint y: 71, endPoint x: 156, endPoint y: 46, distance: 37.6
click at [128, 70] on li "Details" at bounding box center [125, 73] width 19 height 8
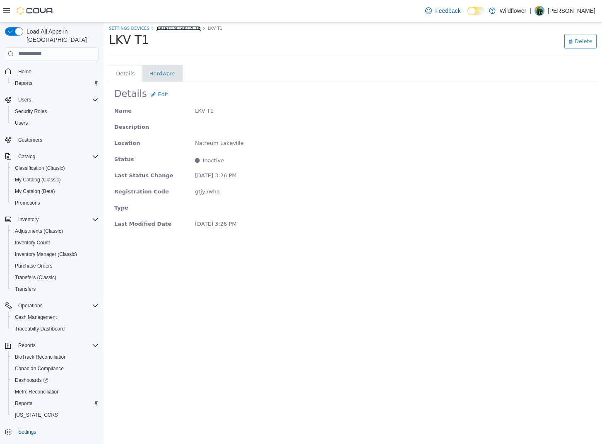
click at [172, 26] on link "Natreum Lakeville" at bounding box center [179, 28] width 44 height 5
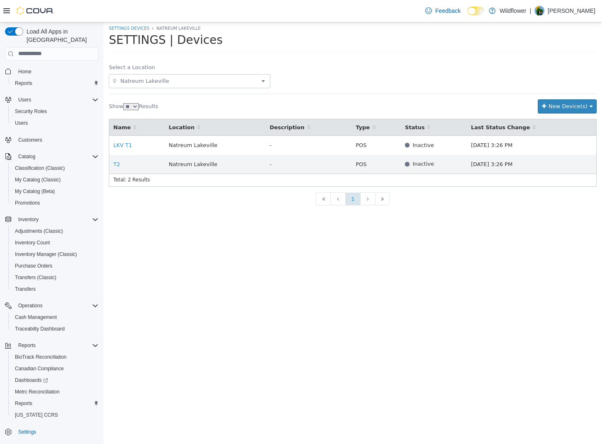
click at [154, 80] on span "Natreum Lakeville" at bounding box center [189, 81] width 140 height 10
click at [215, 79] on input at bounding box center [189, 81] width 140 height 10
click at [249, 226] on body "SETTINGS Devices [GEOGRAPHIC_DATA] SETTINGS | Devices Select a Location [GEOGRA…" at bounding box center [353, 233] width 499 height 422
click at [134, 26] on link "SETTINGS Devices" at bounding box center [129, 28] width 41 height 5
click at [126, 29] on link "SETTINGS Devices" at bounding box center [129, 28] width 41 height 5
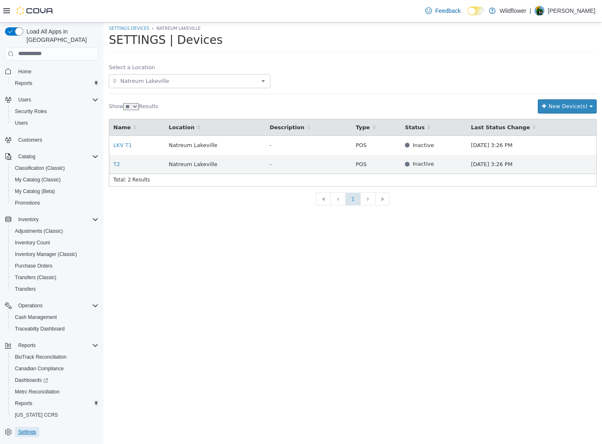
click at [25, 429] on span "Settings" at bounding box center [27, 432] width 18 height 7
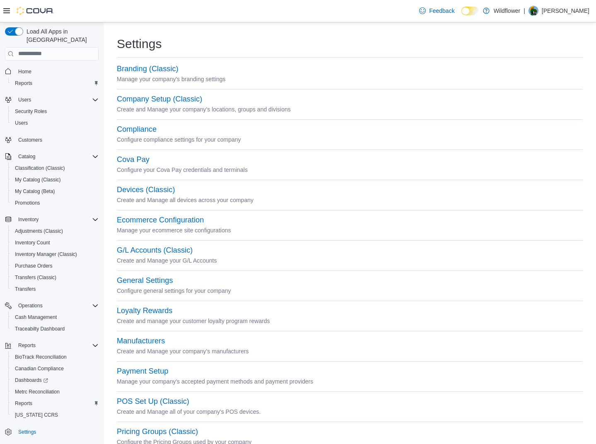
click at [143, 104] on div "Company Setup (Classic)" at bounding box center [350, 99] width 466 height 10
click at [144, 100] on button "Company Setup (Classic)" at bounding box center [159, 99] width 85 height 9
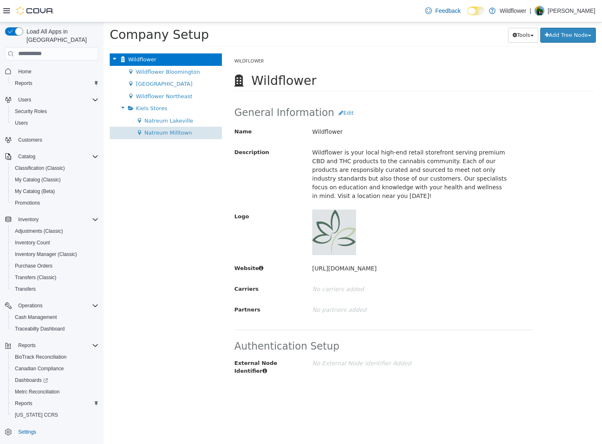
click at [178, 133] on span "Natreum Milltown" at bounding box center [169, 132] width 48 height 6
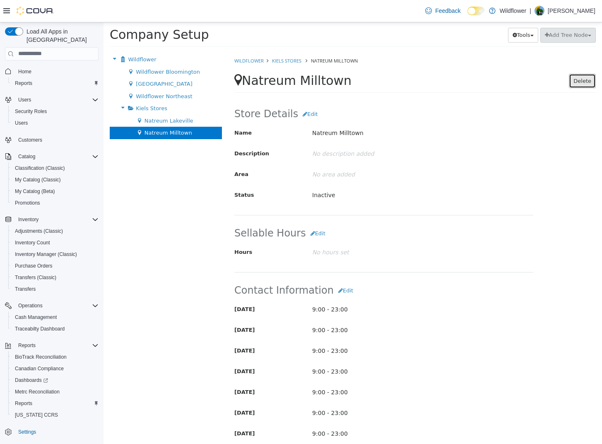
click at [574, 81] on button "Delete" at bounding box center [582, 80] width 27 height 15
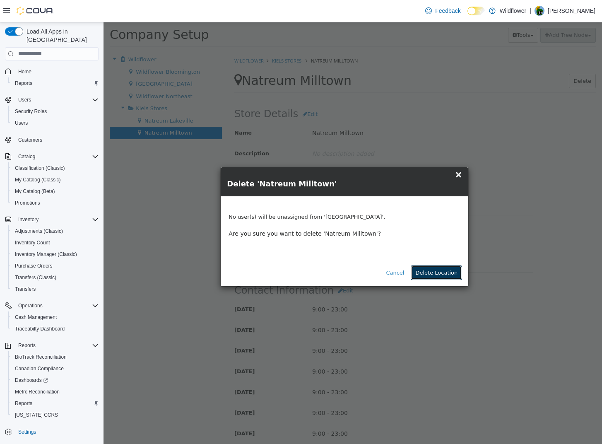
click at [440, 272] on button "Delete Location" at bounding box center [436, 272] width 51 height 15
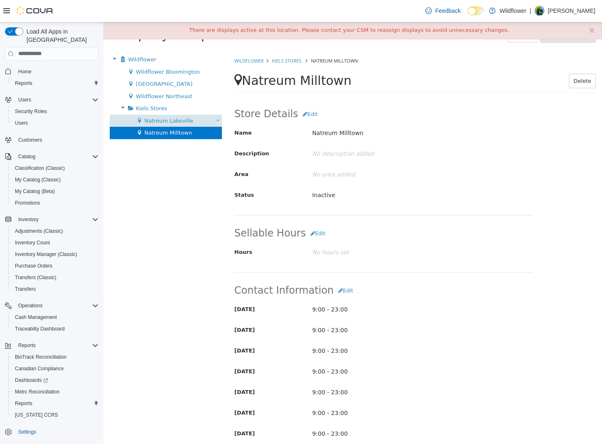
click at [174, 122] on span "Natreum Lakeville" at bounding box center [169, 120] width 49 height 6
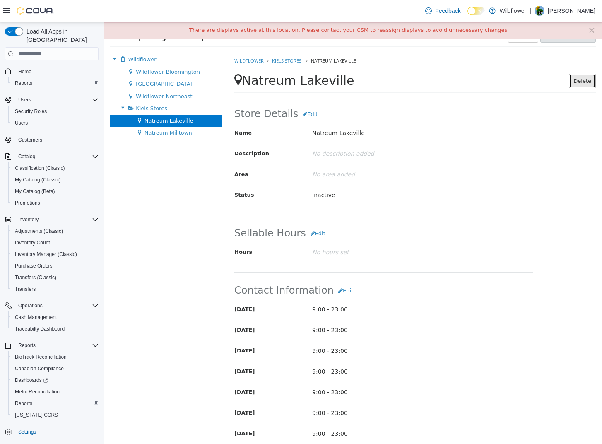
click at [580, 82] on button "Delete" at bounding box center [582, 80] width 27 height 15
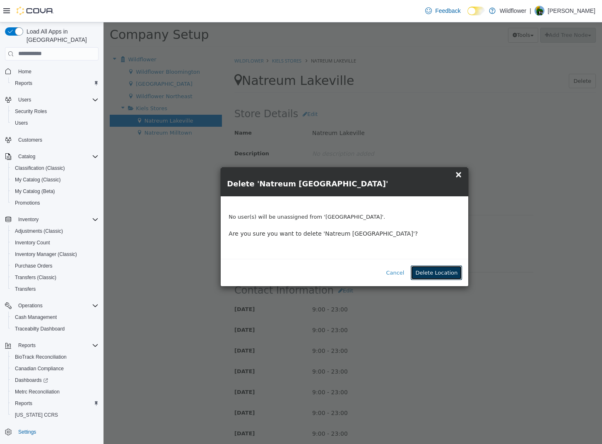
click at [441, 273] on button "Delete Location" at bounding box center [436, 272] width 51 height 15
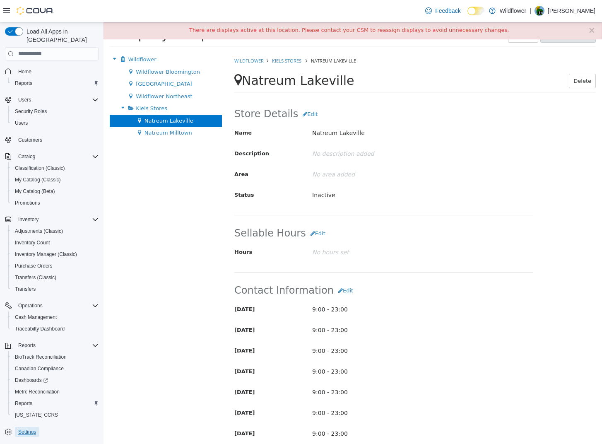
click at [35, 429] on span "Settings" at bounding box center [27, 432] width 18 height 7
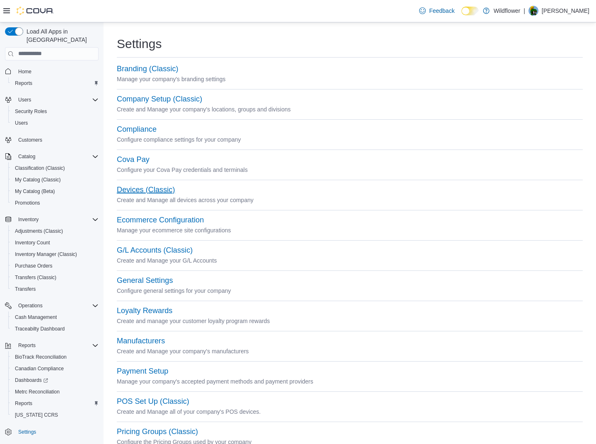
click at [145, 193] on button "Devices (Classic)" at bounding box center [146, 190] width 58 height 9
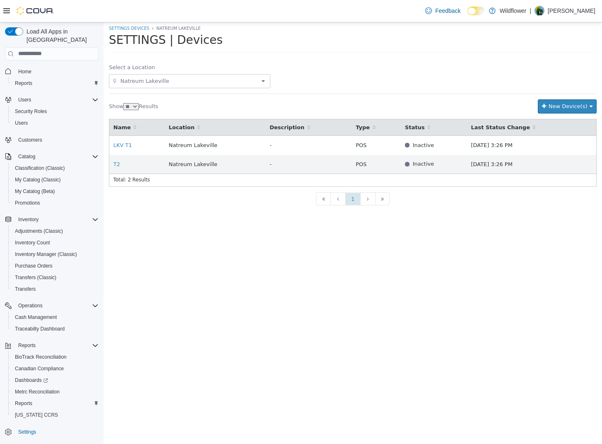
click at [134, 80] on span "Natreum Lakeville" at bounding box center [189, 81] width 140 height 10
type input "*"
click at [164, 61] on div "SETTINGS Devices [GEOGRAPHIC_DATA] SETTINGS | Devices Select a Location [GEOGRA…" at bounding box center [353, 115] width 488 height 181
click at [137, 26] on link "SETTINGS Devices" at bounding box center [129, 28] width 41 height 5
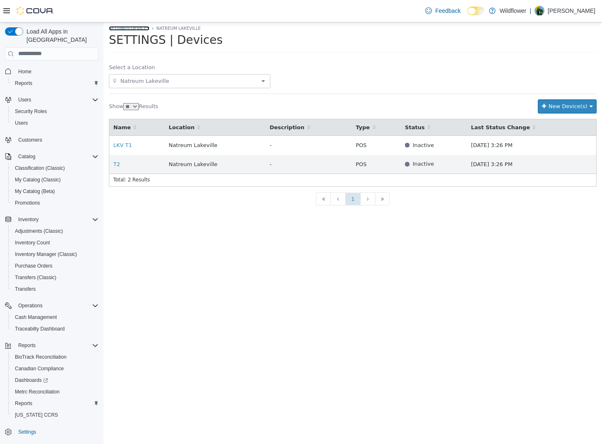
click at [137, 26] on link "SETTINGS Devices" at bounding box center [129, 28] width 41 height 5
click at [132, 106] on select "** ** ** ** ***" at bounding box center [130, 106] width 15 height 7
select select "***"
click at [123, 103] on select "** ** ** ** ***" at bounding box center [130, 106] width 15 height 7
click at [557, 106] on span "New Device(s)" at bounding box center [568, 106] width 39 height 6
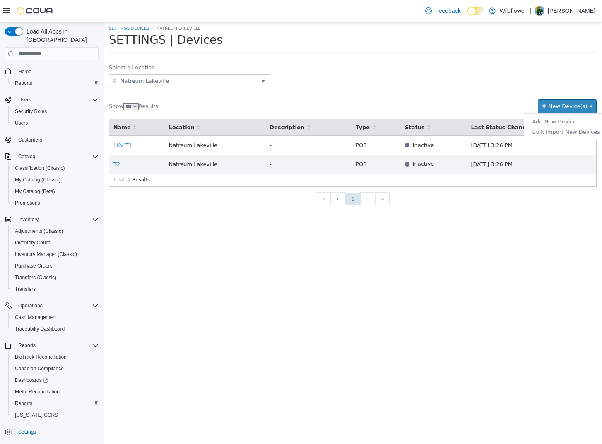
click at [509, 104] on div "Show ** ** ** ** *** Results" at bounding box center [322, 106] width 427 height 8
drag, startPoint x: 287, startPoint y: 224, endPoint x: 282, endPoint y: 223, distance: 4.6
click at [24, 429] on span "Settings" at bounding box center [27, 432] width 18 height 7
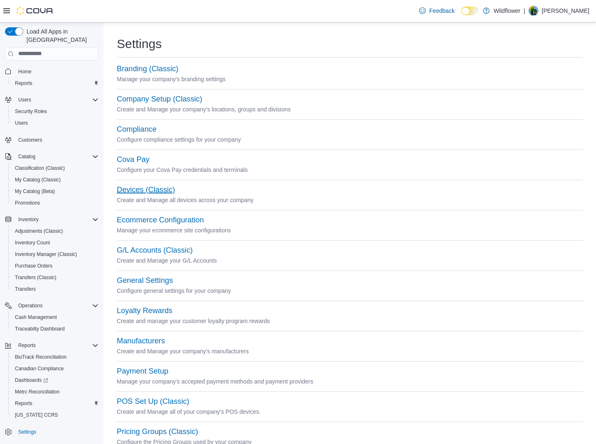
click at [156, 189] on button "Devices (Classic)" at bounding box center [146, 190] width 58 height 9
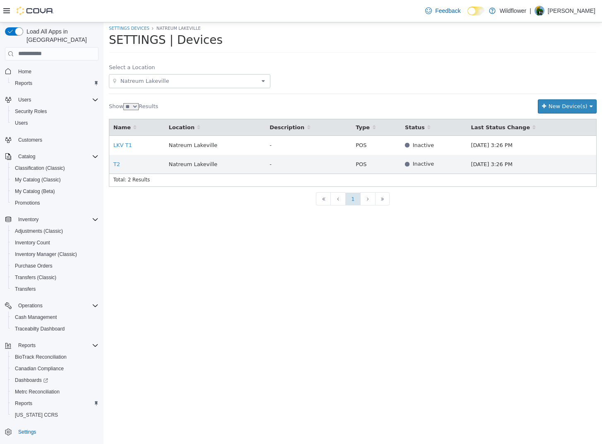
click at [165, 80] on span "Natreum Lakeville" at bounding box center [189, 81] width 140 height 10
click at [135, 64] on label "Select a Location" at bounding box center [132, 67] width 46 height 8
click at [227, 78] on span "Natreum Lakeville" at bounding box center [189, 81] width 140 height 10
click at [225, 77] on input at bounding box center [189, 81] width 140 height 10
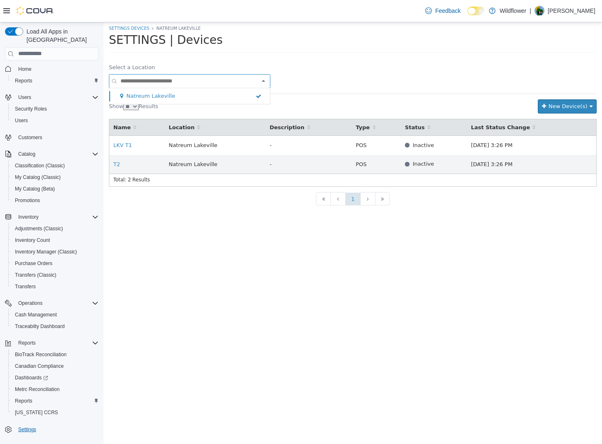
click at [29, 426] on span "Settings" at bounding box center [27, 429] width 18 height 7
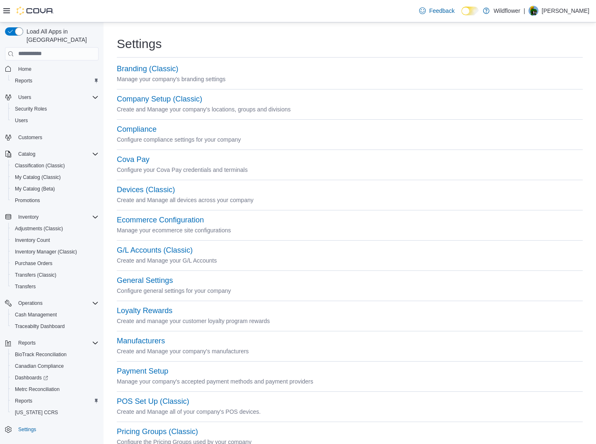
click at [145, 215] on div "Ecommerce Configuration" at bounding box center [350, 220] width 466 height 10
click at [145, 219] on button "Ecommerce Configuration" at bounding box center [160, 220] width 87 height 9
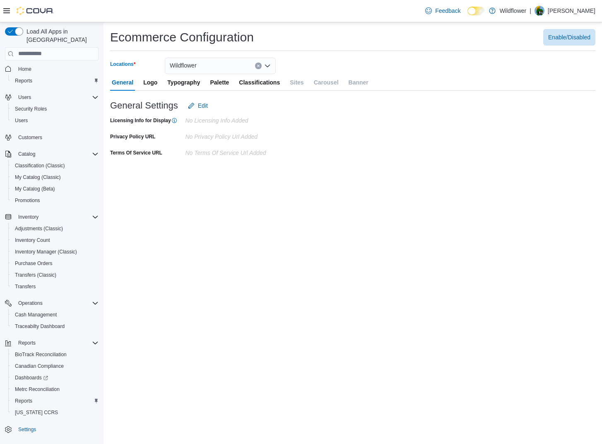
click at [241, 66] on div "Wildflower" at bounding box center [220, 66] width 111 height 17
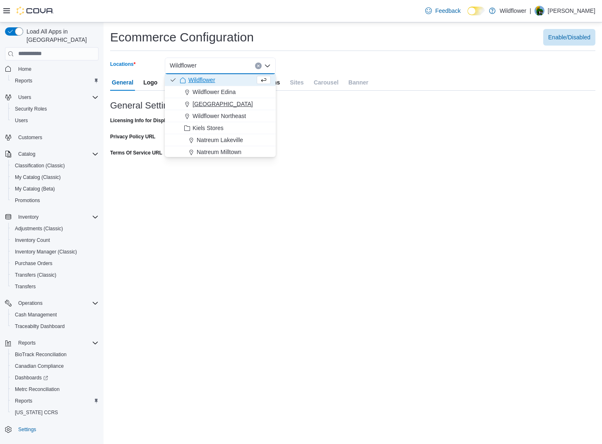
click at [208, 106] on span "[GEOGRAPHIC_DATA]" at bounding box center [223, 104] width 60 height 8
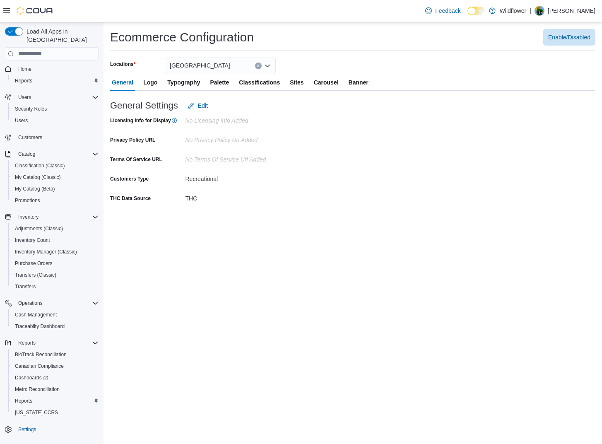
click at [220, 58] on div "[GEOGRAPHIC_DATA]" at bounding box center [220, 66] width 111 height 17
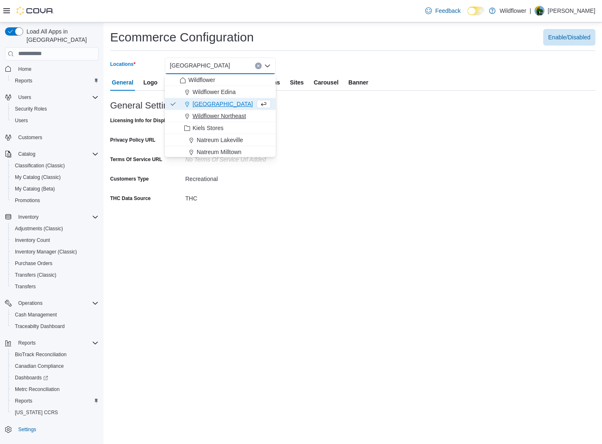
click at [208, 118] on span "Wildflower Northeast" at bounding box center [219, 116] width 53 height 8
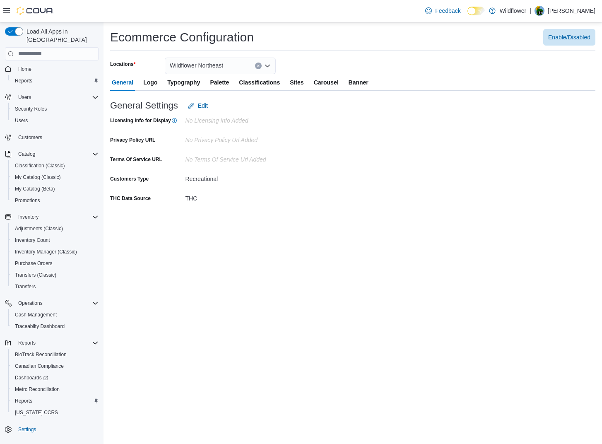
click at [298, 82] on span "Sites" at bounding box center [297, 82] width 14 height 17
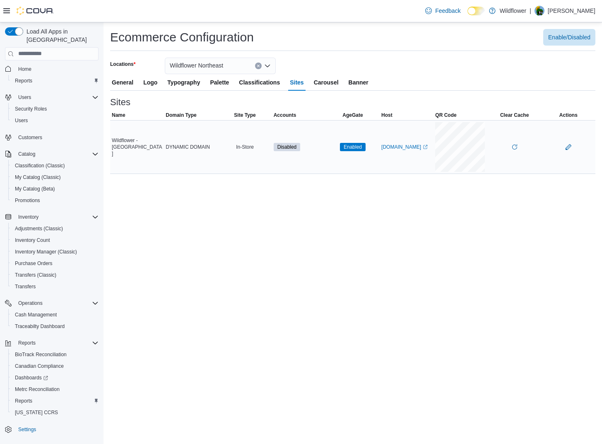
click at [246, 149] on div "In-Store" at bounding box center [245, 147] width 54 height 10
click at [191, 150] on span "DYNAMIC DOMAIN" at bounding box center [188, 147] width 44 height 7
drag, startPoint x: 181, startPoint y: 147, endPoint x: 242, endPoint y: 147, distance: 60.5
click at [182, 147] on span "DYNAMIC DOMAIN" at bounding box center [188, 147] width 44 height 7
click at [354, 145] on span "Enabled" at bounding box center [353, 146] width 18 height 7
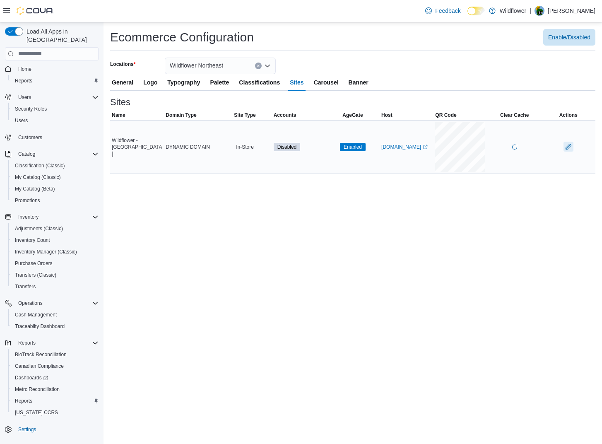
click at [570, 148] on button "button" at bounding box center [569, 147] width 10 height 10
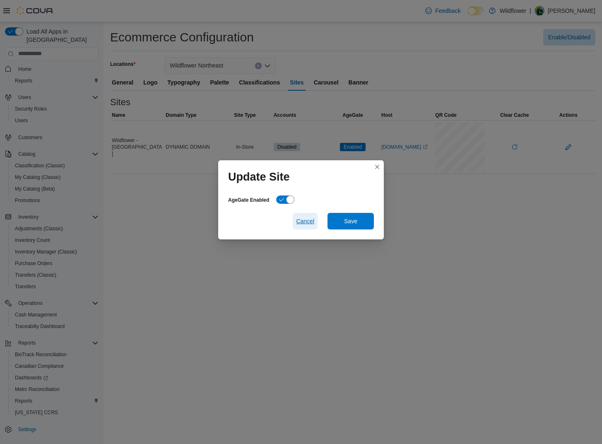
click at [306, 221] on span "Cancel" at bounding box center [305, 221] width 18 height 8
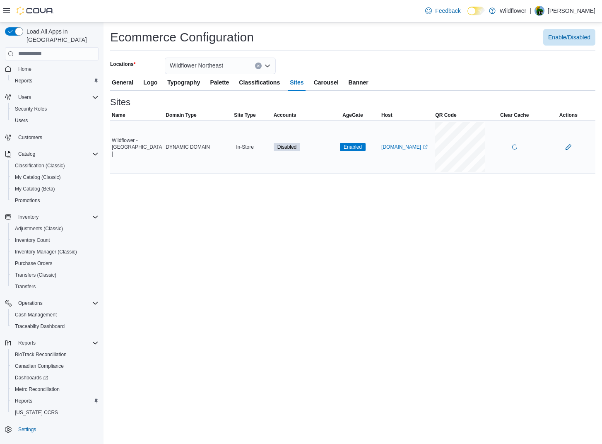
click at [124, 149] on span "Wildflower - [GEOGRAPHIC_DATA]" at bounding box center [137, 147] width 51 height 20
click at [423, 150] on icon "External link" at bounding box center [425, 147] width 5 height 5
